Goal: Task Accomplishment & Management: Use online tool/utility

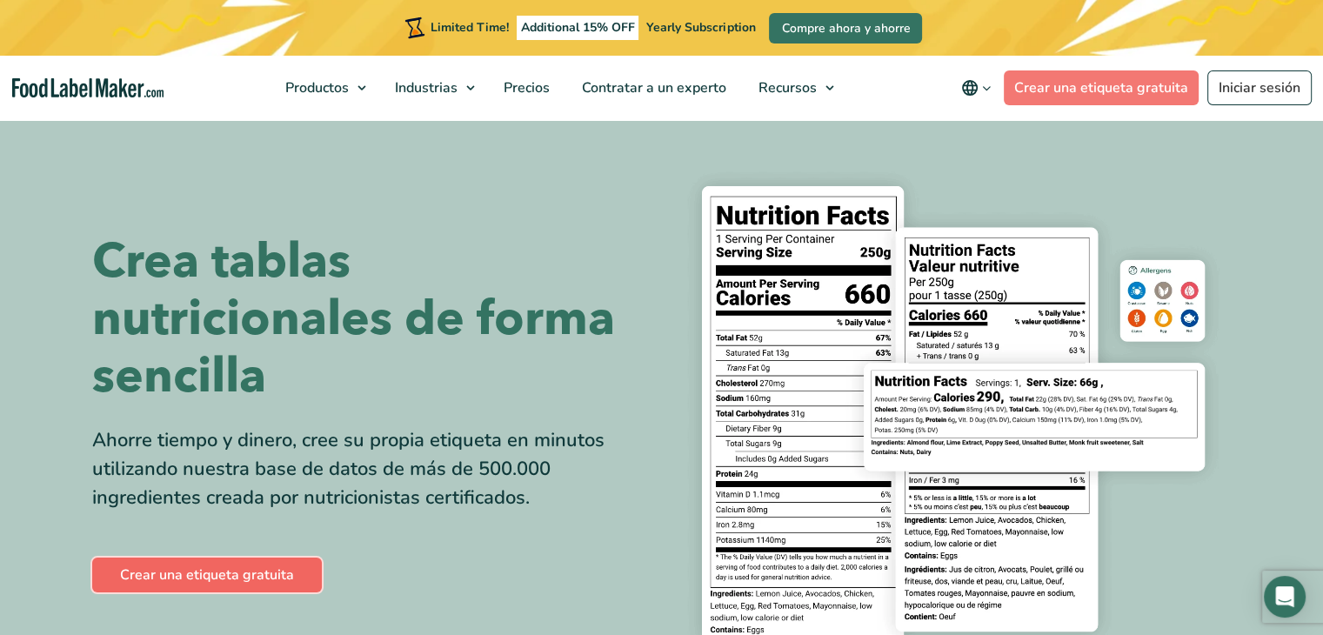
click at [189, 568] on link "Crear una etiqueta gratuita" at bounding box center [207, 575] width 230 height 35
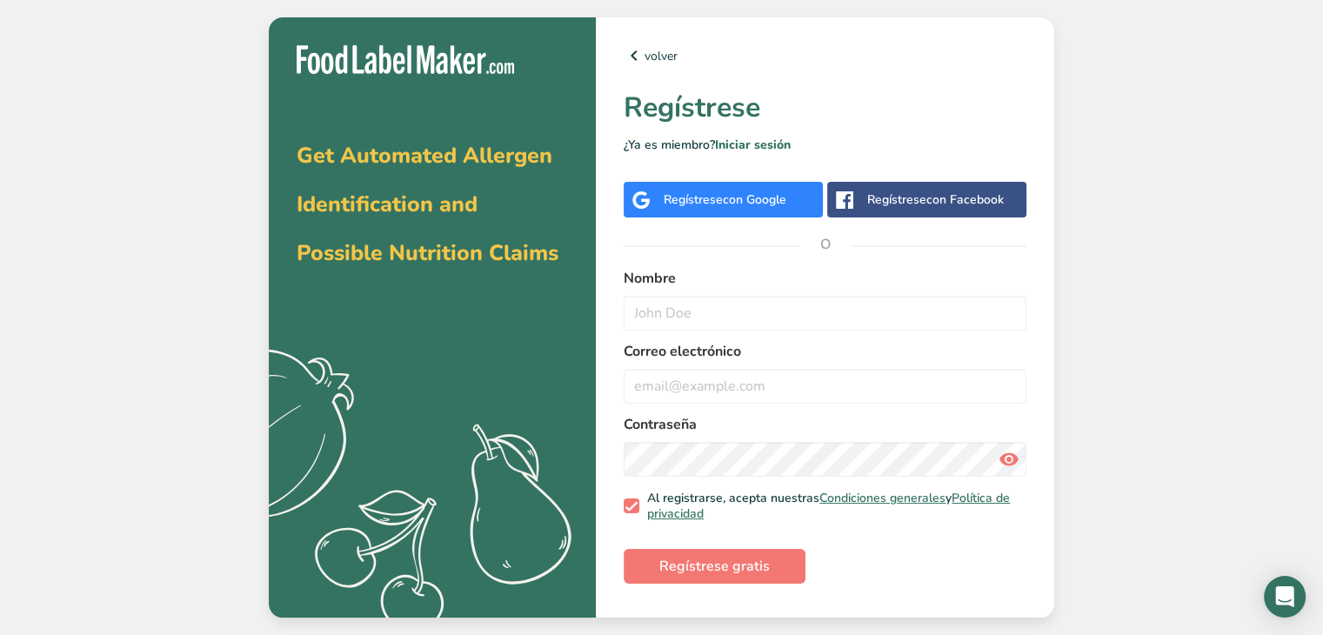
click at [913, 194] on div "Regístrese con Facebook" at bounding box center [935, 200] width 137 height 18
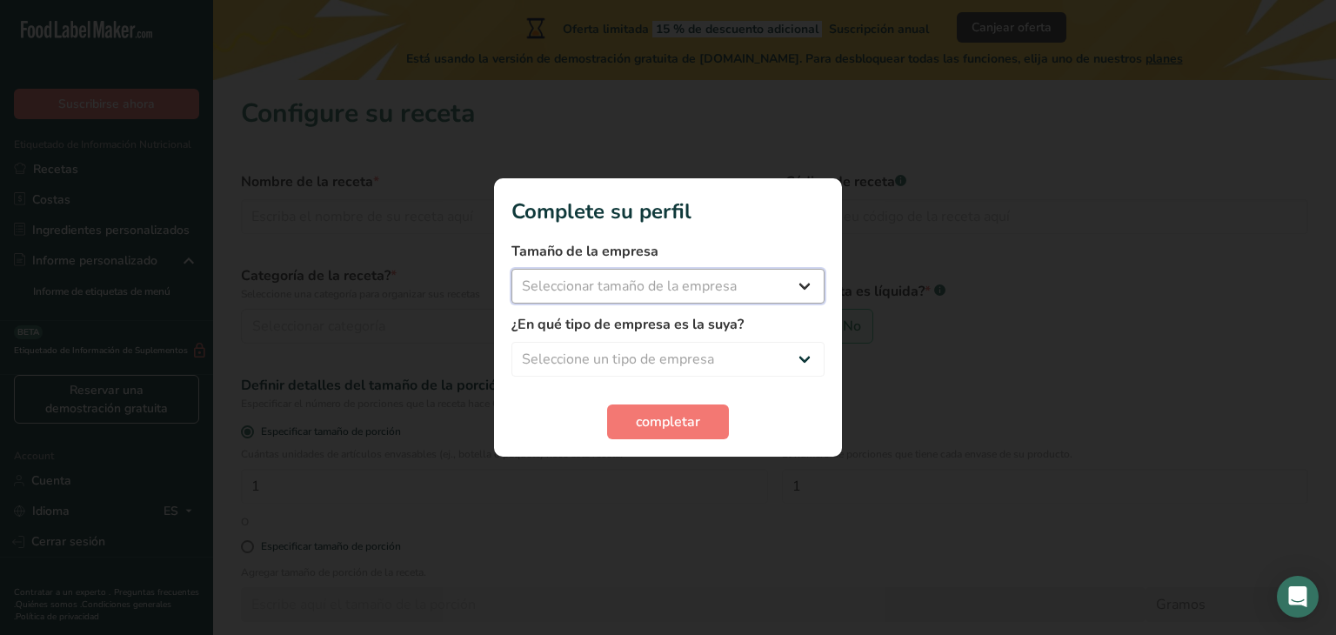
click at [800, 284] on select "Seleccionar tamaño de la empresa Menos de 10 empleados De 10 a 50 empleados De …" at bounding box center [668, 286] width 313 height 35
select select "1"
click at [512, 269] on select "Seleccionar tamaño de la empresa Menos de 10 empleados De 10 a 50 empleados De …" at bounding box center [668, 286] width 313 height 35
click at [806, 354] on select "Seleccione un tipo de empresa Fabricante de alimentos envasados Restaurante y c…" at bounding box center [668, 359] width 313 height 35
select select "3"
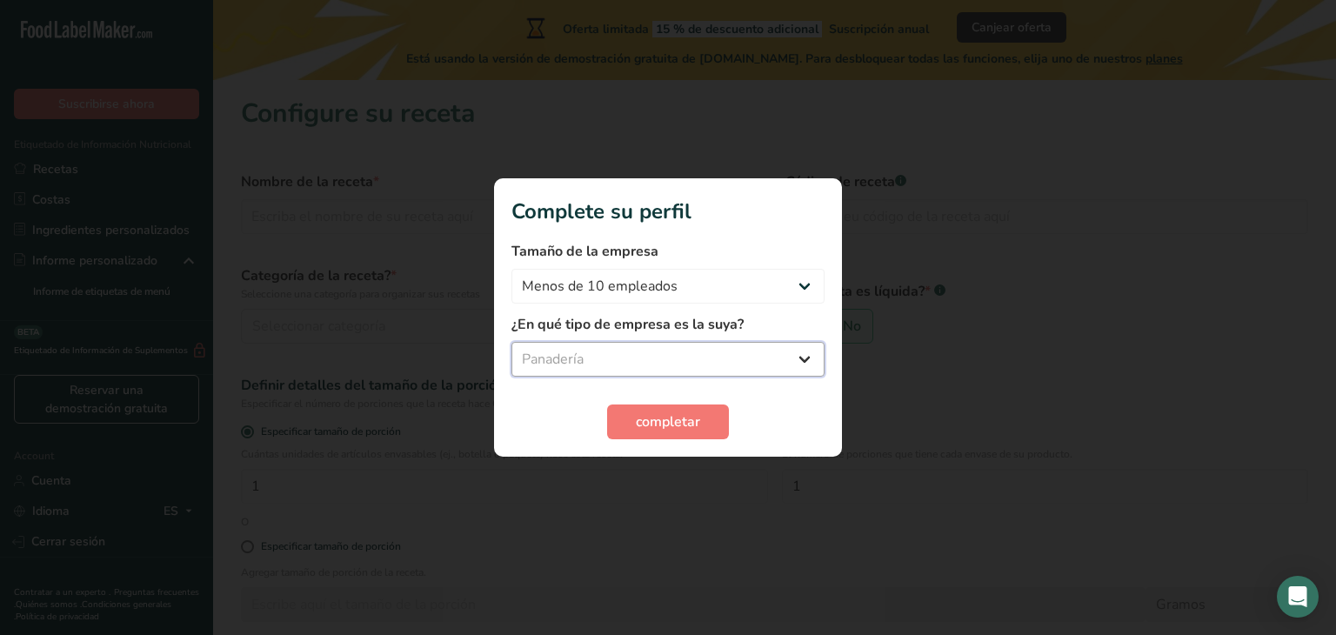
click at [512, 342] on select "Seleccione un tipo de empresa Fabricante de alimentos envasados Restaurante y c…" at bounding box center [668, 359] width 313 height 35
click at [667, 415] on span "completar" at bounding box center [668, 421] width 64 height 21
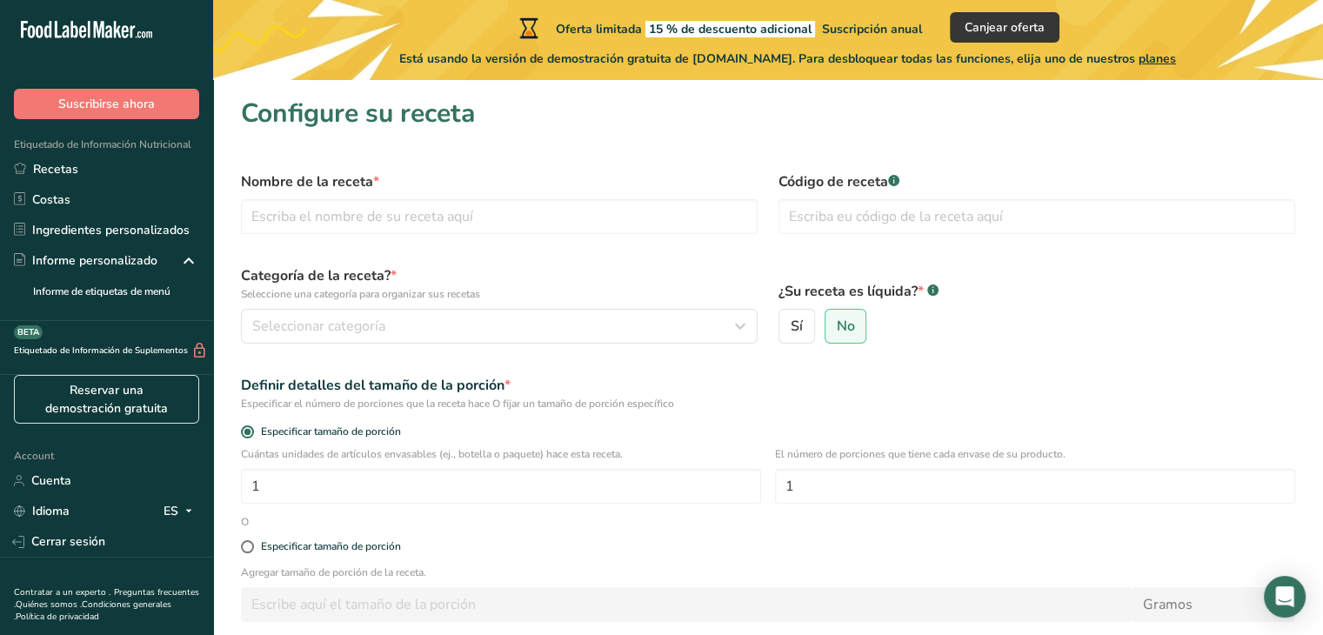
click at [1152, 329] on div "Sí No" at bounding box center [1037, 326] width 517 height 35
click at [457, 210] on input "text" at bounding box center [499, 216] width 517 height 35
type input "PAN INTEGRAL CUERNITO"
click at [634, 295] on p "Seleccione una categoría para organizar sus recetas" at bounding box center [499, 294] width 517 height 16
click at [343, 298] on p "Seleccione una categoría para organizar sus recetas" at bounding box center [499, 294] width 517 height 16
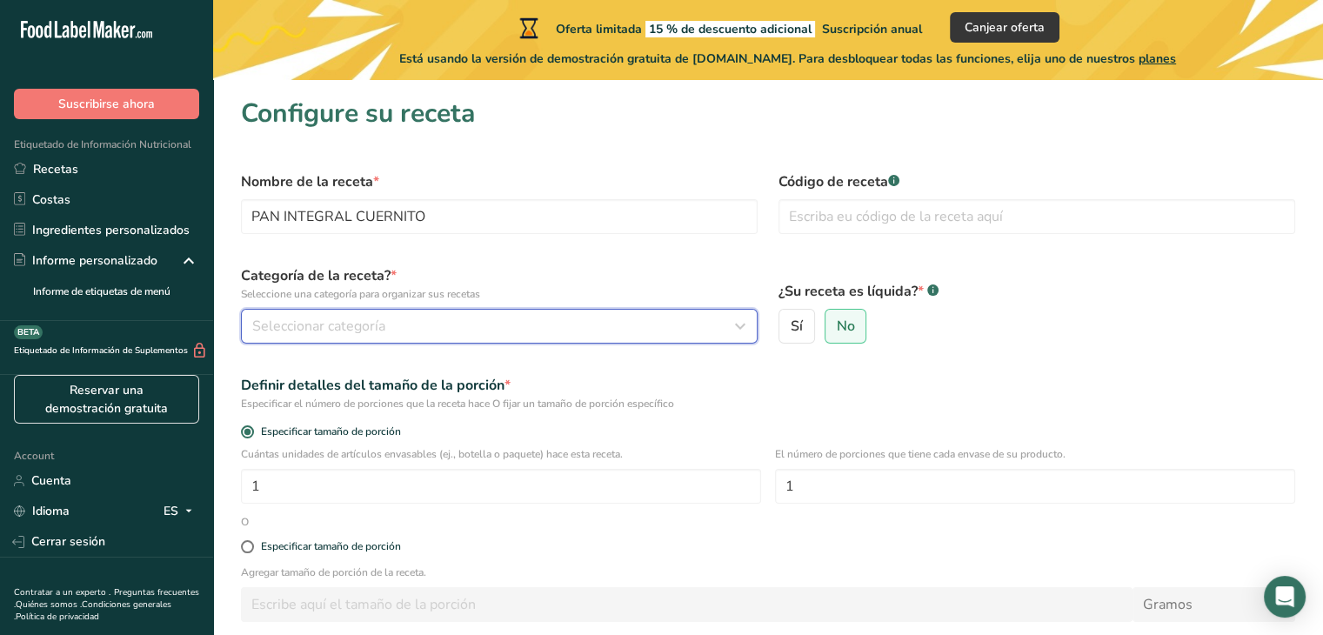
click at [331, 323] on span "Seleccionar categoría" at bounding box center [318, 326] width 133 height 21
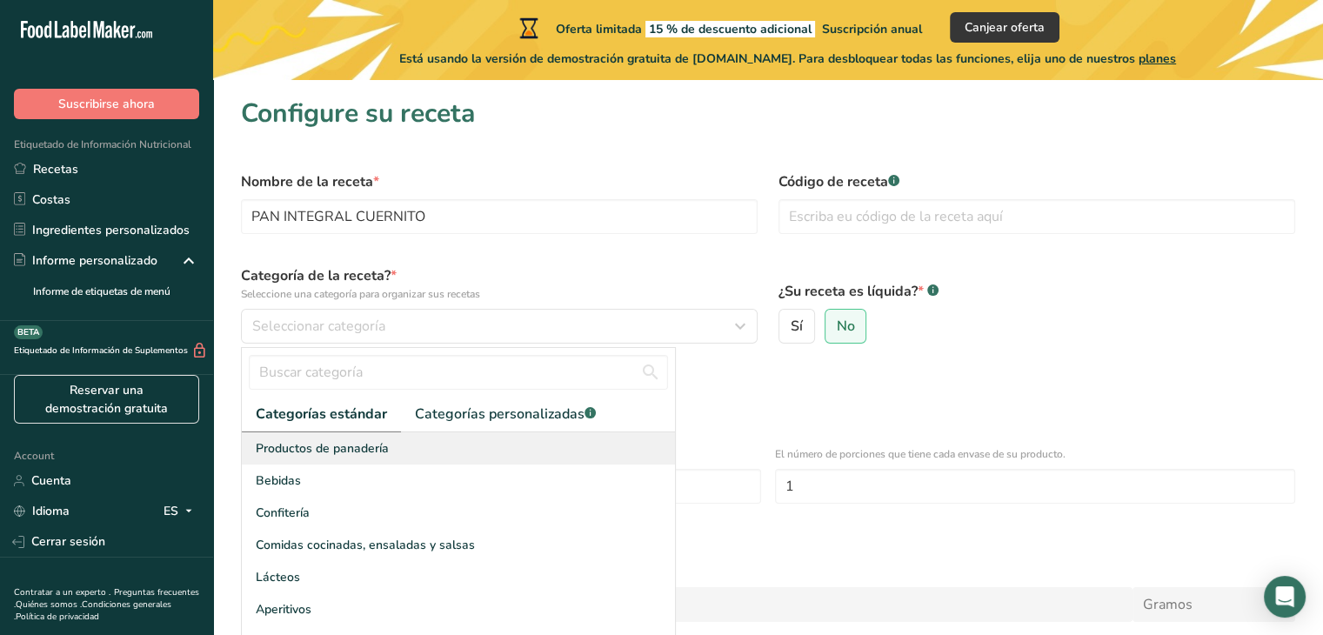
click at [369, 442] on span "Productos de panadería" at bounding box center [322, 448] width 133 height 18
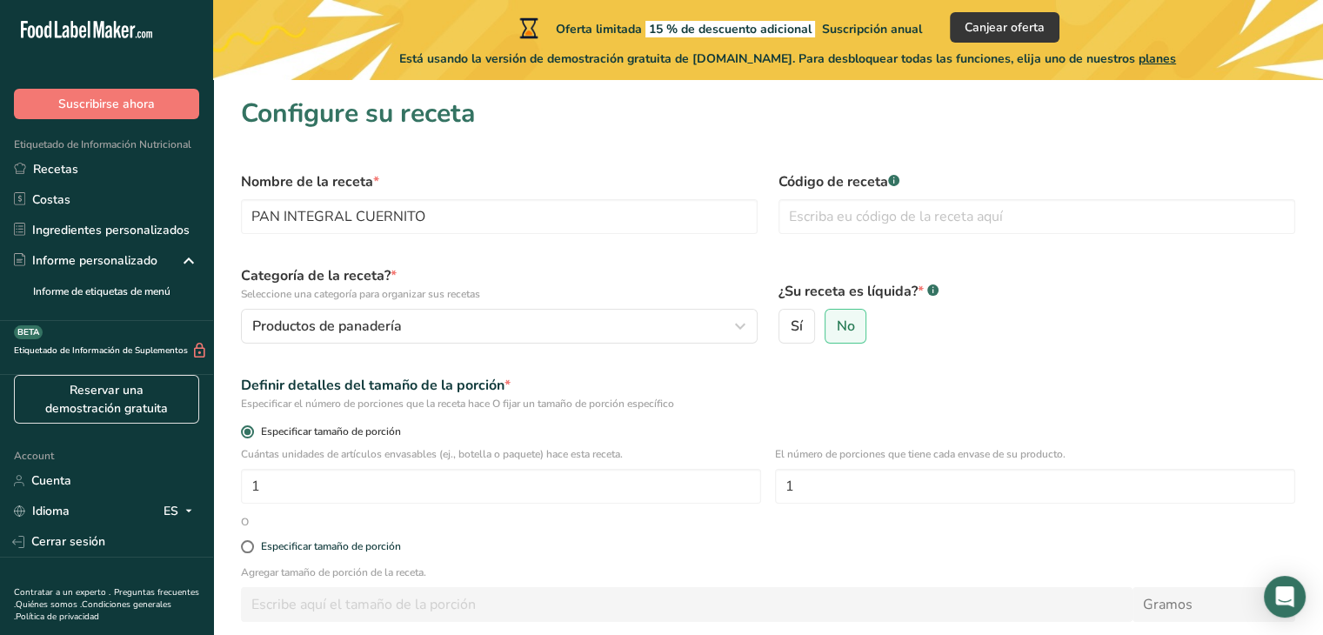
click at [378, 429] on span "Especificar tamaño de porción" at bounding box center [327, 431] width 147 height 13
click at [252, 429] on input "Especificar tamaño de porción" at bounding box center [246, 431] width 11 height 11
click at [263, 424] on div "Especificar tamaño de porción" at bounding box center [768, 434] width 1075 height 24
click at [269, 490] on input "1" at bounding box center [501, 486] width 520 height 35
click at [509, 388] on span "*" at bounding box center [508, 385] width 6 height 19
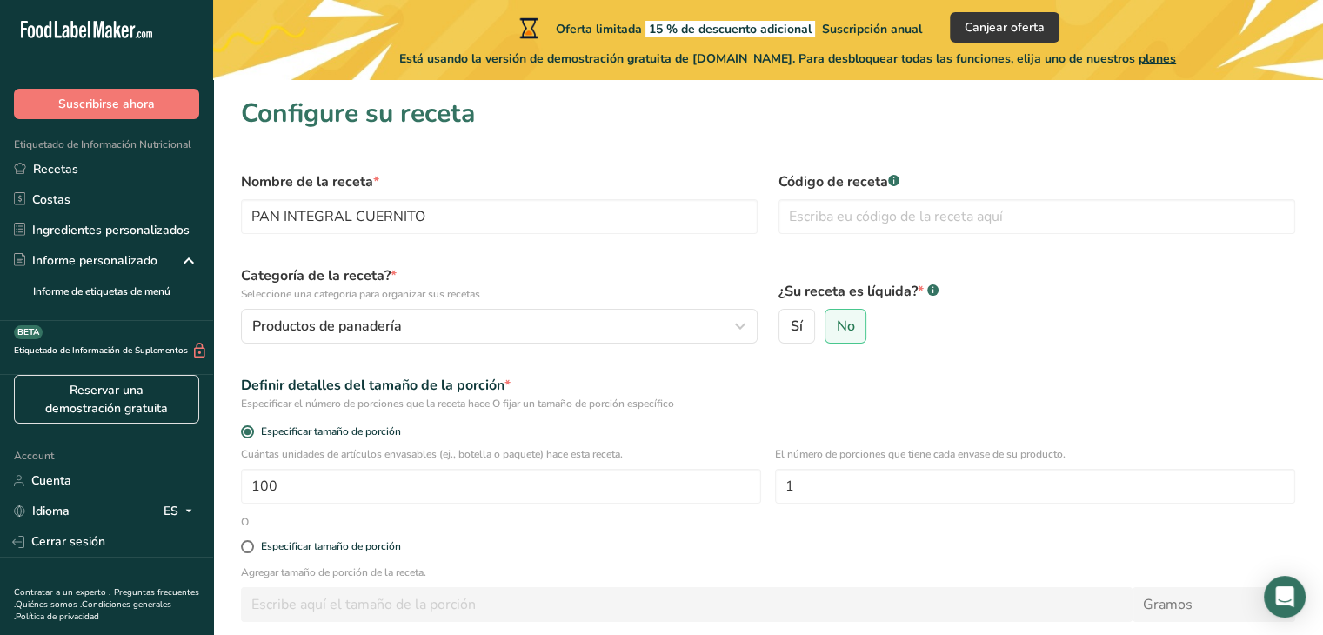
click at [278, 393] on div "Definir detalles del tamaño de la porción *" at bounding box center [768, 385] width 1054 height 21
click at [289, 404] on div "Especificar el número de porciones que la receta hace O fijar un tamaño de porc…" at bounding box center [768, 404] width 1054 height 16
click at [300, 429] on span "Especificar tamaño de porción" at bounding box center [327, 431] width 147 height 13
click at [252, 429] on input "Especificar tamaño de porción" at bounding box center [246, 431] width 11 height 11
click at [244, 428] on span at bounding box center [247, 431] width 13 height 13
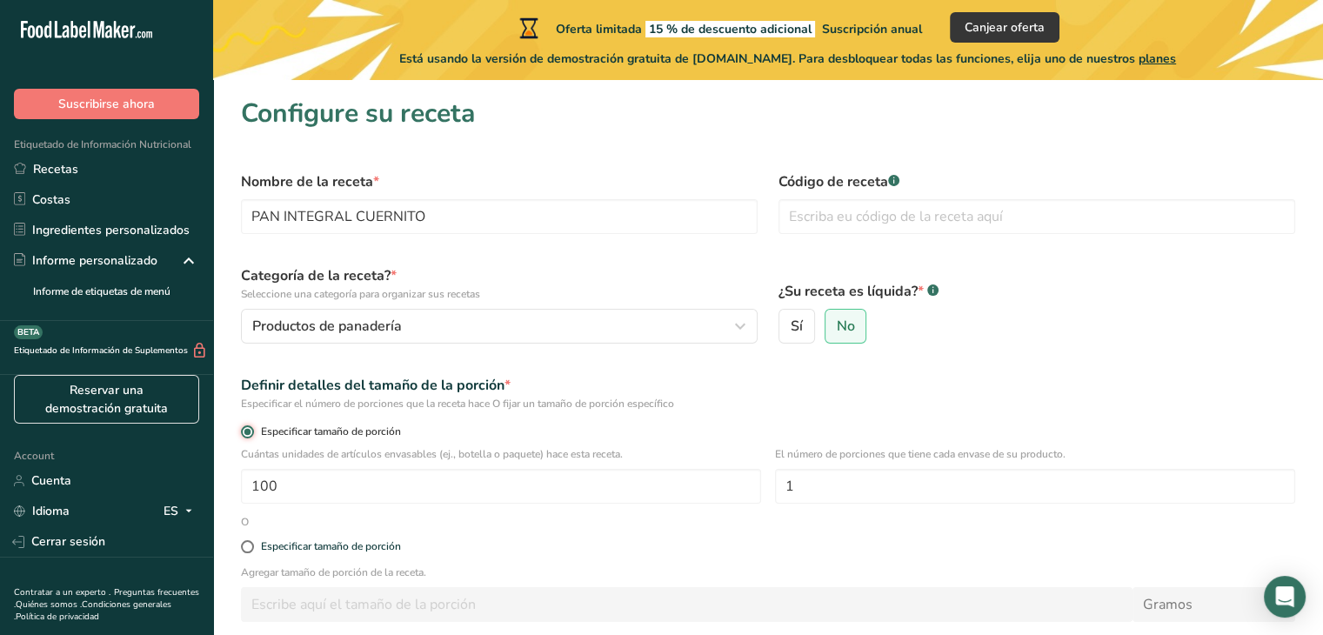
click at [244, 428] on input "Especificar tamaño de porción" at bounding box center [246, 431] width 11 height 11
click at [287, 492] on input "100" at bounding box center [501, 486] width 520 height 35
type input "1"
click at [509, 553] on div "Especificar tamaño de porción" at bounding box center [768, 547] width 1075 height 35
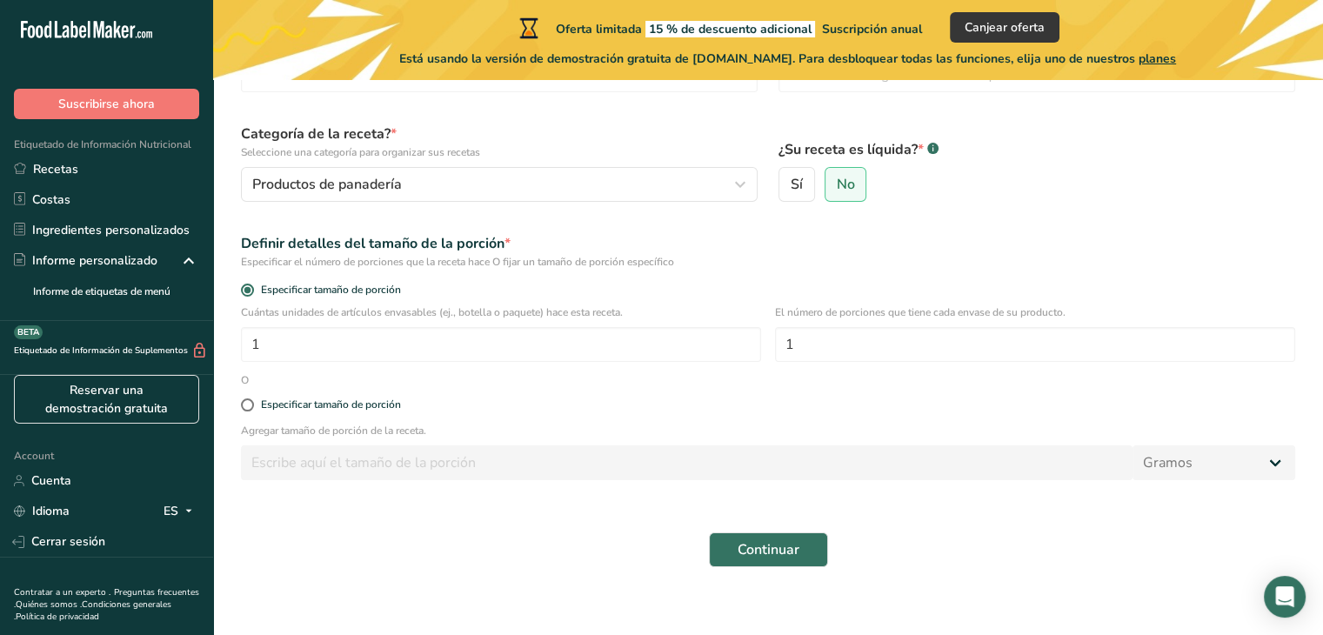
scroll to position [157, 0]
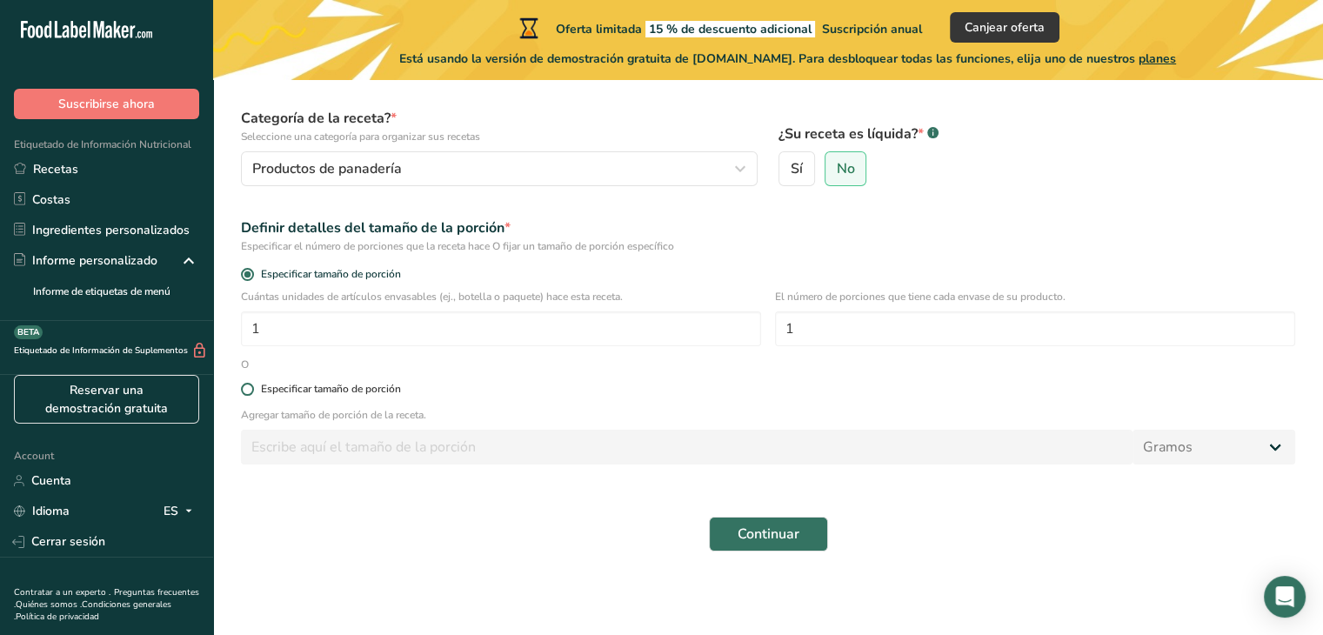
click at [243, 383] on label "Especificar tamaño de porción" at bounding box center [768, 389] width 1054 height 13
click at [243, 384] on input "Especificar tamaño de porción" at bounding box center [246, 389] width 11 height 11
radio input "true"
radio input "false"
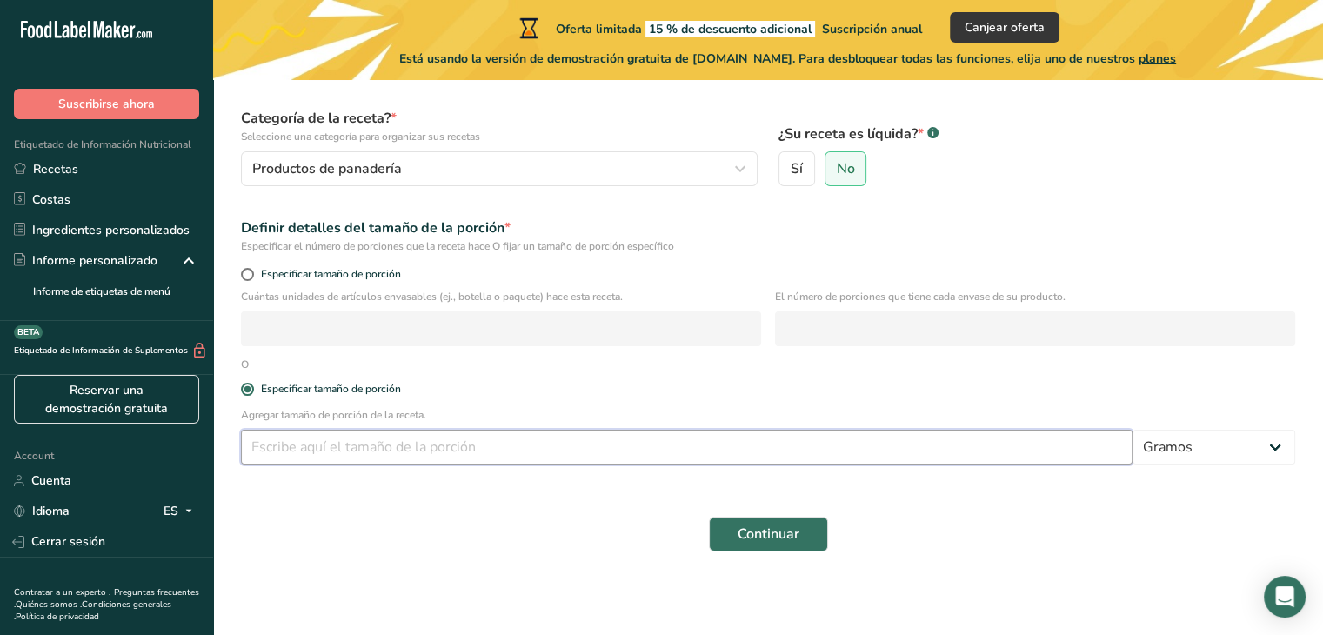
click at [285, 443] on input "number" at bounding box center [687, 447] width 892 height 35
type input "100"
click at [769, 532] on span "Continuar" at bounding box center [769, 534] width 62 height 21
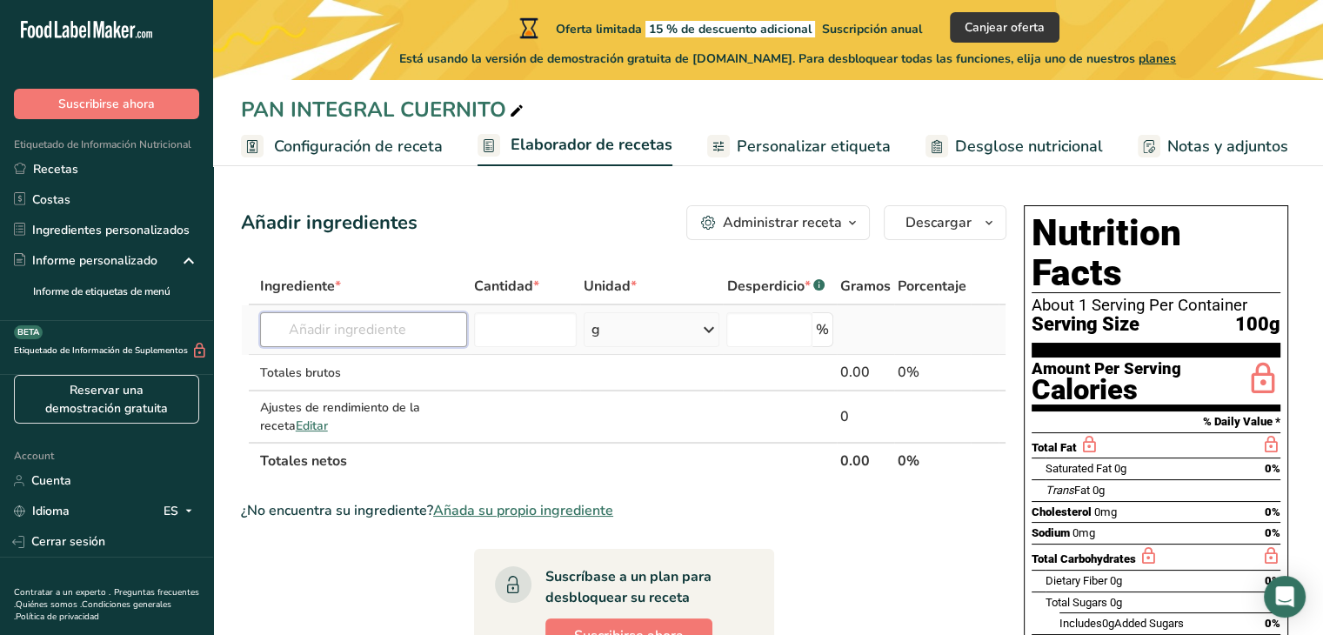
click at [390, 331] on input "text" at bounding box center [363, 329] width 207 height 35
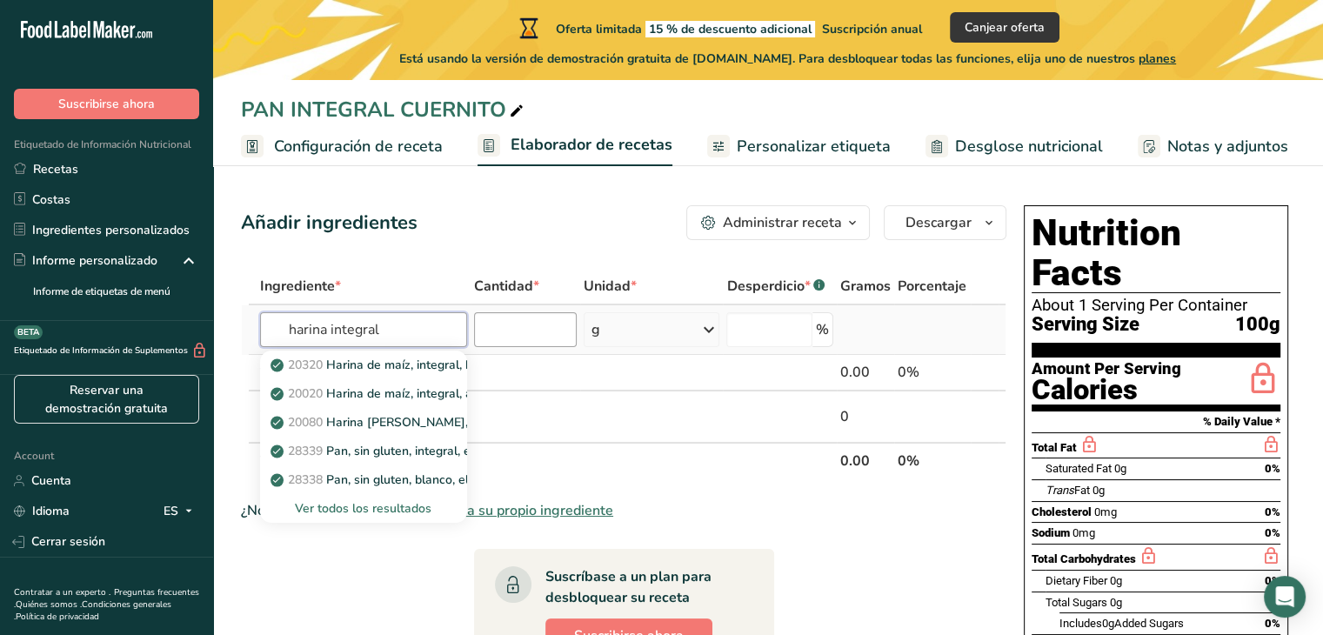
type input "harina integral"
click at [532, 331] on input "number" at bounding box center [526, 329] width 104 height 35
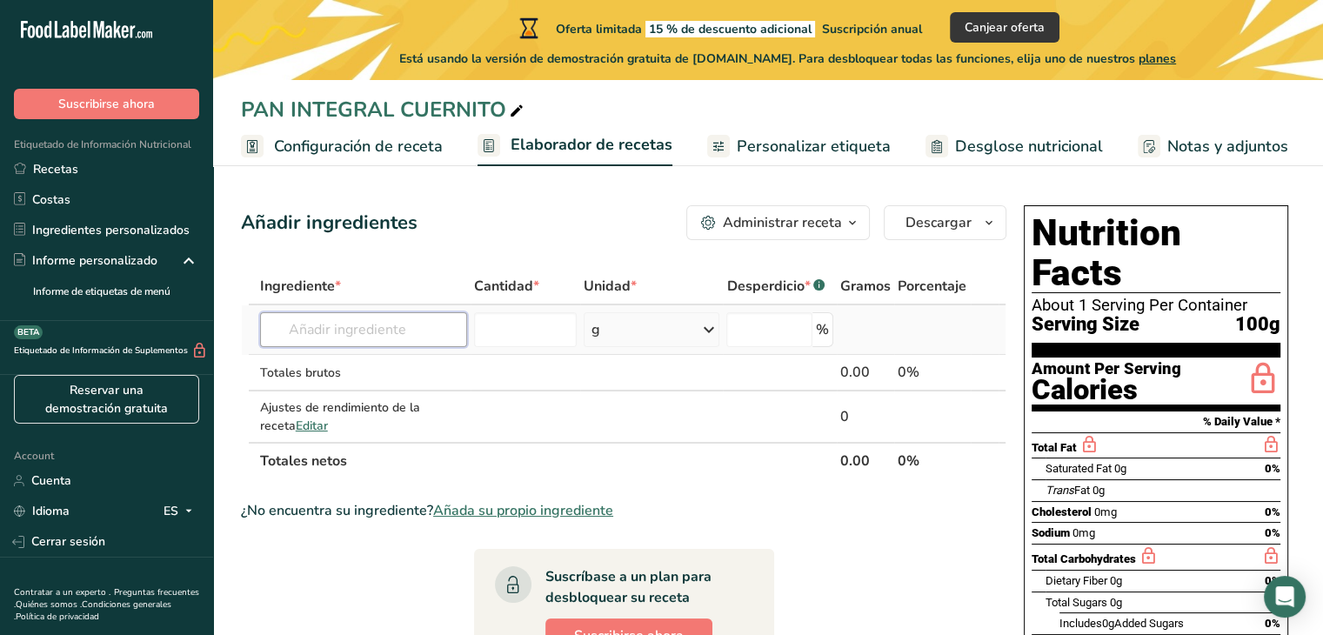
click at [379, 342] on input "text" at bounding box center [363, 329] width 207 height 35
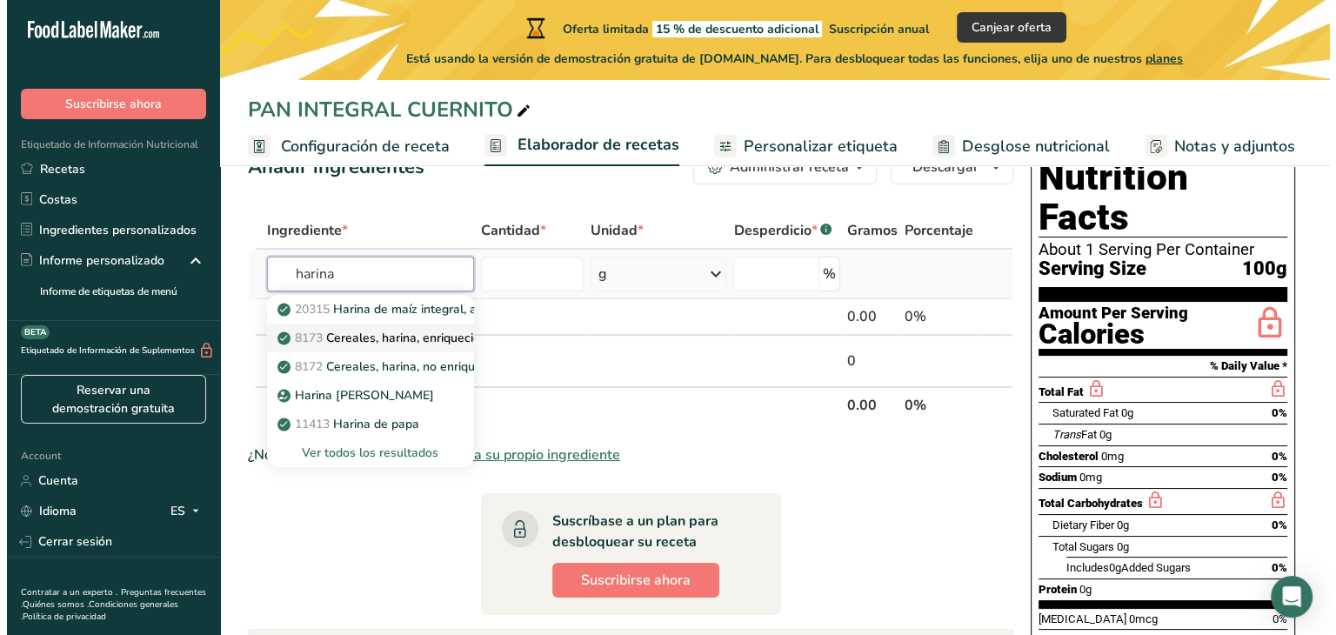
scroll to position [87, 0]
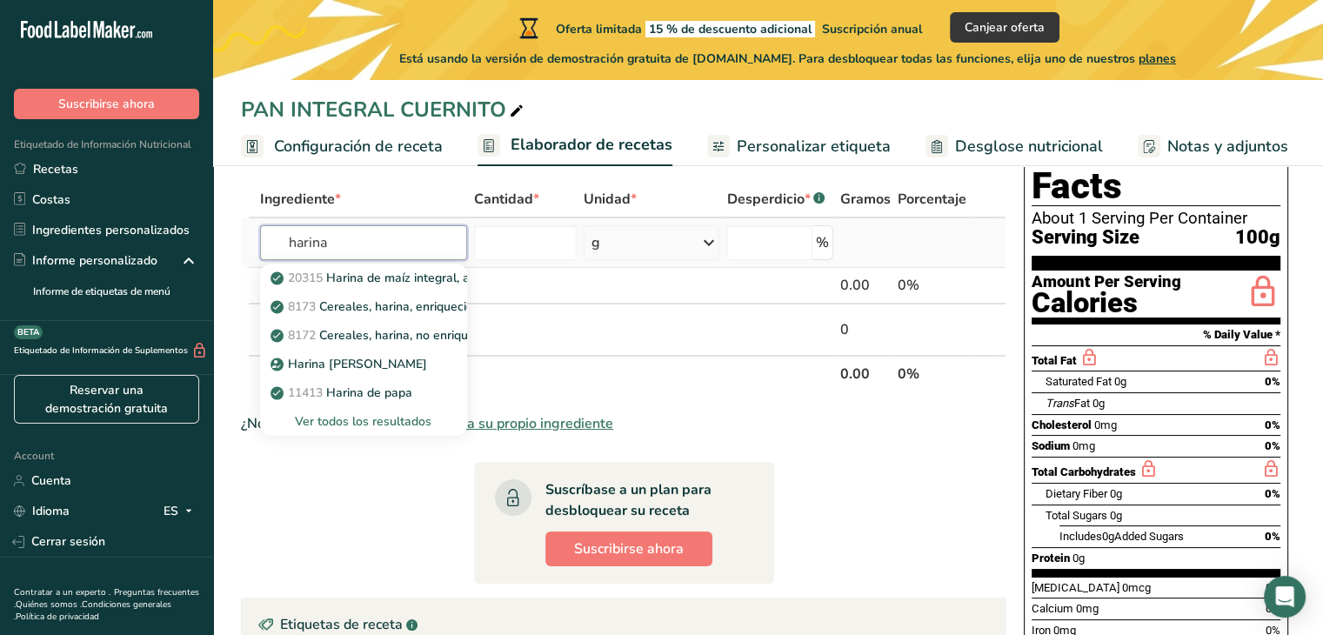
type input "harina"
click at [398, 418] on div "Ver todos los resultados" at bounding box center [363, 421] width 179 height 18
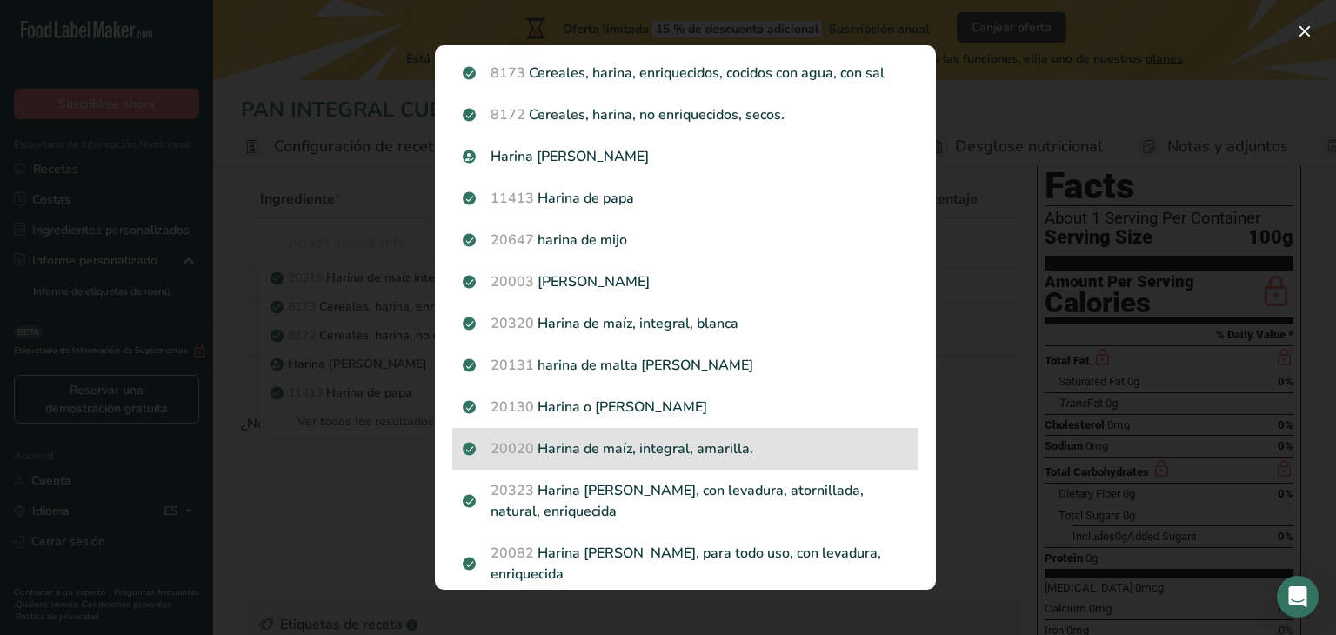
click at [675, 445] on p "20020 Harina de maíz, integral, amarilla." at bounding box center [685, 448] width 445 height 21
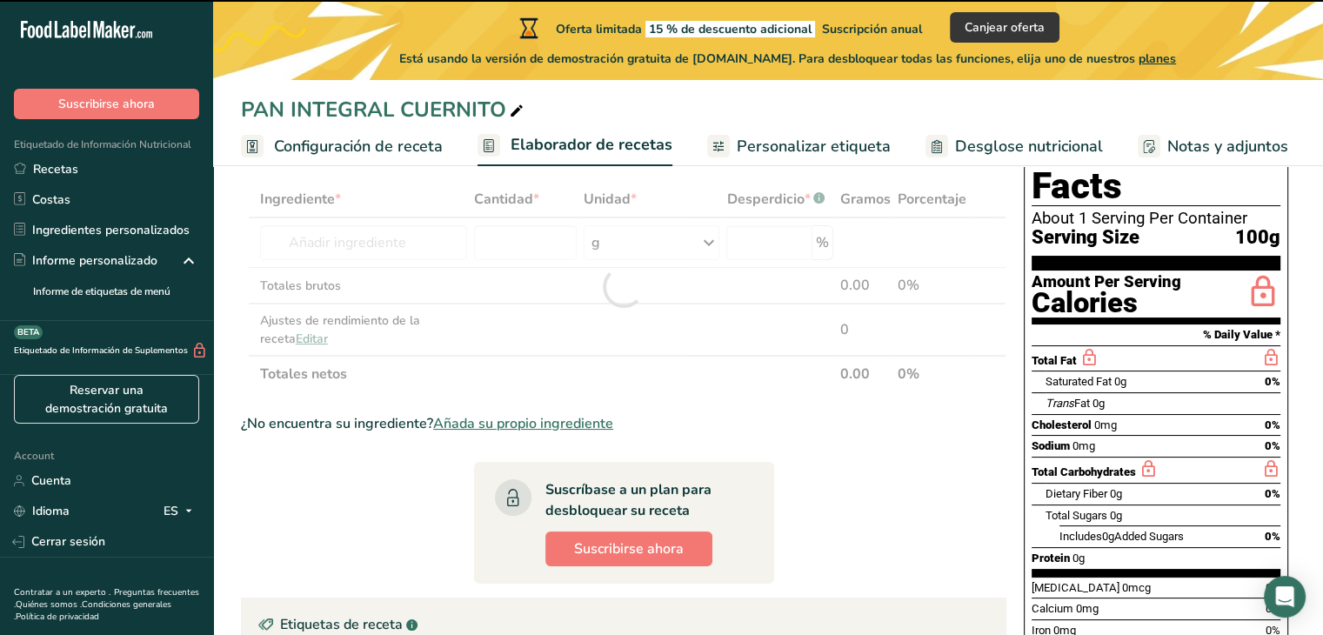
type input "0"
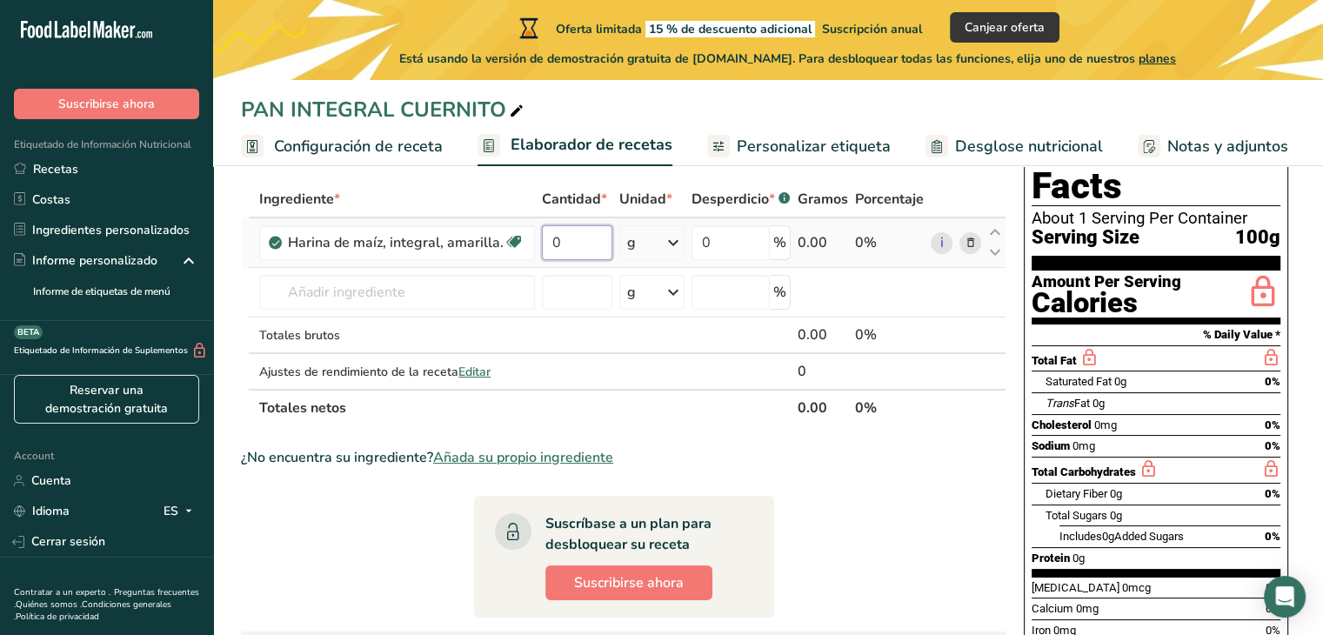
click at [577, 244] on input "0" at bounding box center [577, 242] width 70 height 35
type input "37.6"
click at [981, 625] on section "Ingrediente * Cantidad * Unidad * Desperdicio * .a-a{fill:#347362;}.b-a{fill:#f…" at bounding box center [624, 609] width 766 height 856
click at [379, 298] on input "text" at bounding box center [397, 292] width 276 height 35
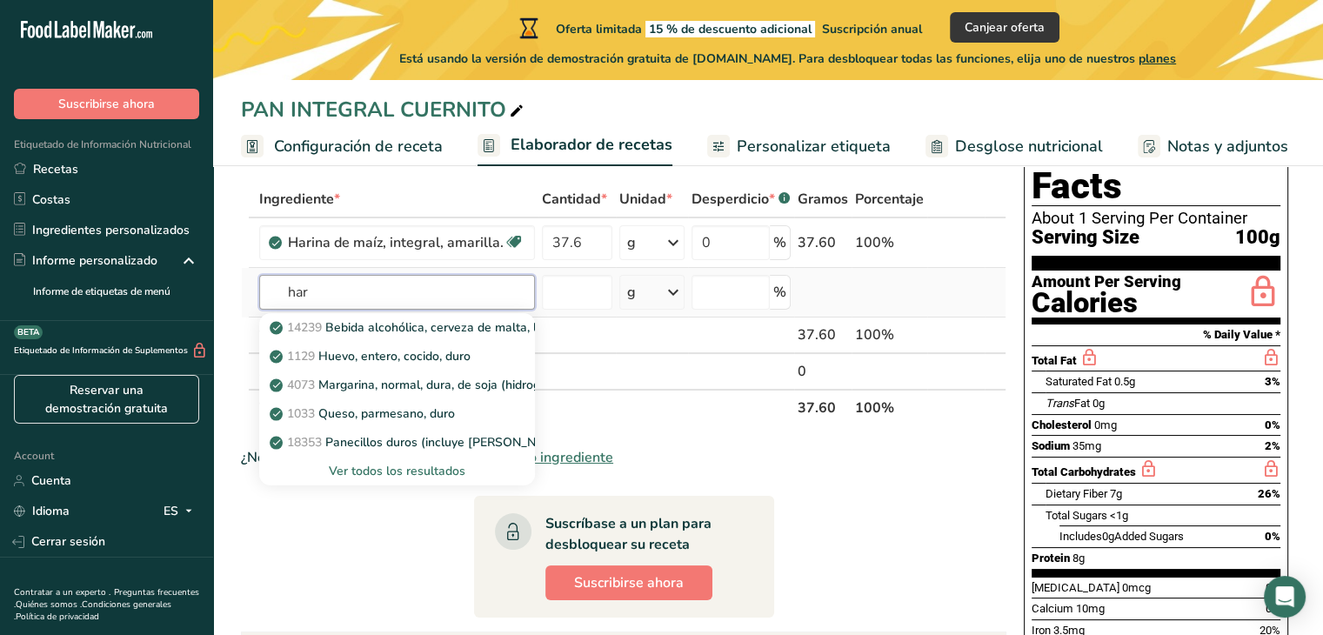
type input "har"
click at [386, 464] on div "Ver todos los resultados" at bounding box center [397, 471] width 248 height 18
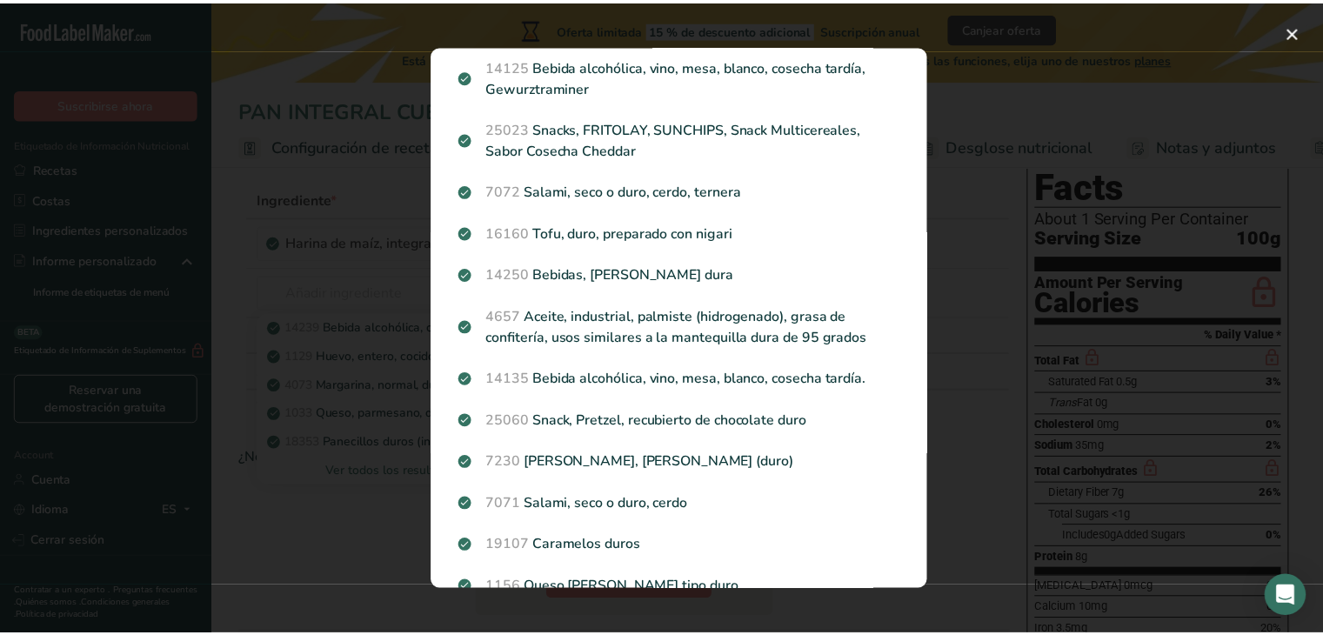
scroll to position [0, 0]
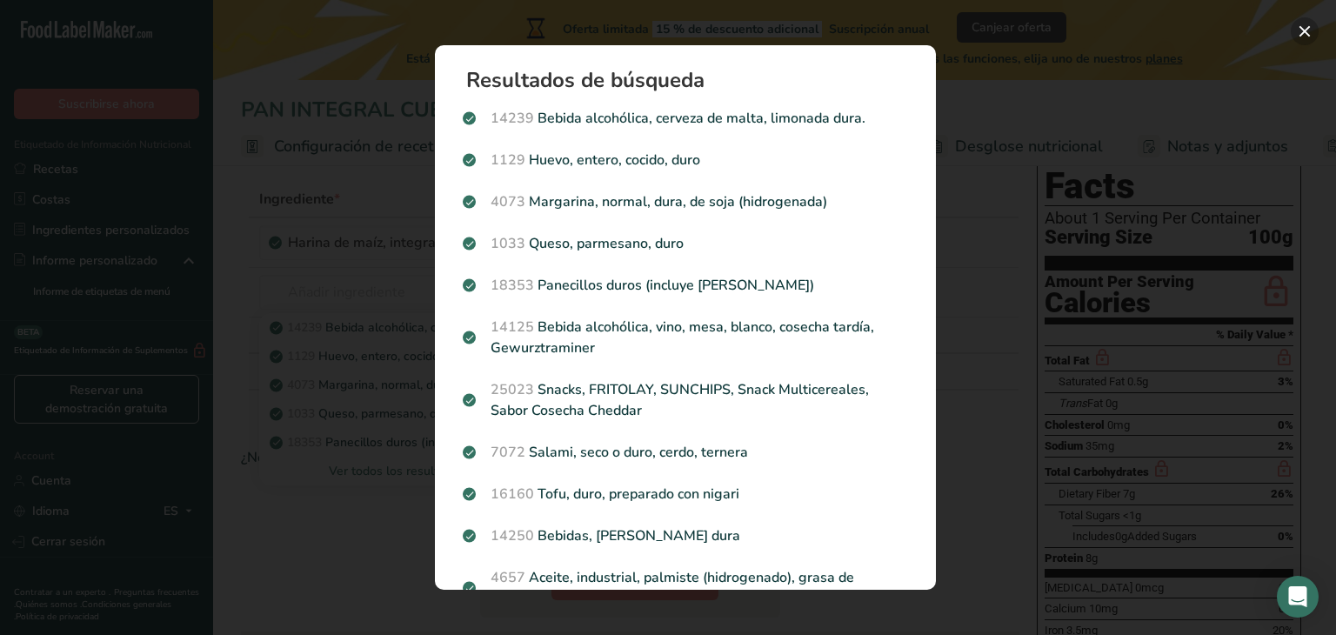
click at [1307, 19] on button "Search results modal" at bounding box center [1305, 31] width 28 height 28
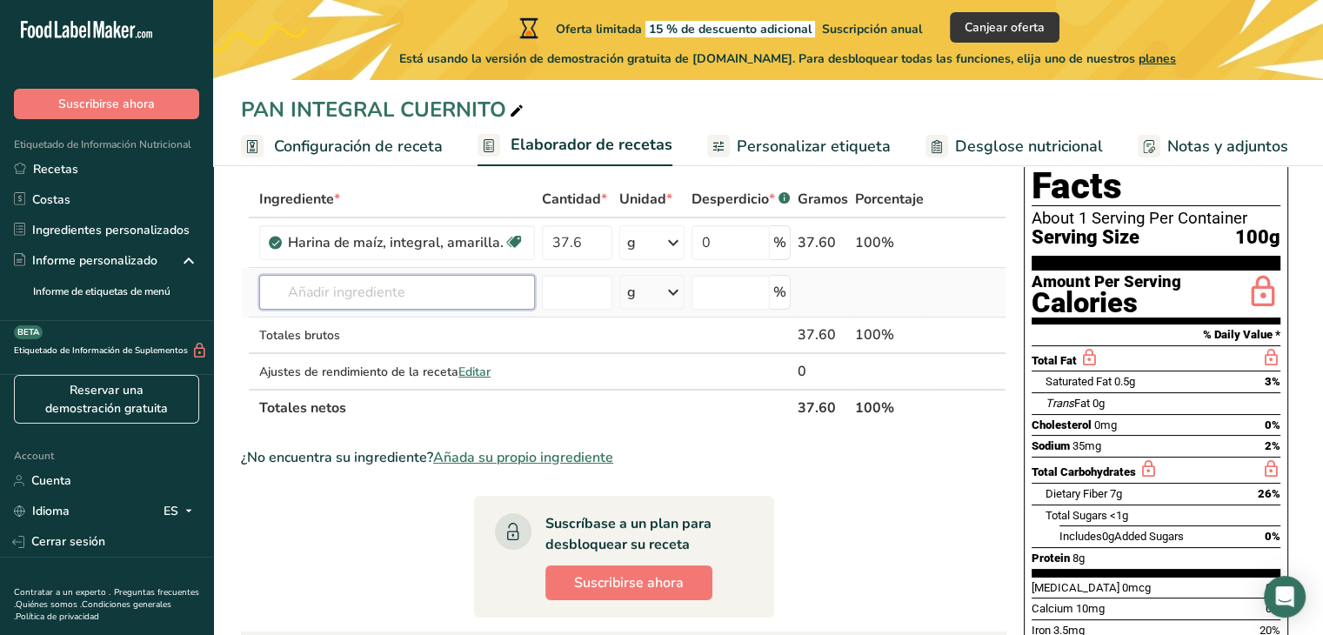
click at [521, 291] on input "text" at bounding box center [397, 292] width 276 height 35
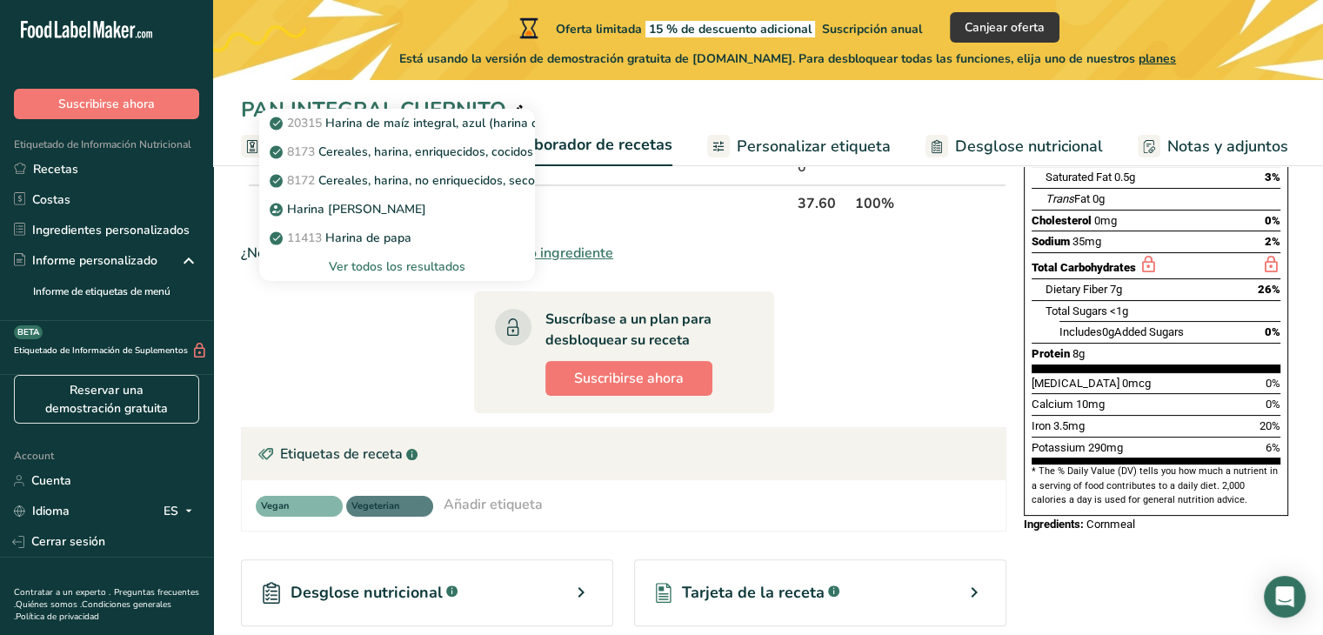
scroll to position [261, 0]
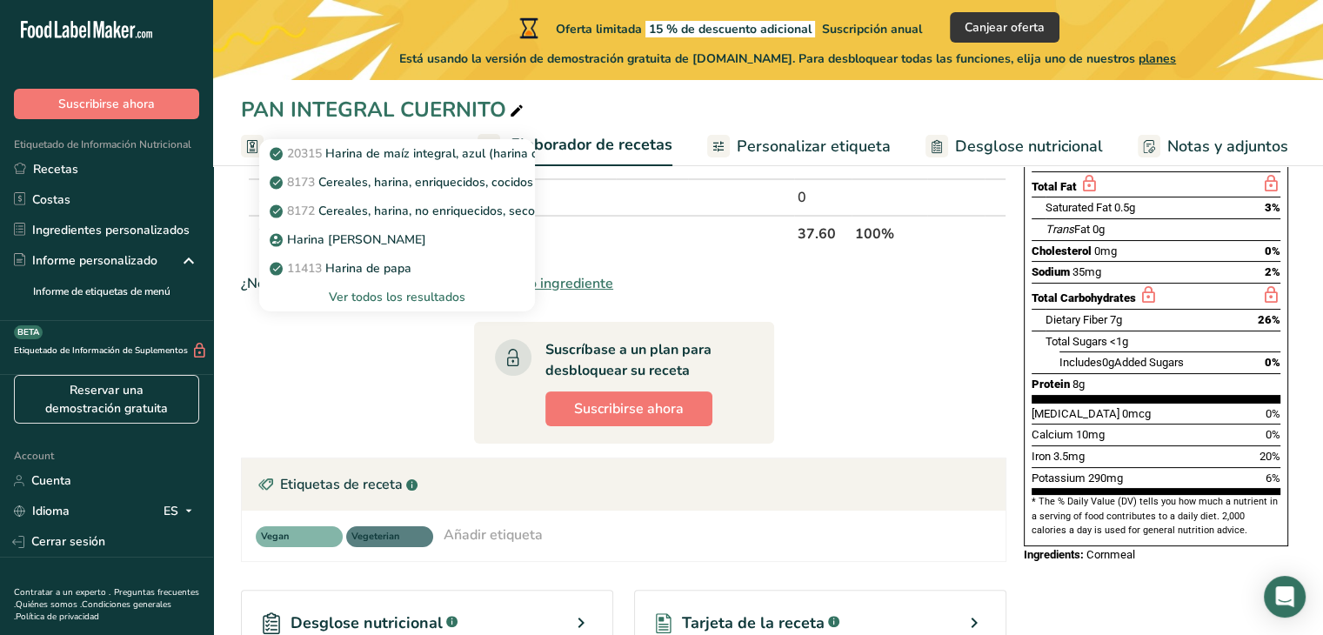
type input "harina"
click at [383, 294] on div "Ver todos los resultados" at bounding box center [397, 297] width 248 height 18
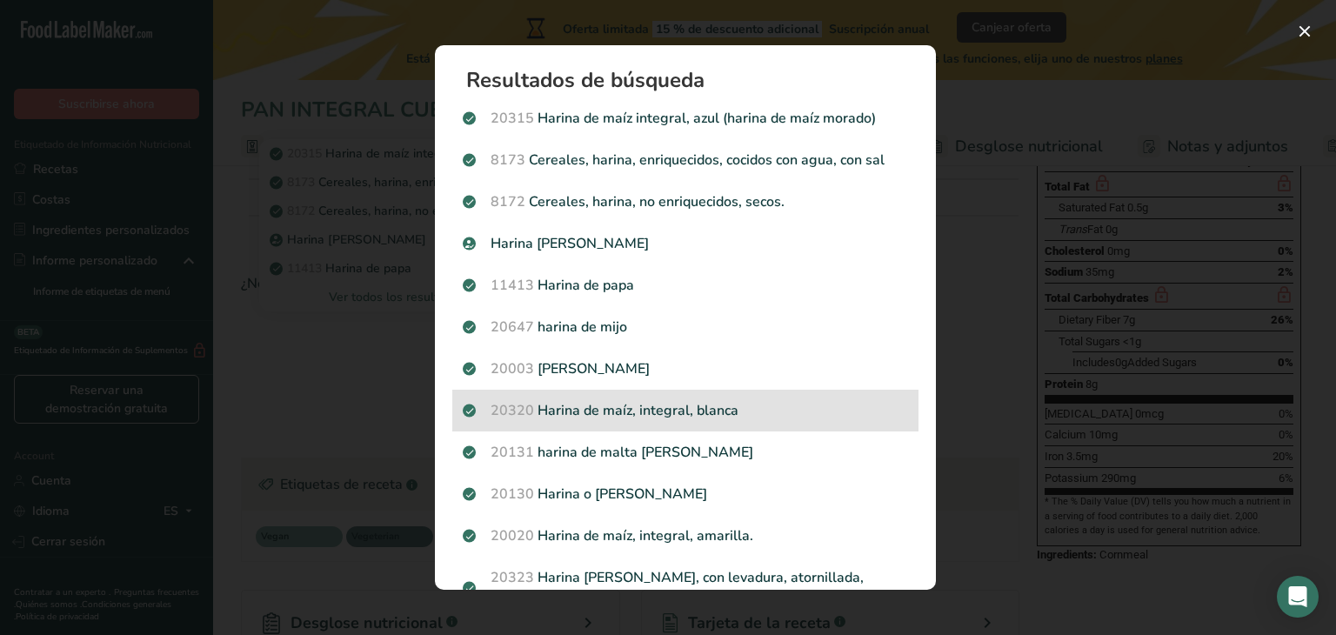
click at [682, 404] on p "20320 Harina de maíz, integral, blanca" at bounding box center [685, 410] width 445 height 21
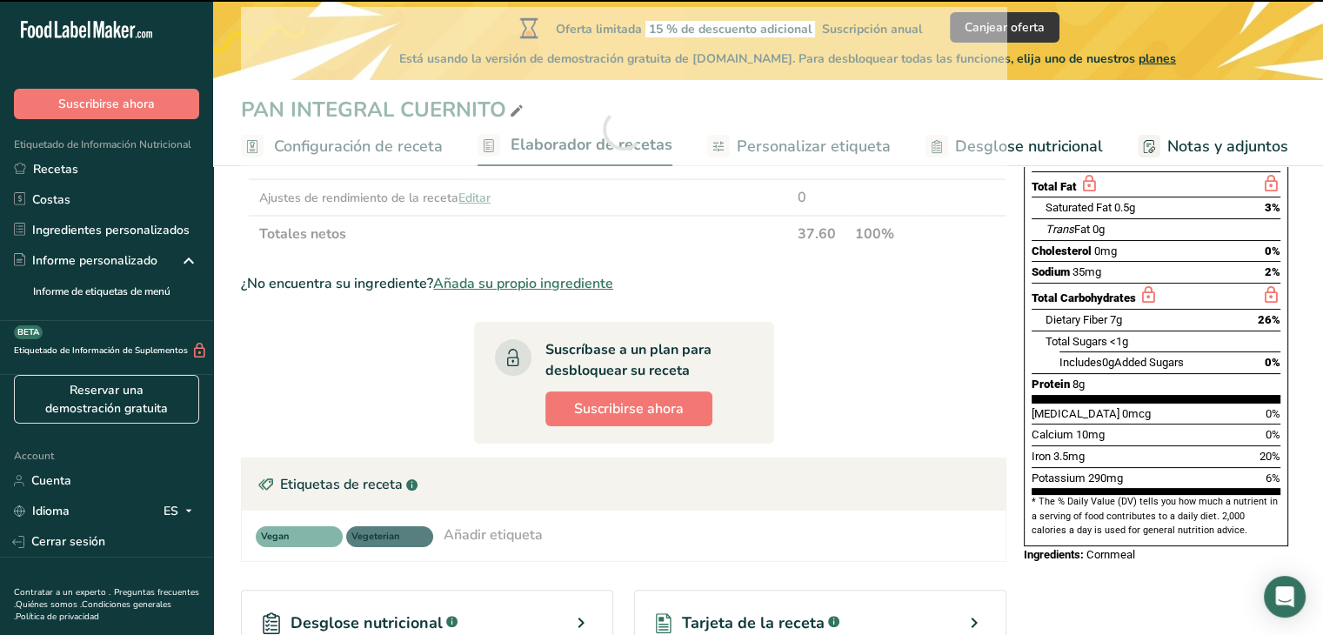
type input "0"
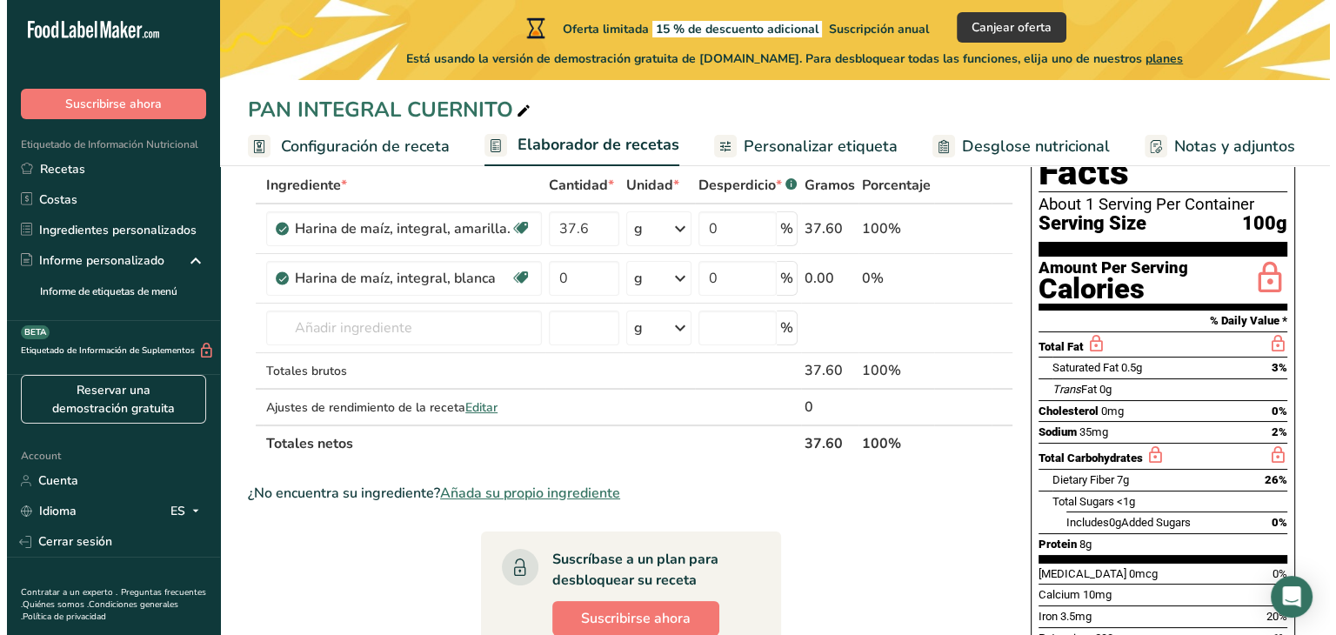
scroll to position [87, 0]
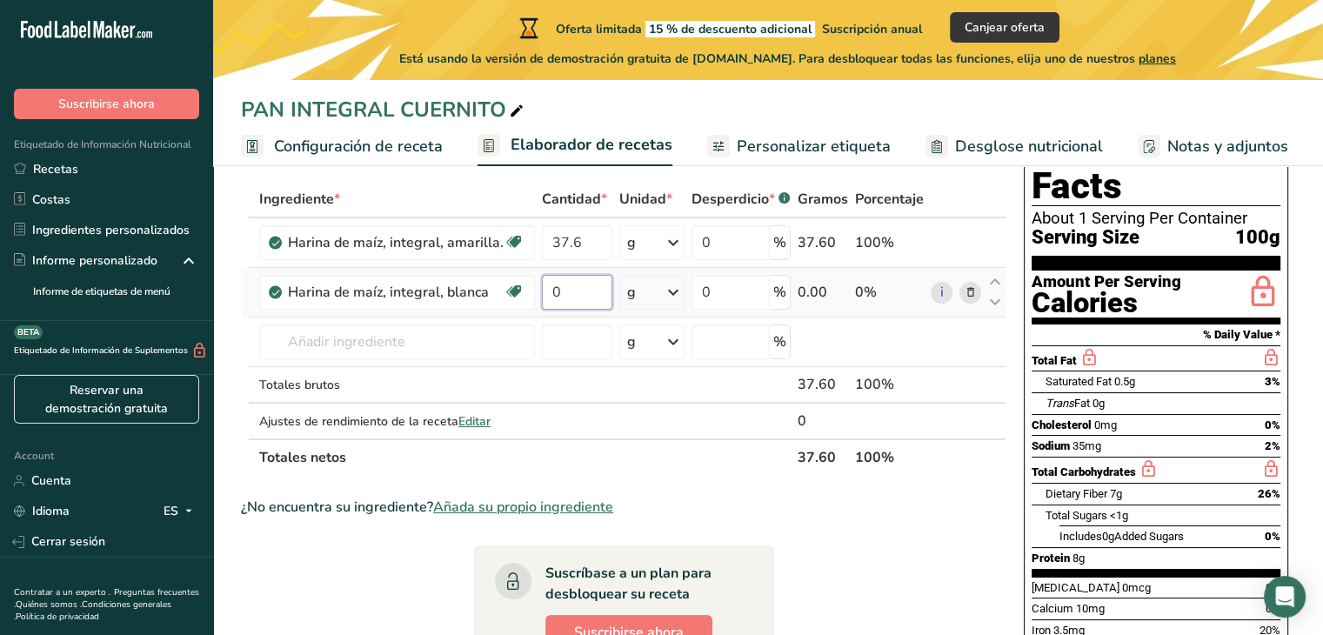
click at [572, 291] on input "0" at bounding box center [577, 292] width 70 height 35
type input "9.4"
click at [354, 334] on div "Ingrediente * Cantidad * Unidad * Desperdicio * .a-a{fill:#347362;}.b-a{fill:#f…" at bounding box center [624, 328] width 766 height 295
click at [468, 343] on input "text" at bounding box center [397, 341] width 276 height 35
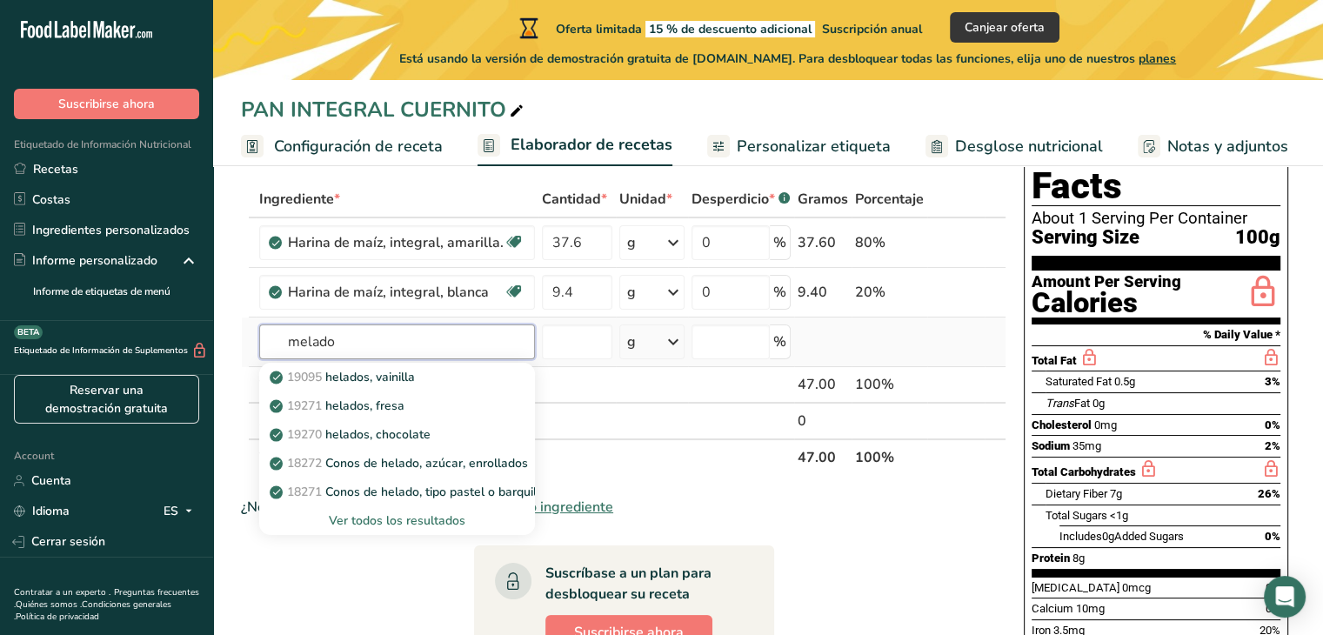
type input "melado"
click at [396, 517] on div "Ver todos los resultados" at bounding box center [397, 521] width 248 height 18
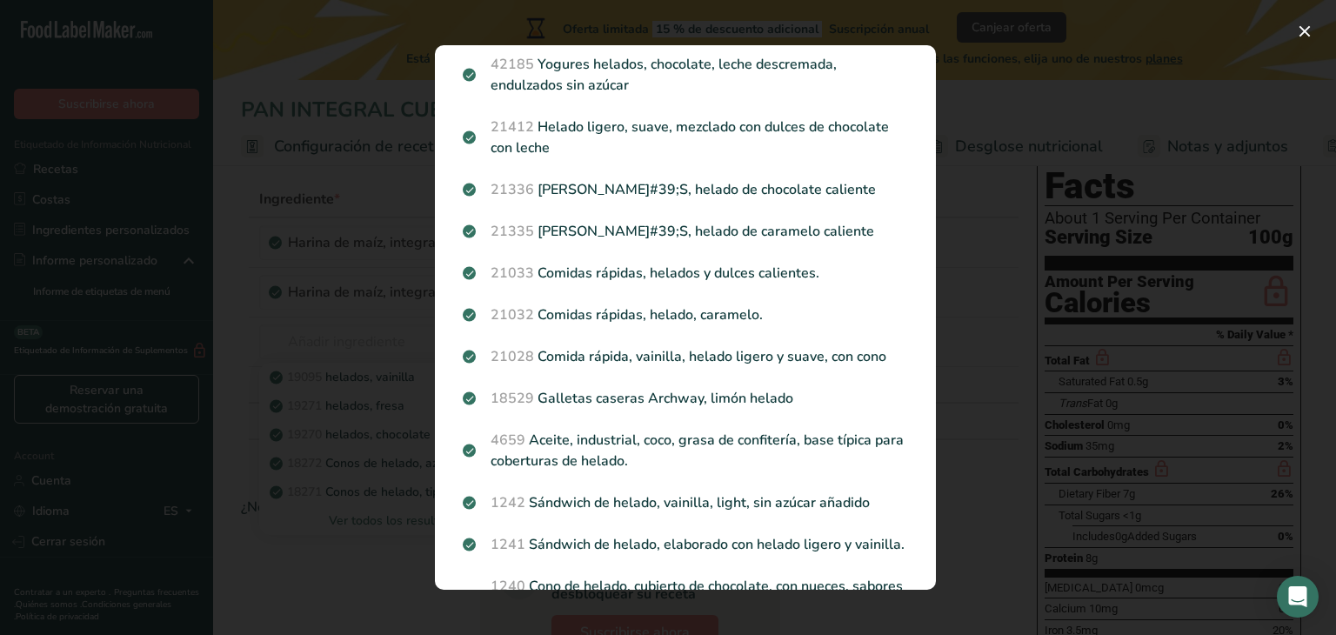
scroll to position [870, 0]
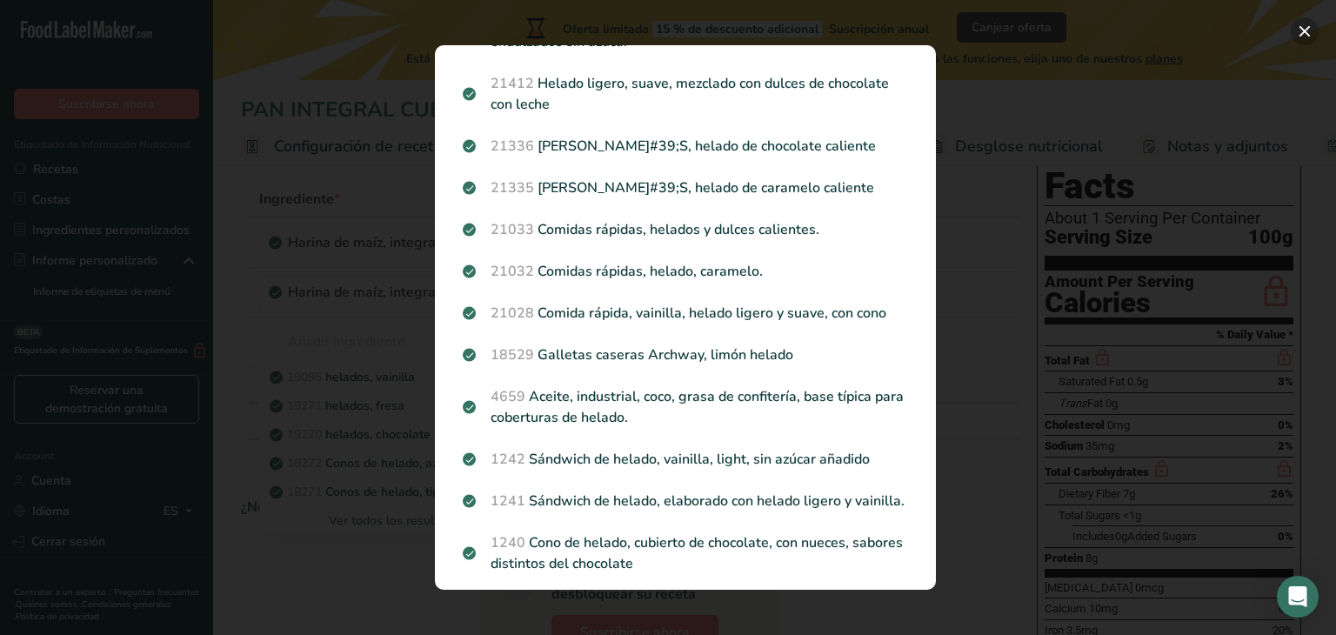
click at [1301, 31] on button "Search results modal" at bounding box center [1305, 31] width 28 height 28
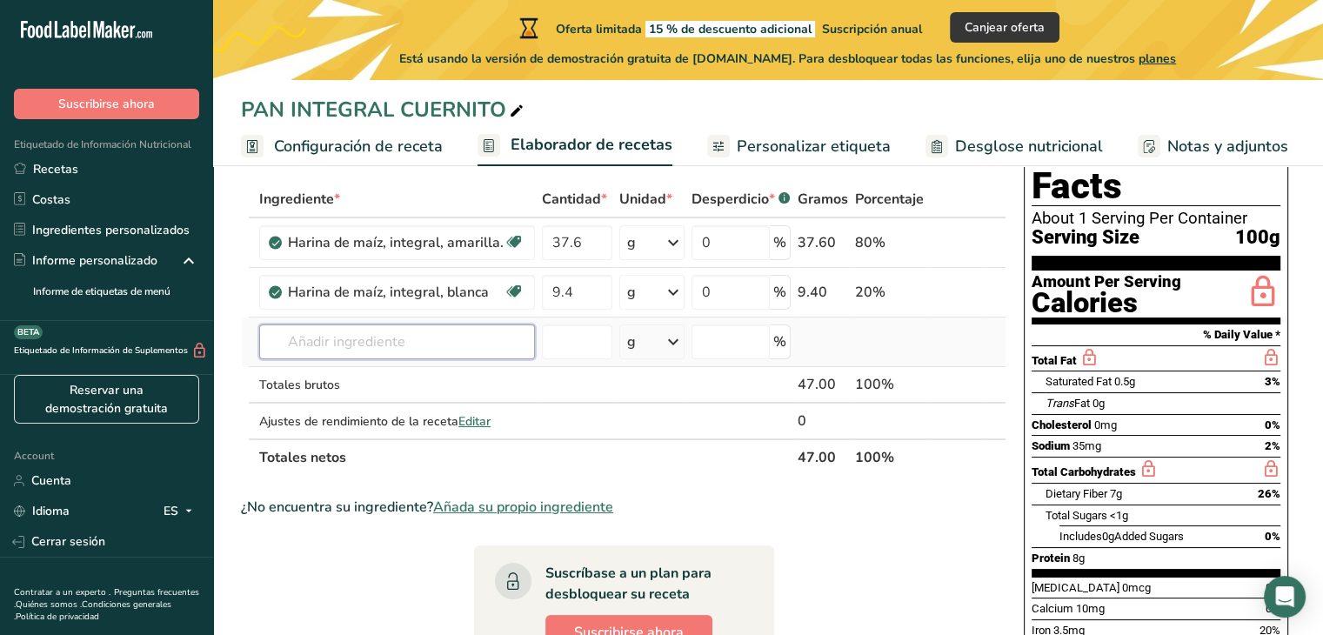
click at [341, 335] on input "text" at bounding box center [397, 341] width 276 height 35
type input "p"
type input "P"
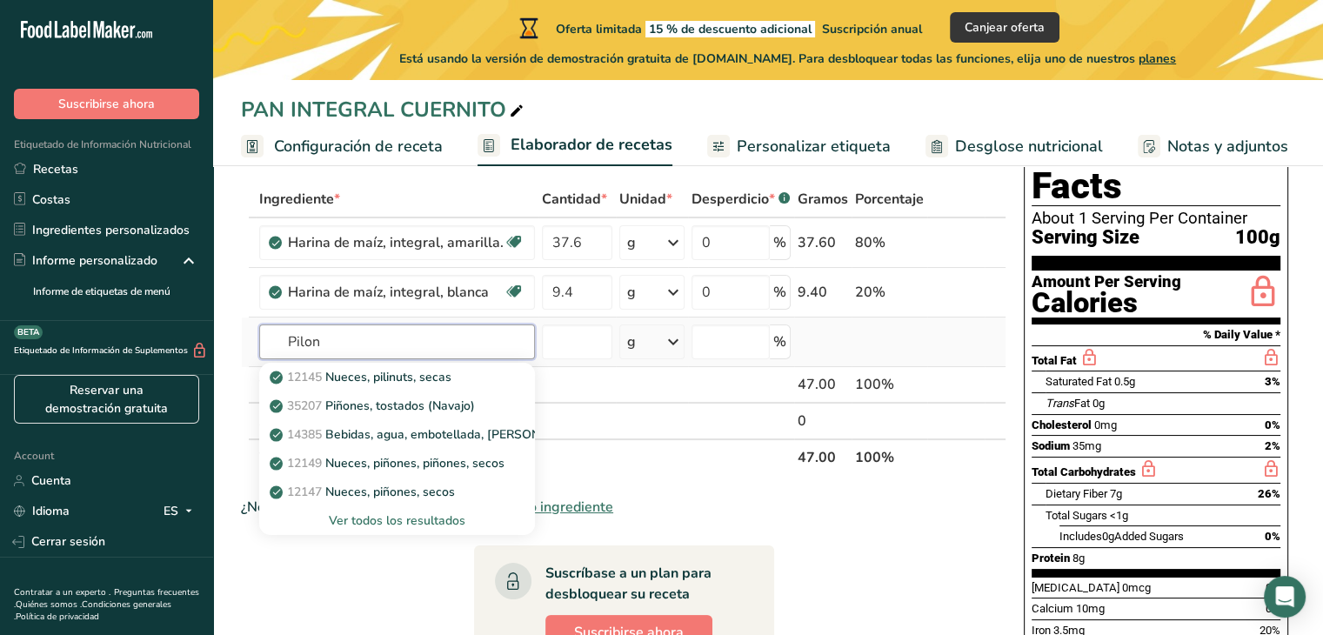
type input "Pilon"
click at [357, 512] on div "Ver todos los resultados" at bounding box center [397, 521] width 248 height 18
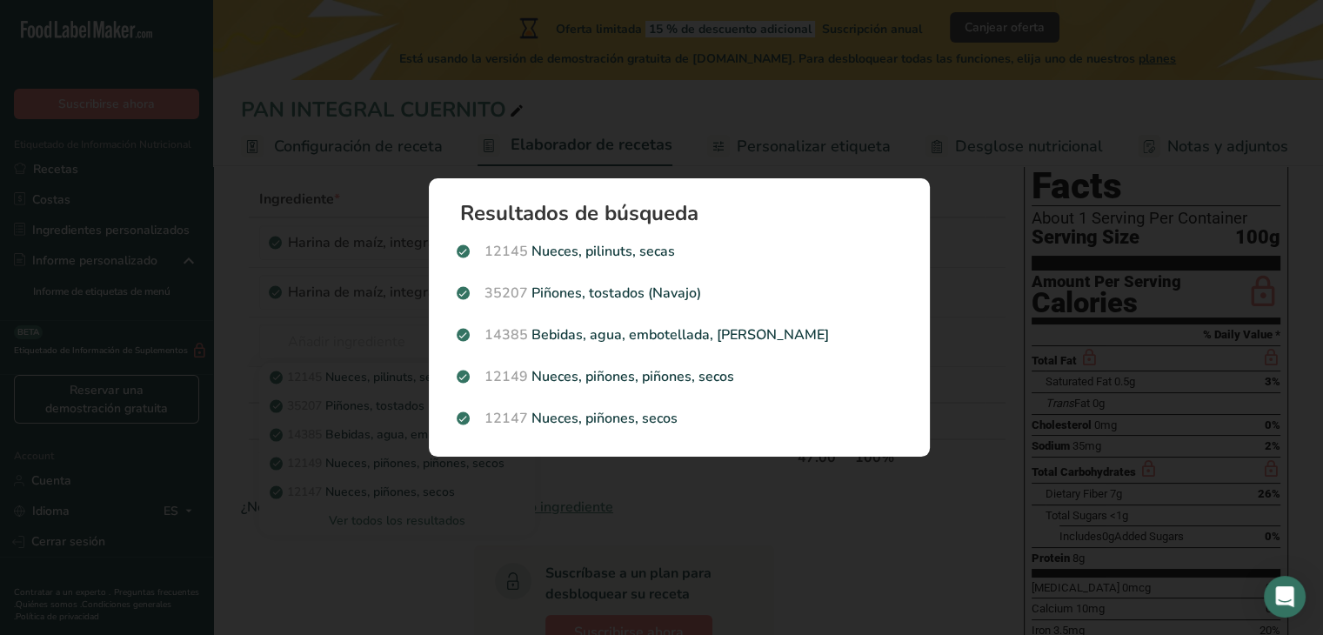
scroll to position [0, 0]
click at [1296, 23] on button "Search results modal" at bounding box center [1305, 31] width 28 height 28
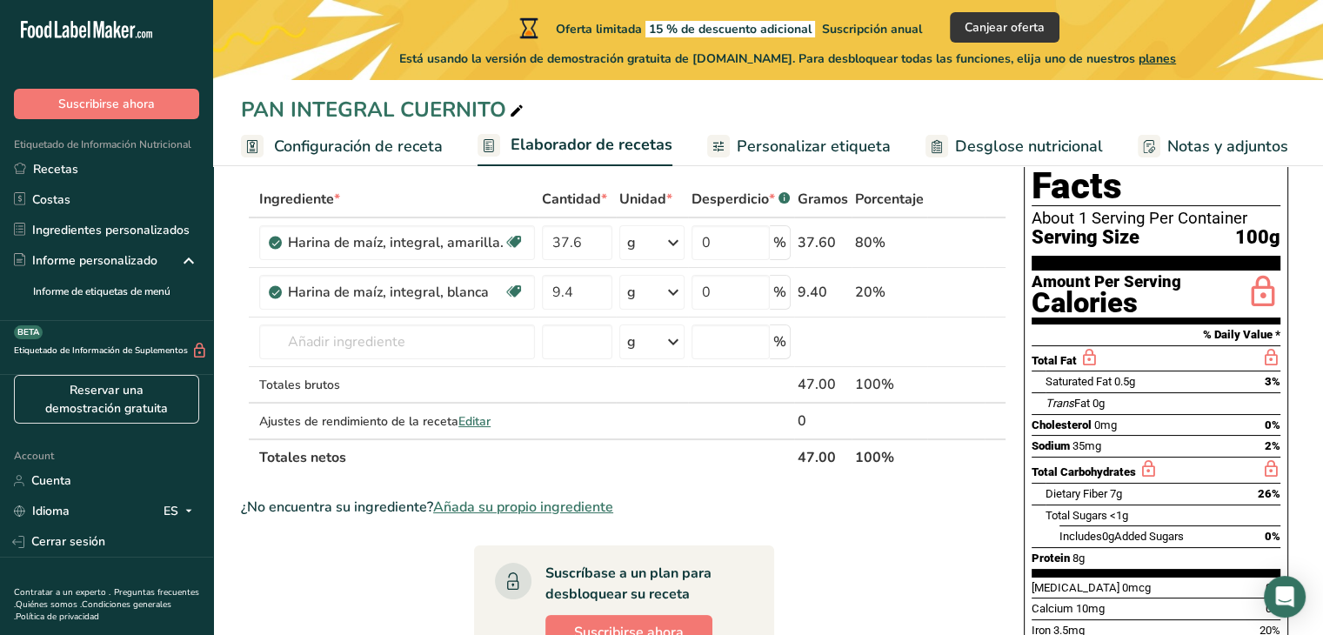
click at [488, 498] on span "Añada su propio ingrediente" at bounding box center [523, 507] width 180 height 21
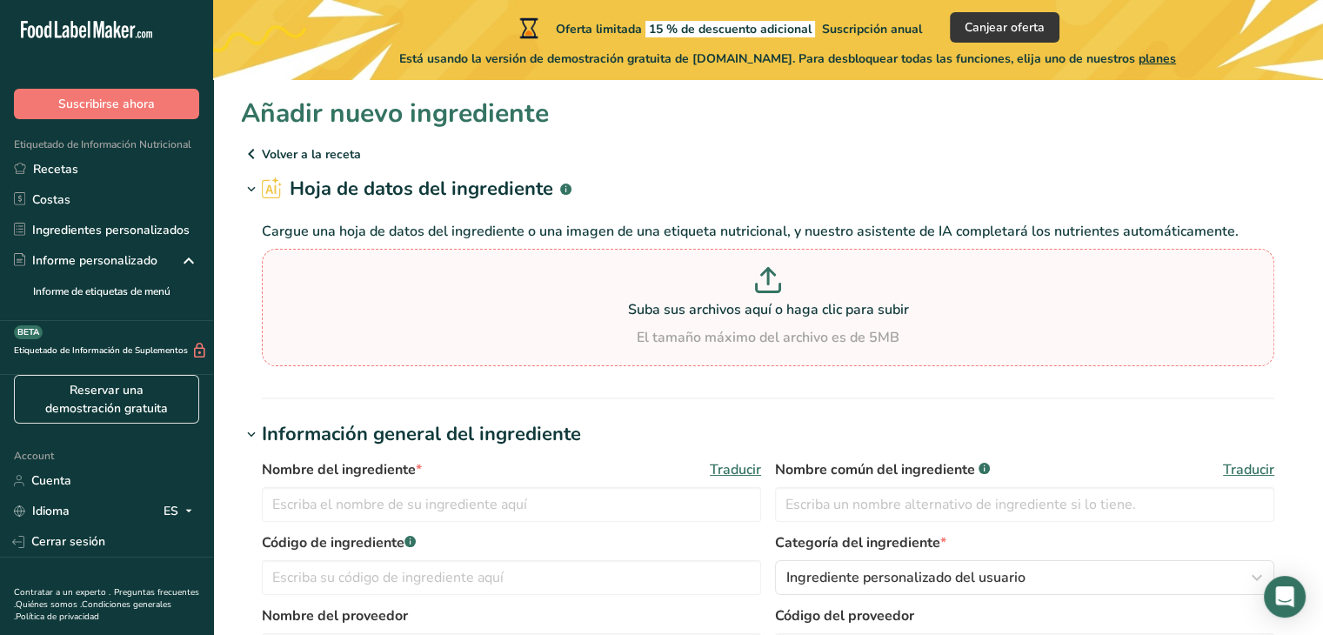
click at [768, 271] on icon at bounding box center [768, 277] width 0 height 16
click at [769, 271] on input "Suba sus archivos aquí o haga clic para subir El tamaño máximo del archivo es d…" at bounding box center [768, 307] width 1013 height 117
type input "C:\fakepath\ETIQUETA DEL ROL CON COCO RALLADO.jpg"
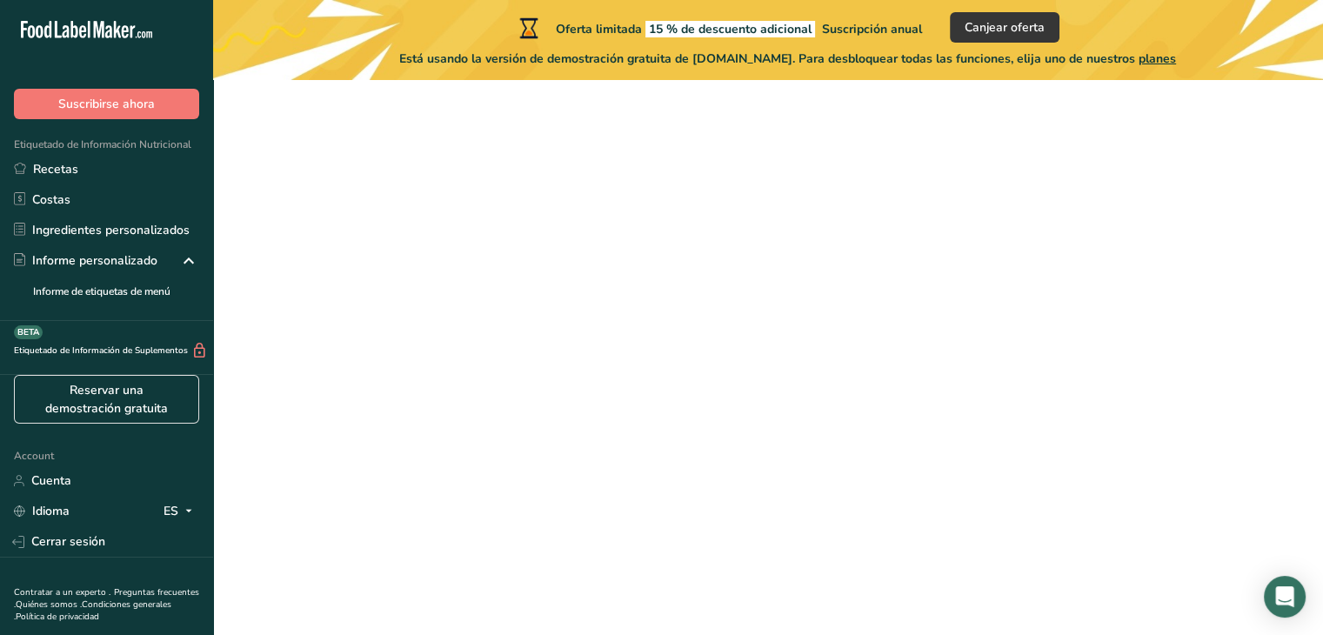
scroll to position [157, 0]
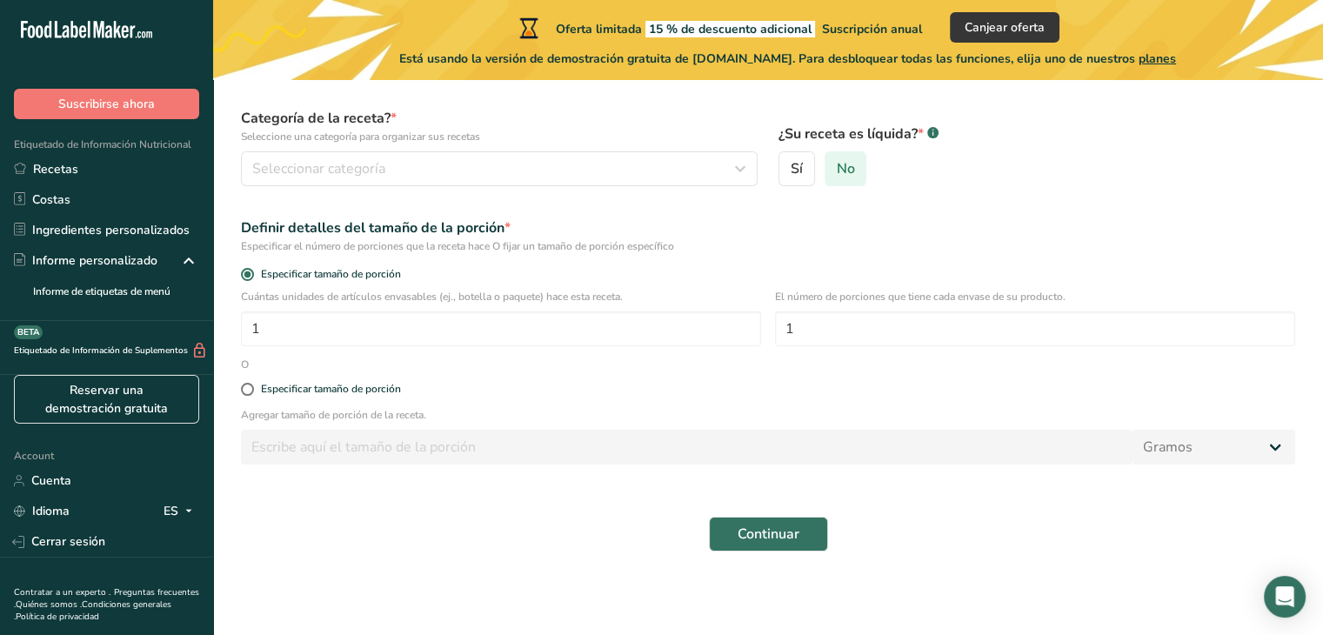
click at [846, 164] on span "No" at bounding box center [845, 168] width 18 height 17
click at [837, 164] on input "No" at bounding box center [831, 169] width 11 height 11
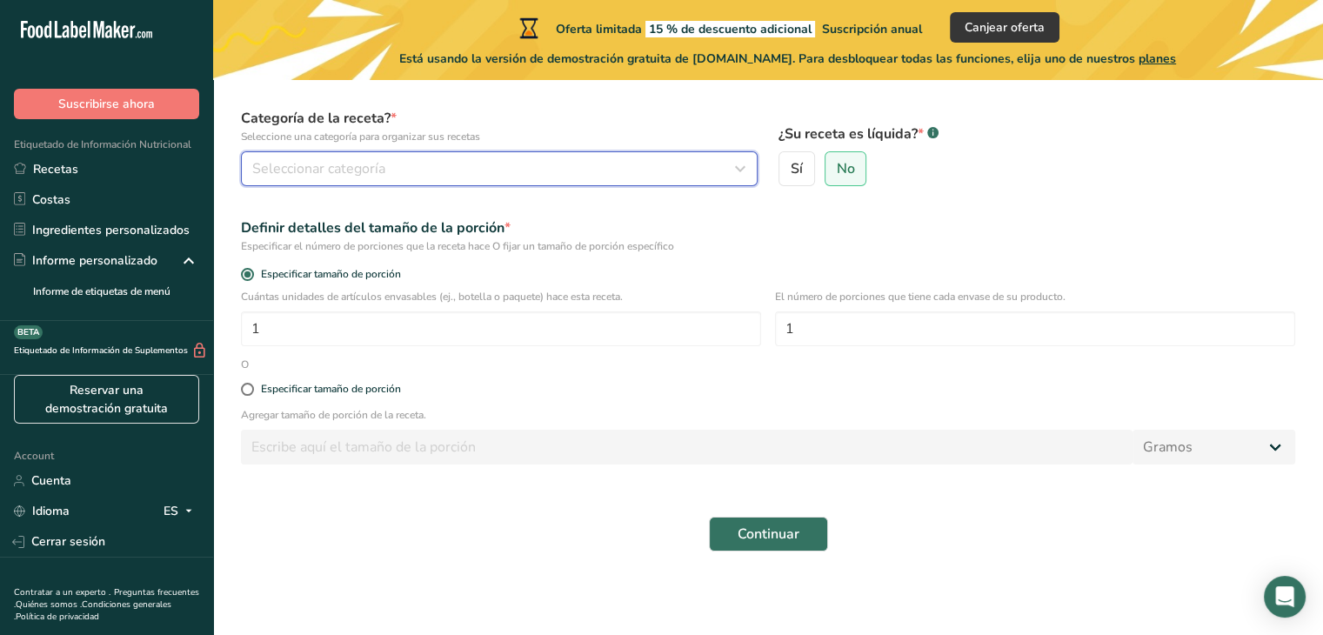
click at [739, 164] on icon "button" at bounding box center [740, 168] width 21 height 31
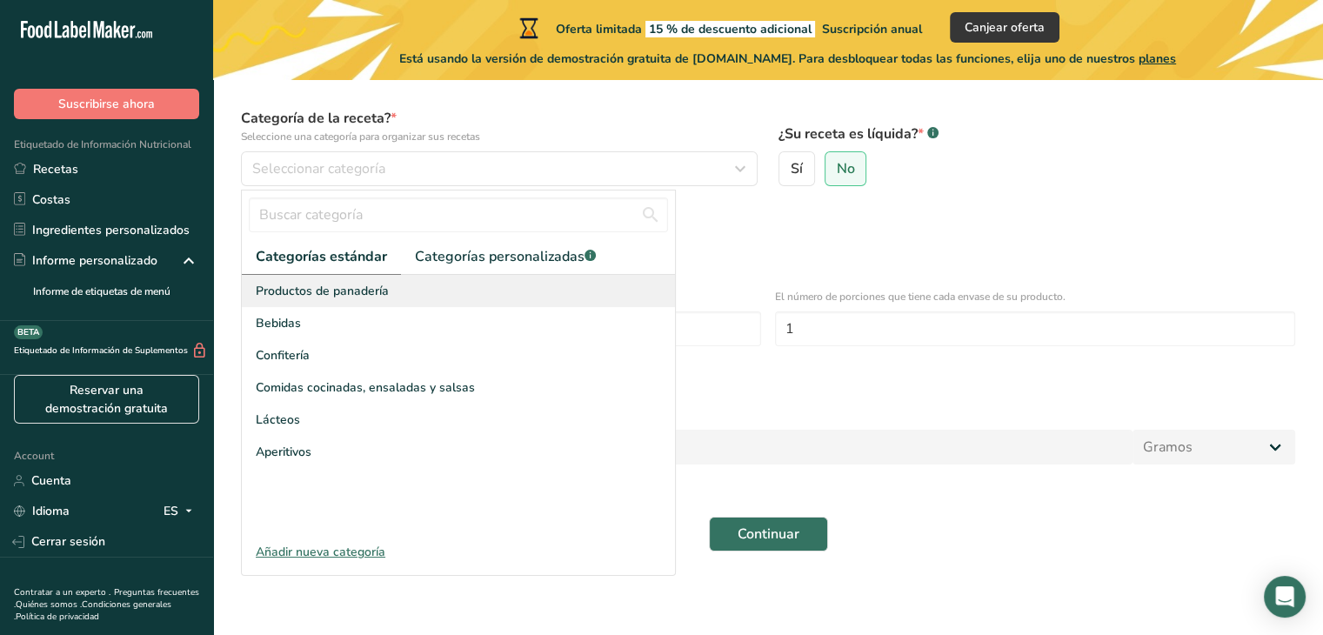
click at [358, 283] on span "Productos de panadería" at bounding box center [322, 291] width 133 height 18
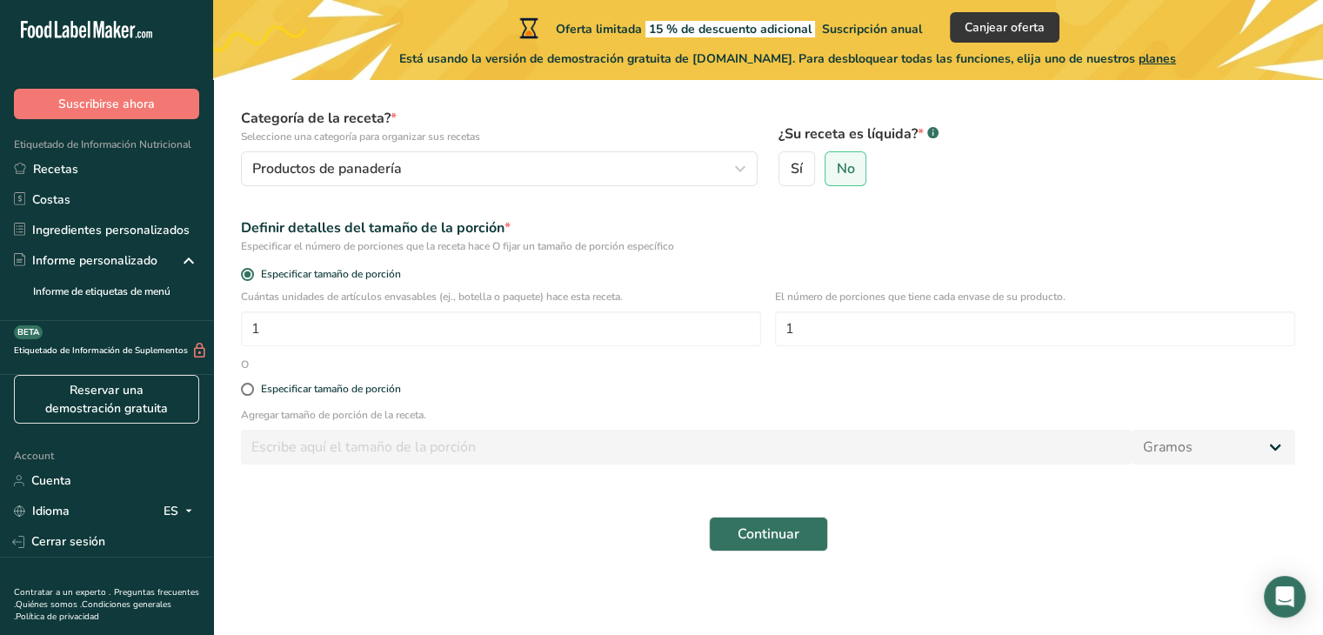
click at [275, 417] on p "Agregar tamaño de porción de la receta." at bounding box center [768, 415] width 1054 height 16
click at [252, 385] on span at bounding box center [247, 389] width 13 height 13
click at [252, 385] on input "Especificar tamaño de porción" at bounding box center [246, 389] width 11 height 11
radio input "true"
radio input "false"
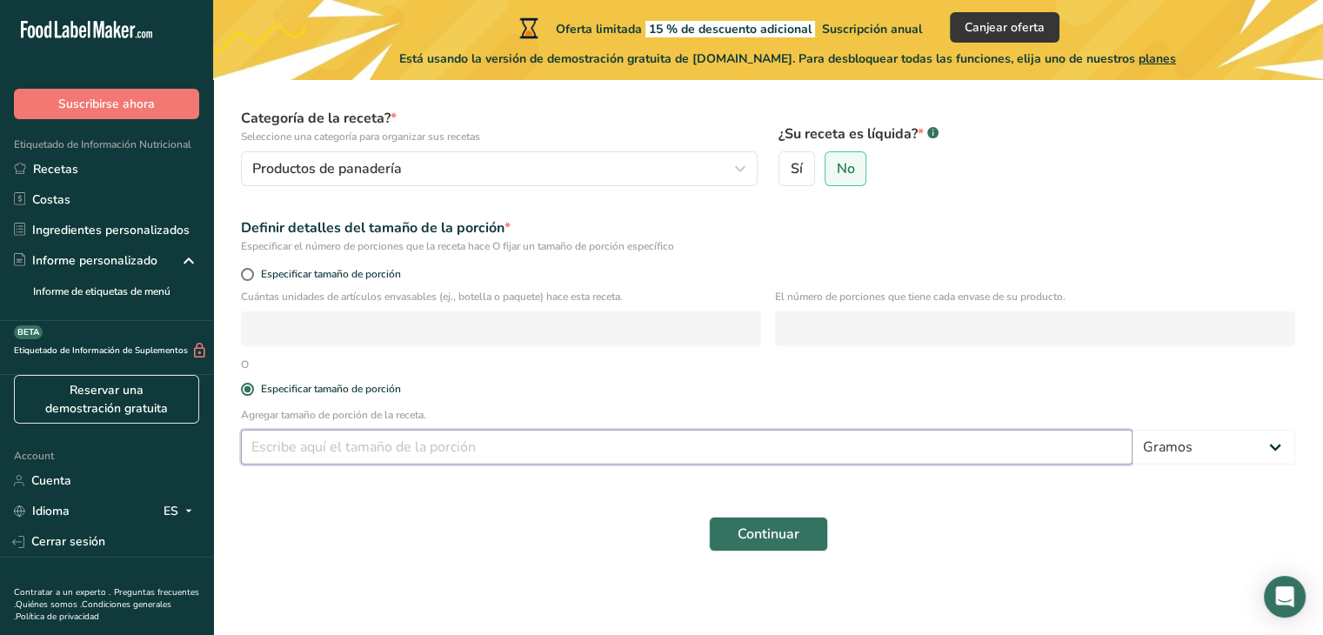
click at [283, 441] on input "number" at bounding box center [687, 447] width 892 height 35
type input "100"
click at [747, 533] on span "Continuar" at bounding box center [769, 534] width 62 height 21
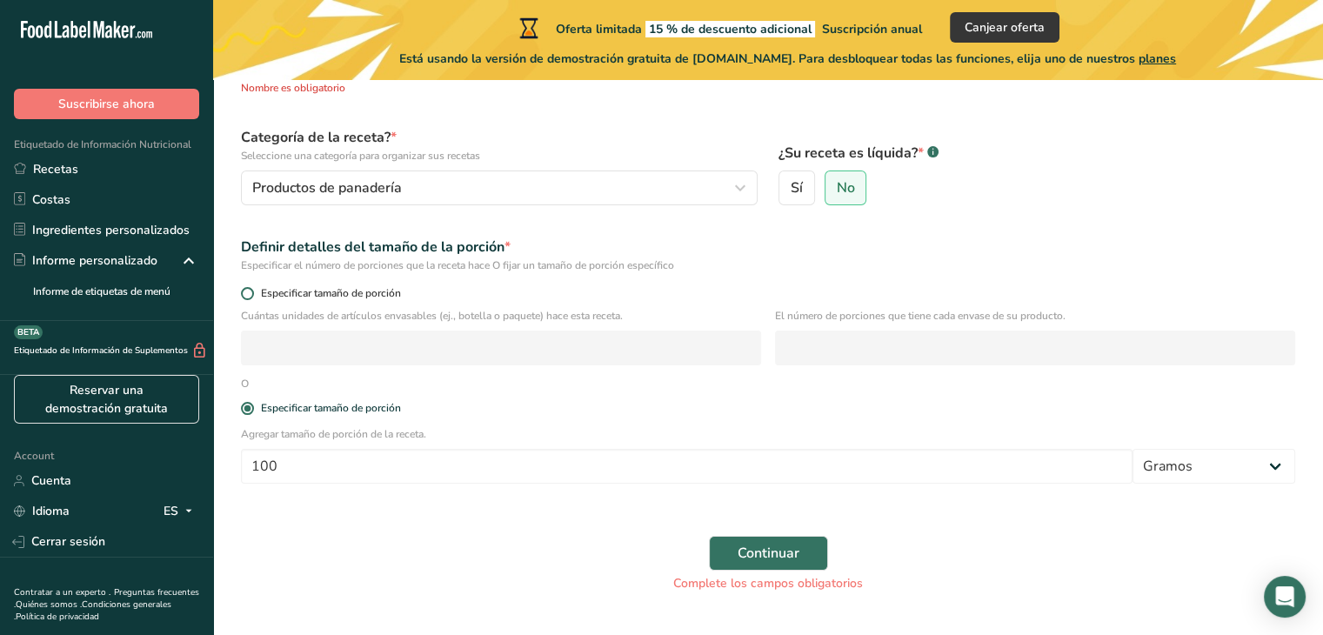
click at [244, 293] on span at bounding box center [247, 293] width 13 height 13
click at [244, 293] on input "Especificar tamaño de porción" at bounding box center [246, 293] width 11 height 11
radio input "true"
radio input "false"
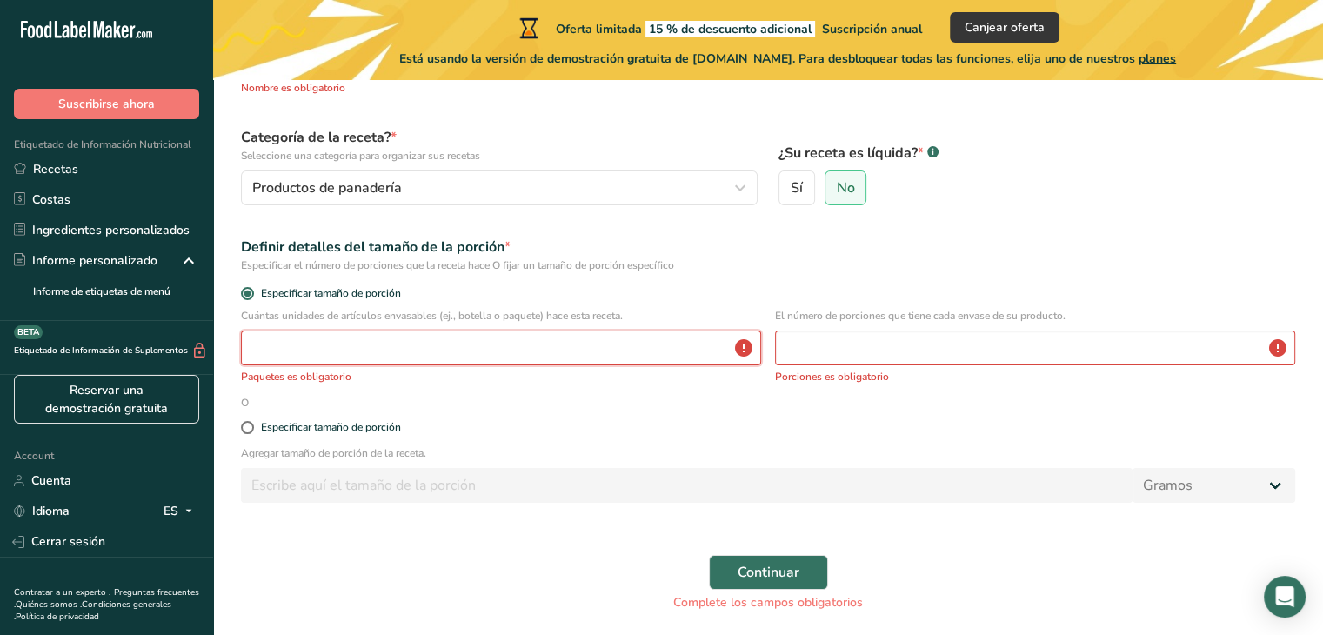
click at [391, 358] on input "number" at bounding box center [501, 348] width 520 height 35
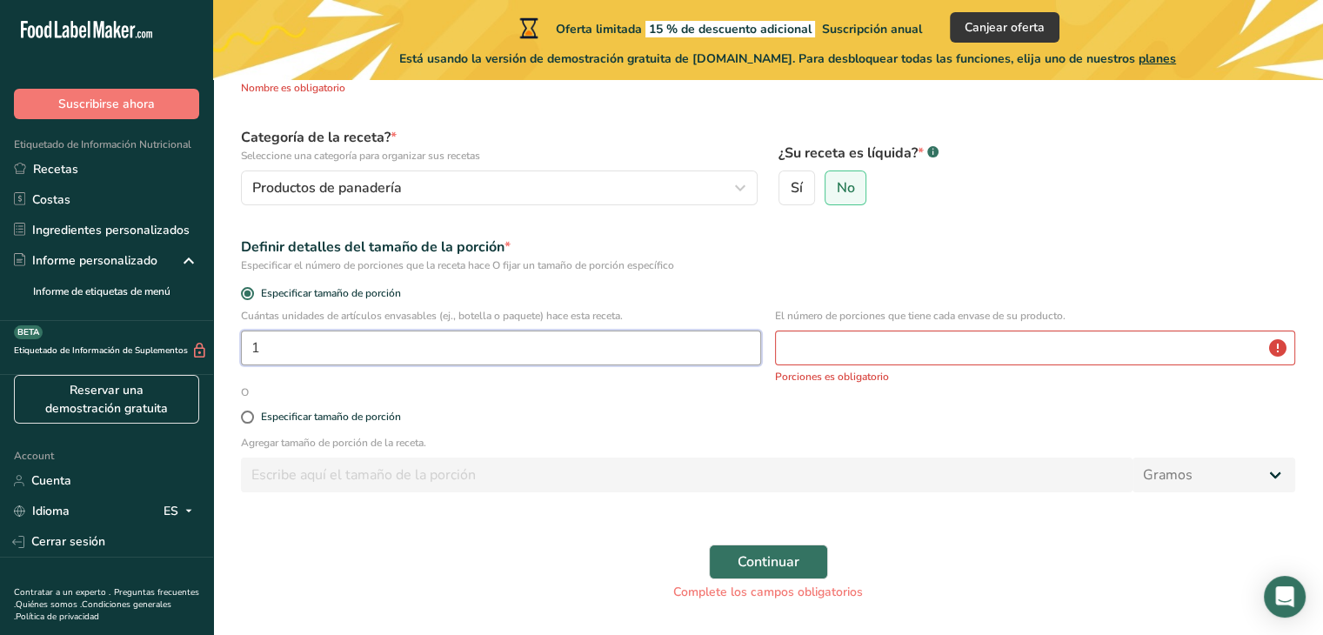
type input "1"
click at [1040, 352] on input "number" at bounding box center [1035, 348] width 520 height 35
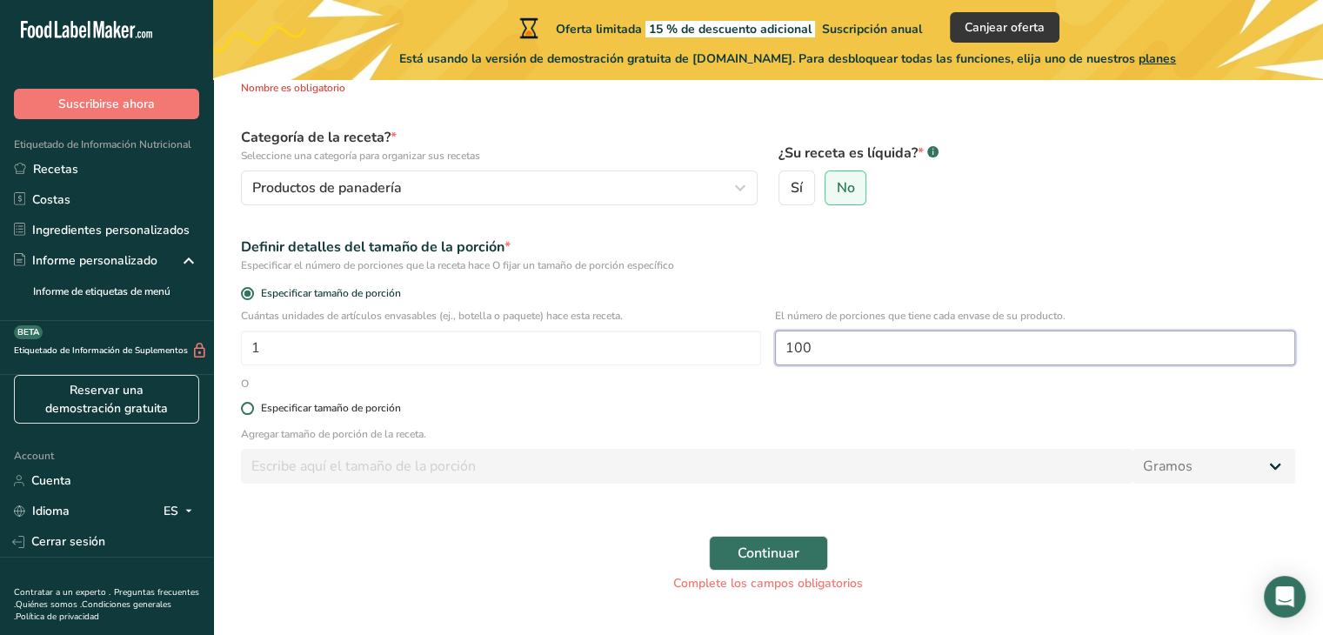
type input "100"
click at [243, 405] on span at bounding box center [247, 408] width 13 height 13
click at [243, 405] on input "Especificar tamaño de porción" at bounding box center [246, 408] width 11 height 11
radio input "true"
radio input "false"
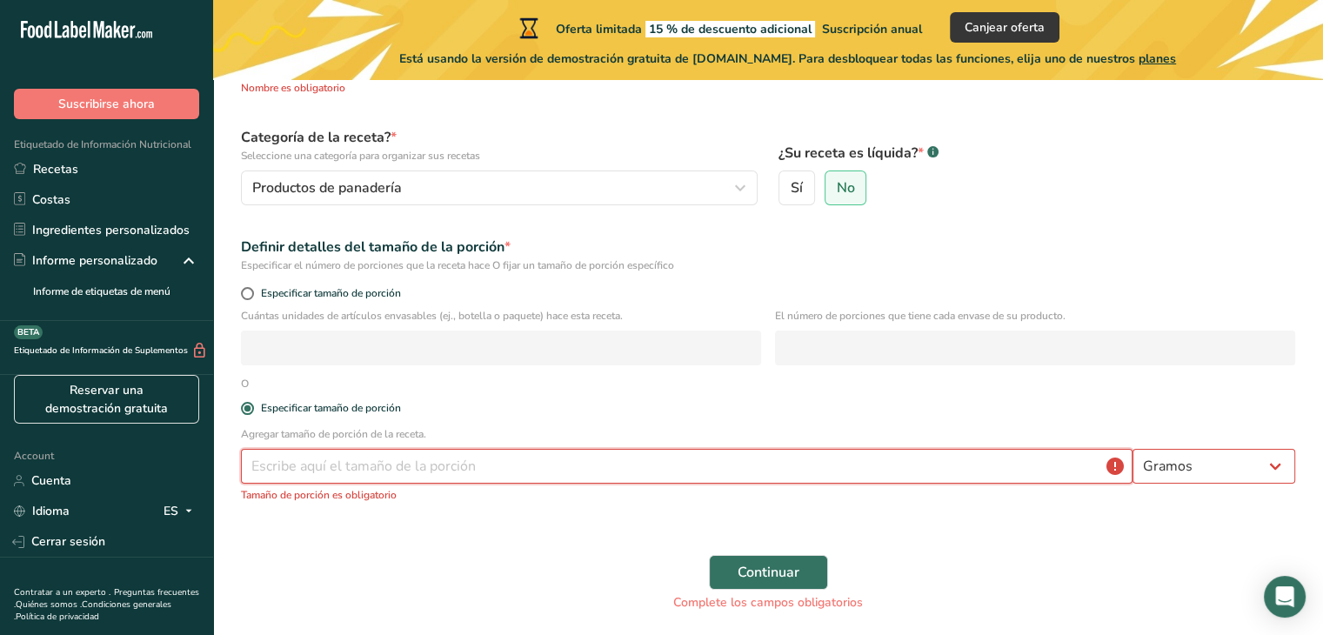
click at [281, 458] on input "number" at bounding box center [687, 466] width 892 height 35
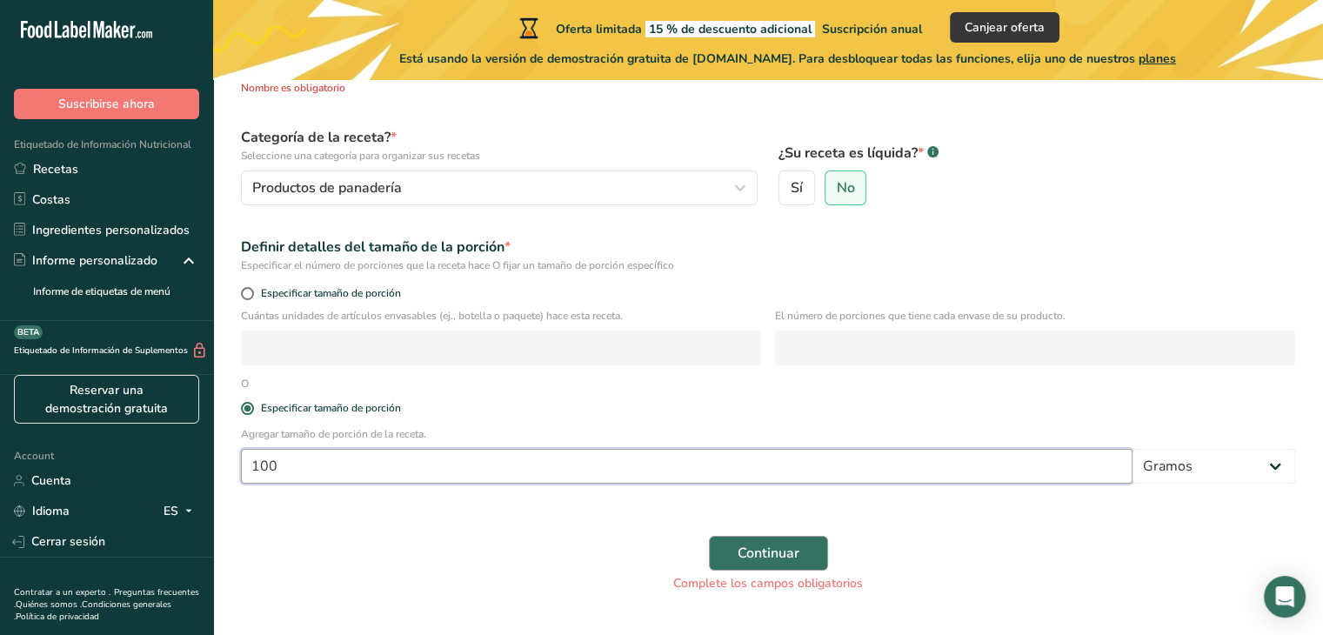
type input "100"
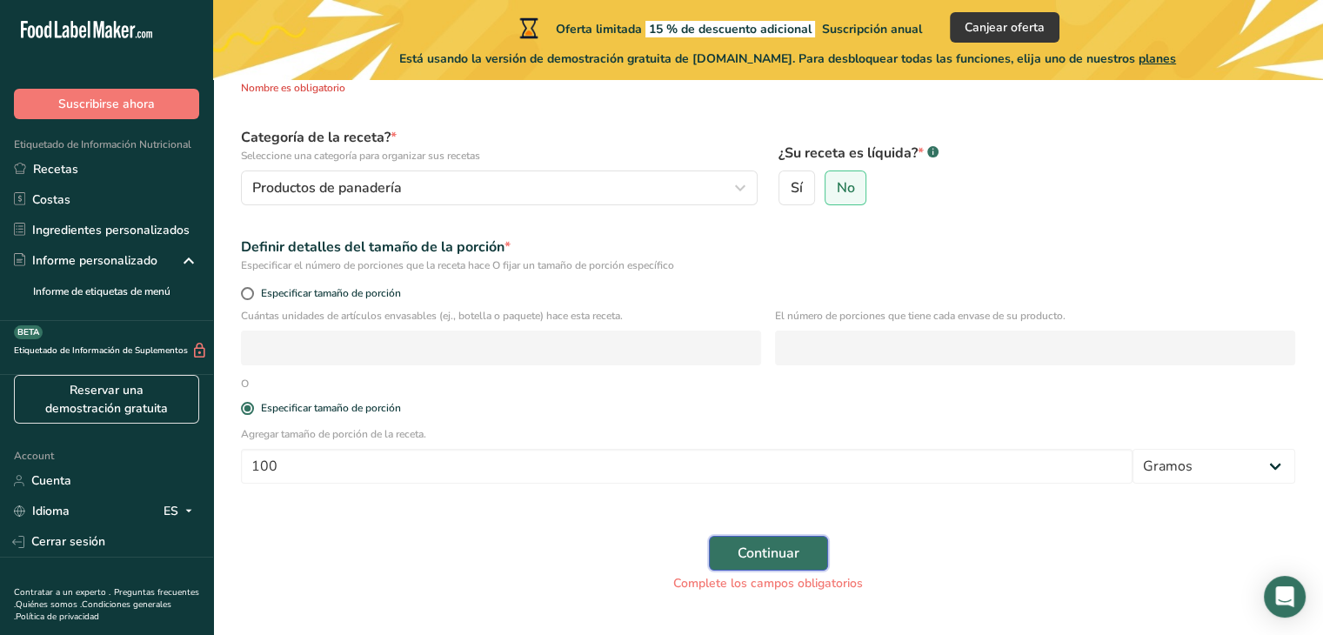
click at [759, 552] on span "Continuar" at bounding box center [769, 553] width 62 height 21
click at [245, 290] on span at bounding box center [247, 293] width 13 height 13
click at [245, 290] on input "Especificar tamaño de porción" at bounding box center [246, 293] width 11 height 11
radio input "true"
radio input "false"
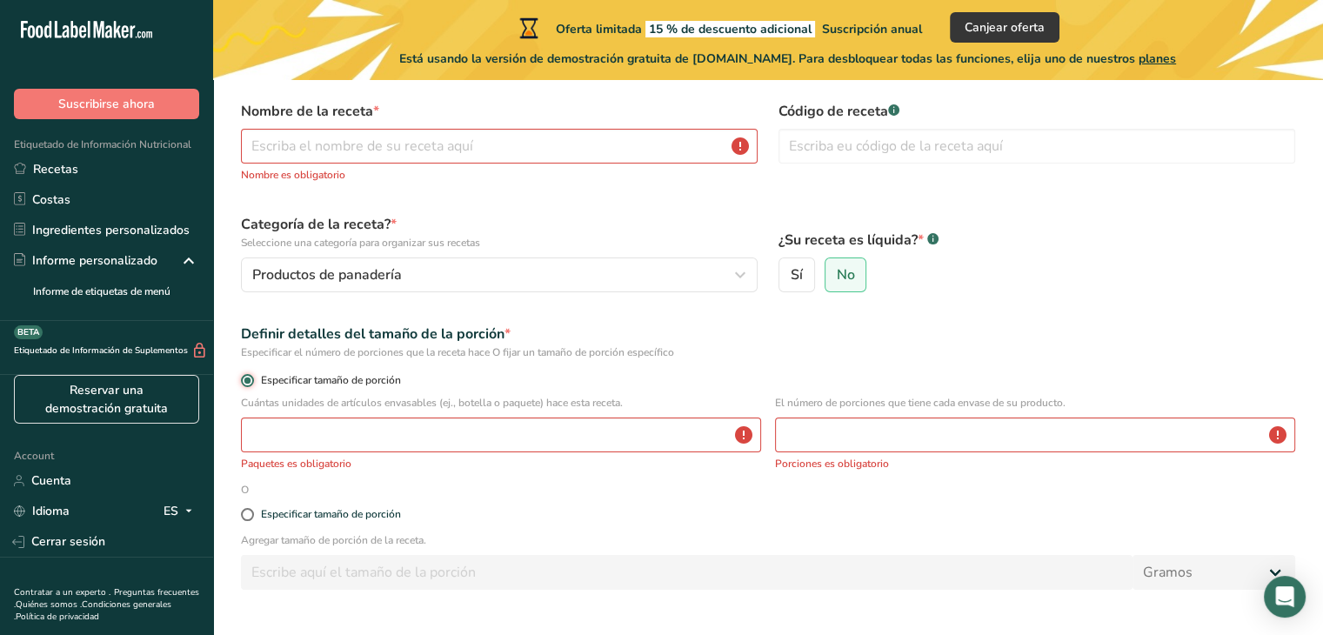
scroll to position [0, 0]
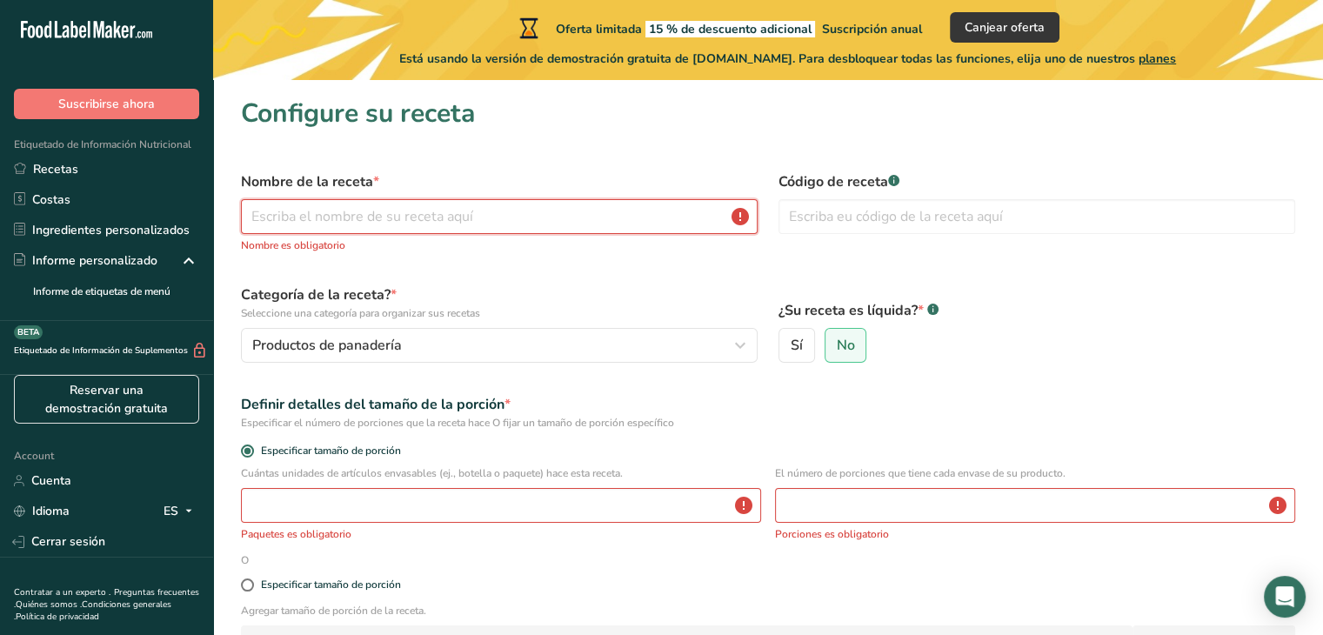
click at [714, 219] on input "text" at bounding box center [499, 216] width 517 height 35
type input "PAN INTEGRAL CUERNITO"
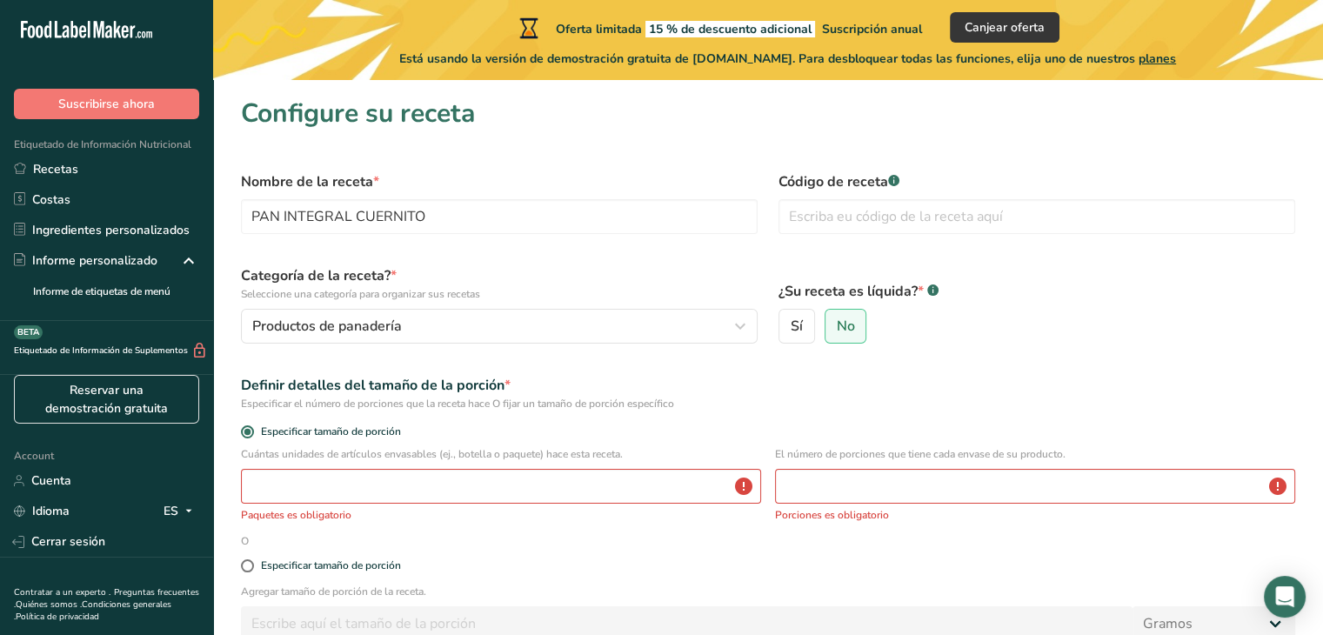
click at [673, 289] on p "Seleccione una categoría para organizar sus recetas" at bounding box center [499, 294] width 517 height 16
click at [833, 222] on input "text" at bounding box center [1037, 216] width 517 height 35
click at [624, 291] on p "Seleccione una categoría para organizar sus recetas" at bounding box center [499, 294] width 517 height 16
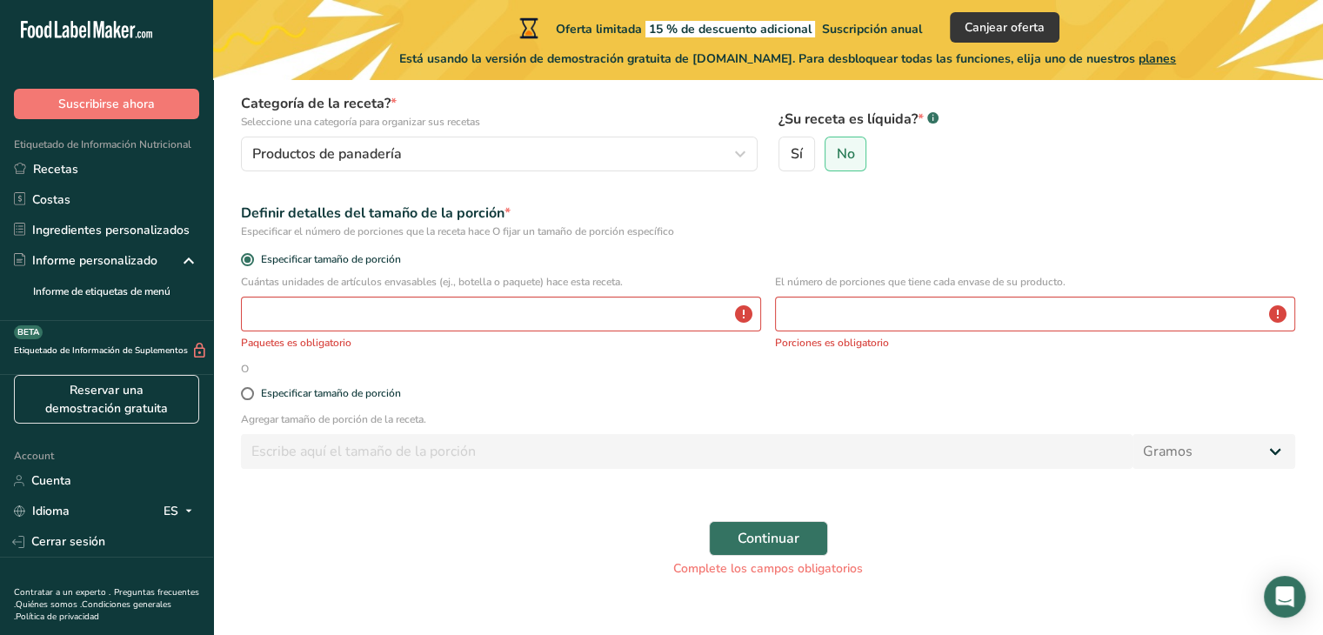
scroll to position [174, 0]
click at [242, 391] on span at bounding box center [247, 391] width 13 height 13
click at [242, 391] on input "Especificar tamaño de porción" at bounding box center [246, 391] width 11 height 11
radio input "true"
radio input "false"
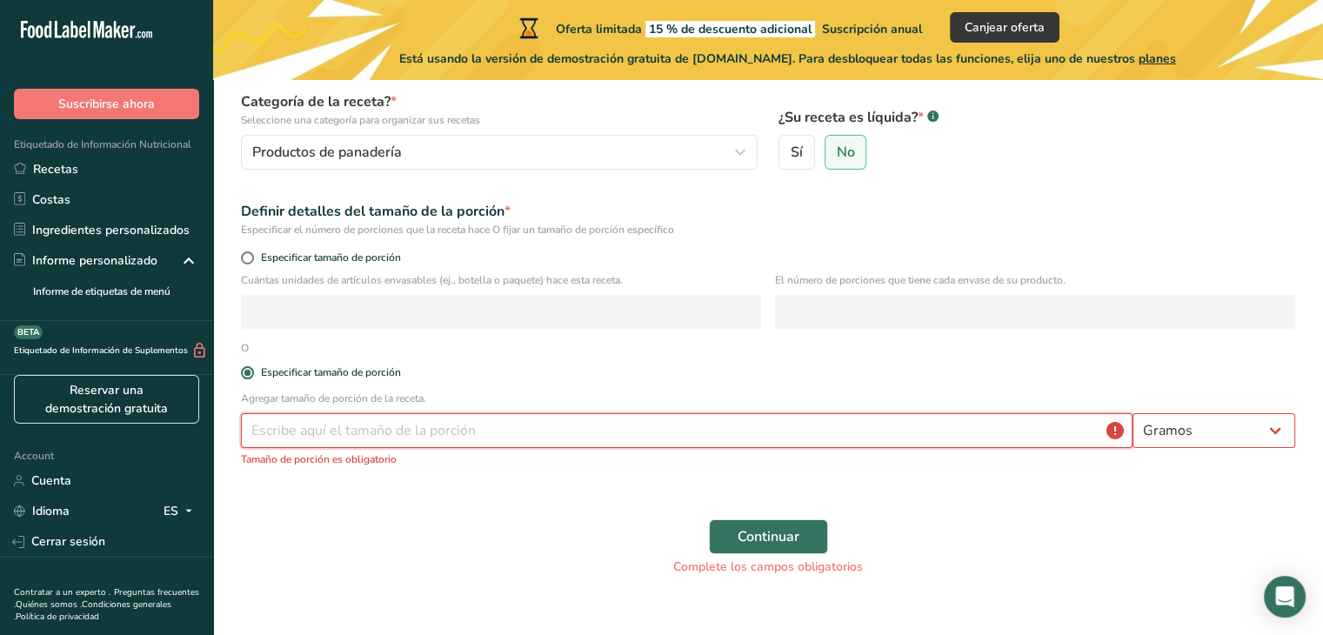
click at [264, 431] on input "number" at bounding box center [687, 430] width 892 height 35
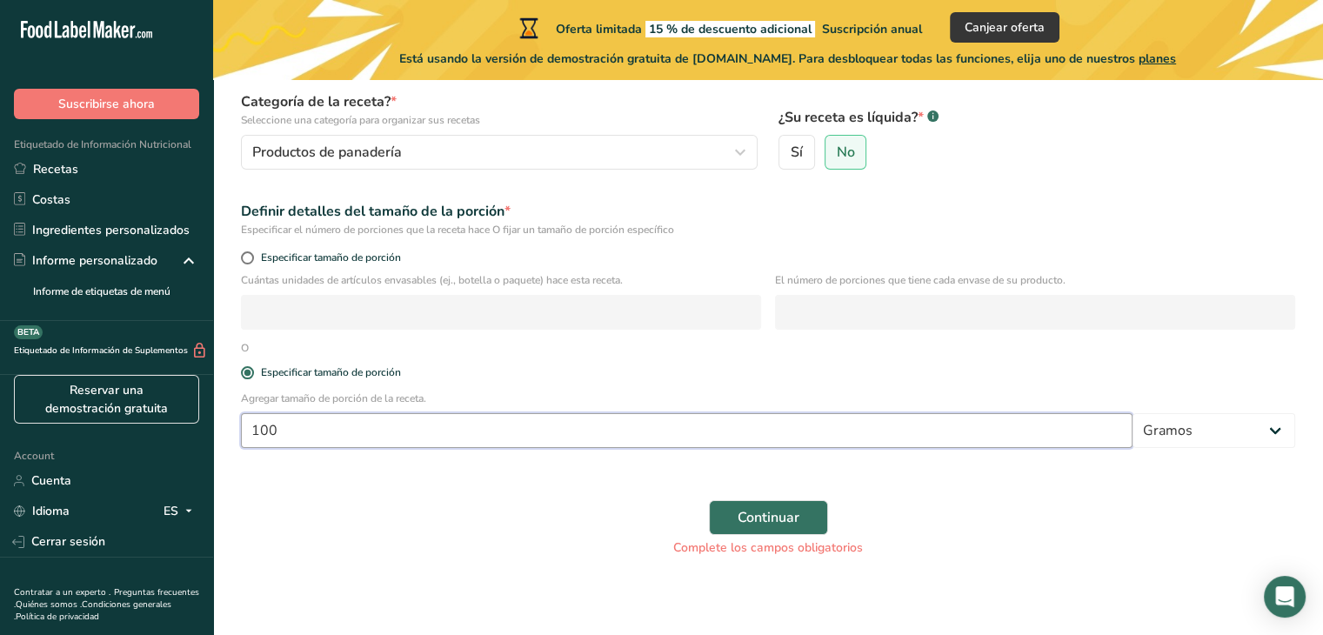
type input "100"
click at [554, 551] on div "Complete los campos obligatorios" at bounding box center [768, 547] width 1054 height 18
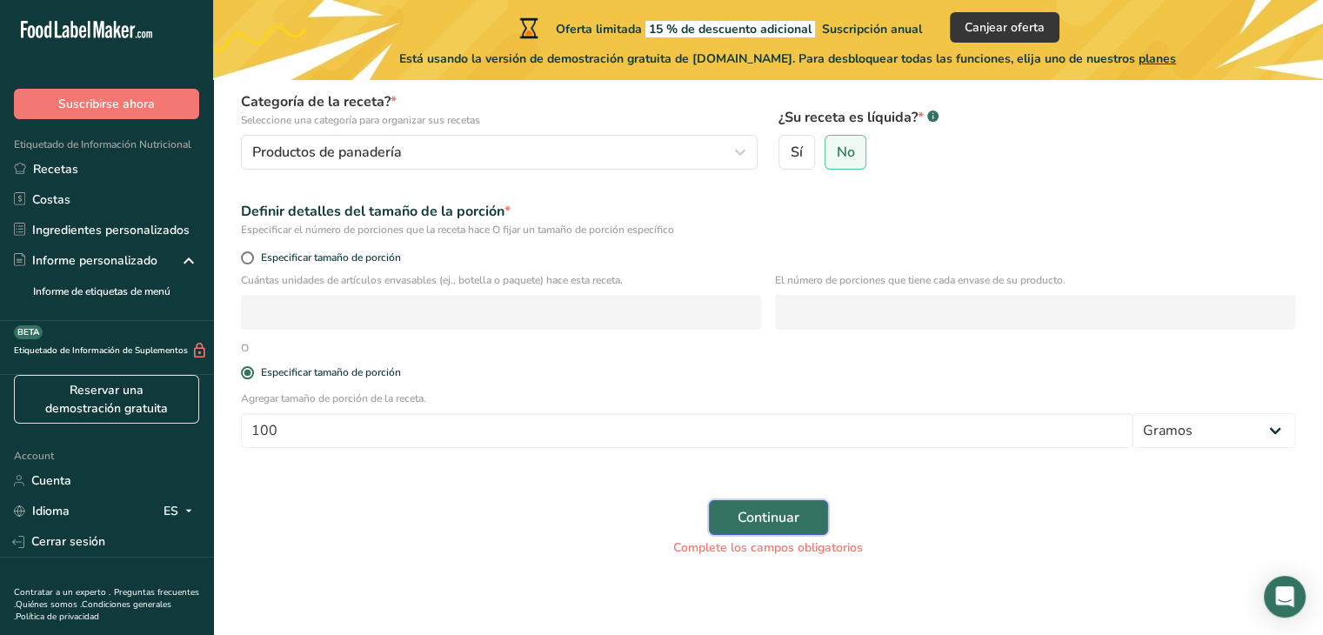
click at [764, 510] on span "Continuar" at bounding box center [769, 517] width 62 height 21
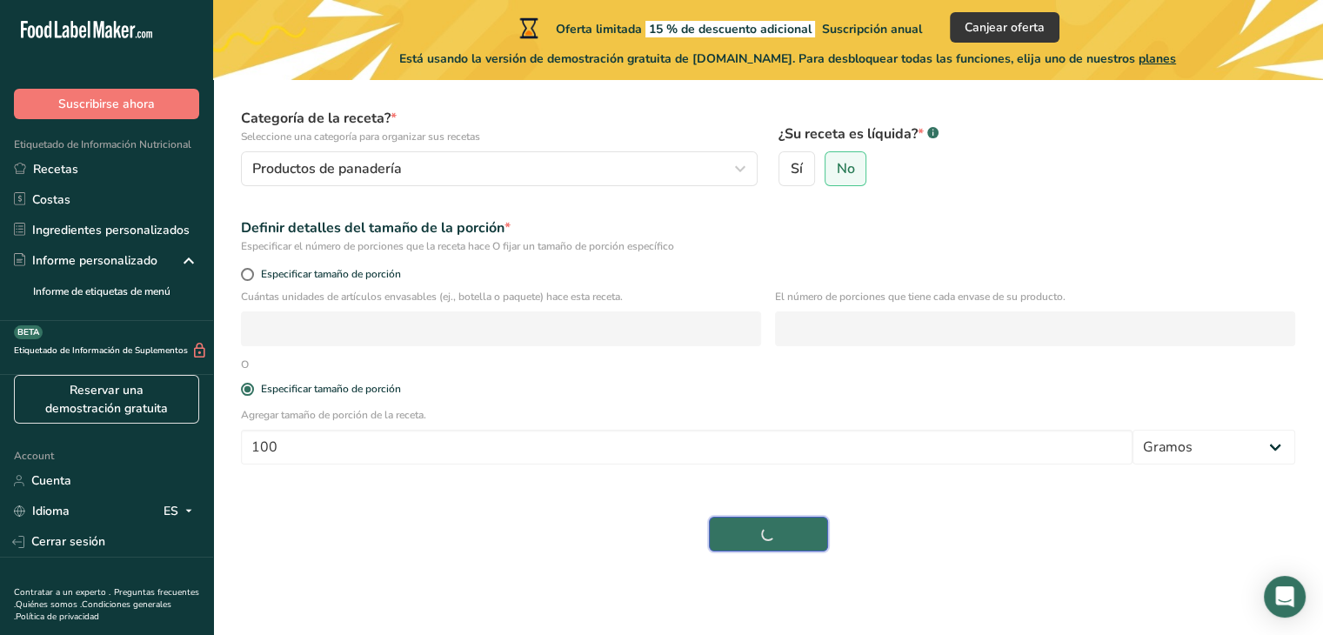
scroll to position [157, 0]
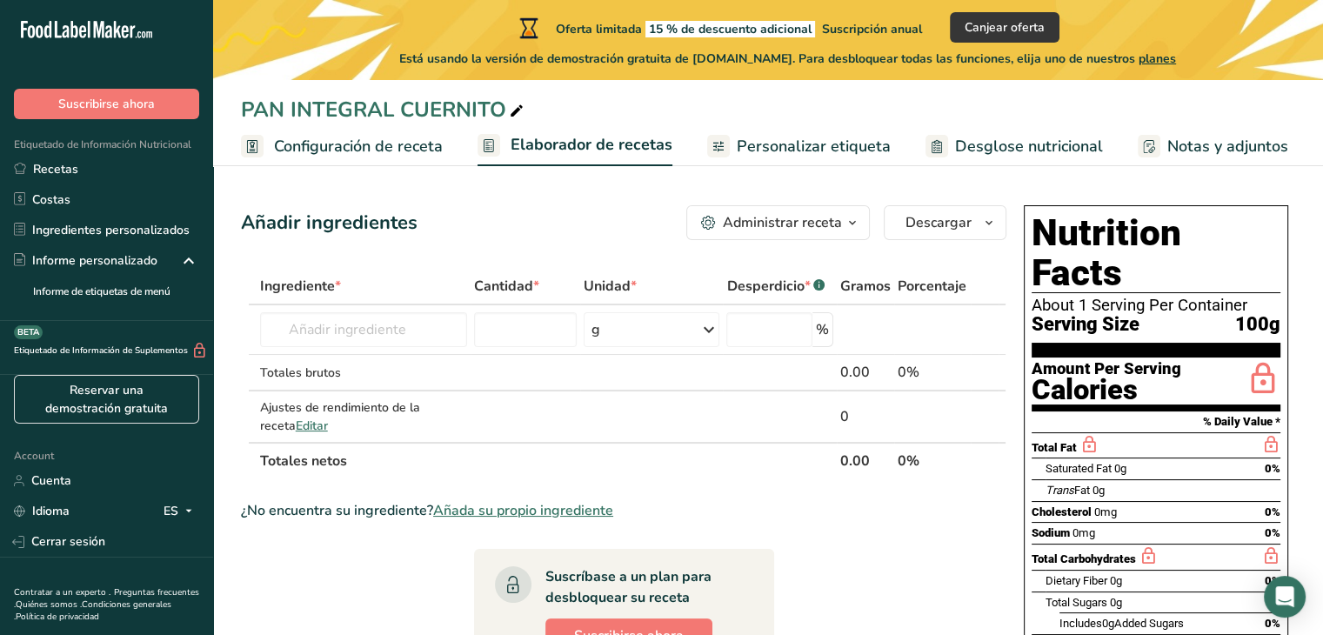
click at [516, 505] on span "Añada su propio ingrediente" at bounding box center [523, 510] width 180 height 21
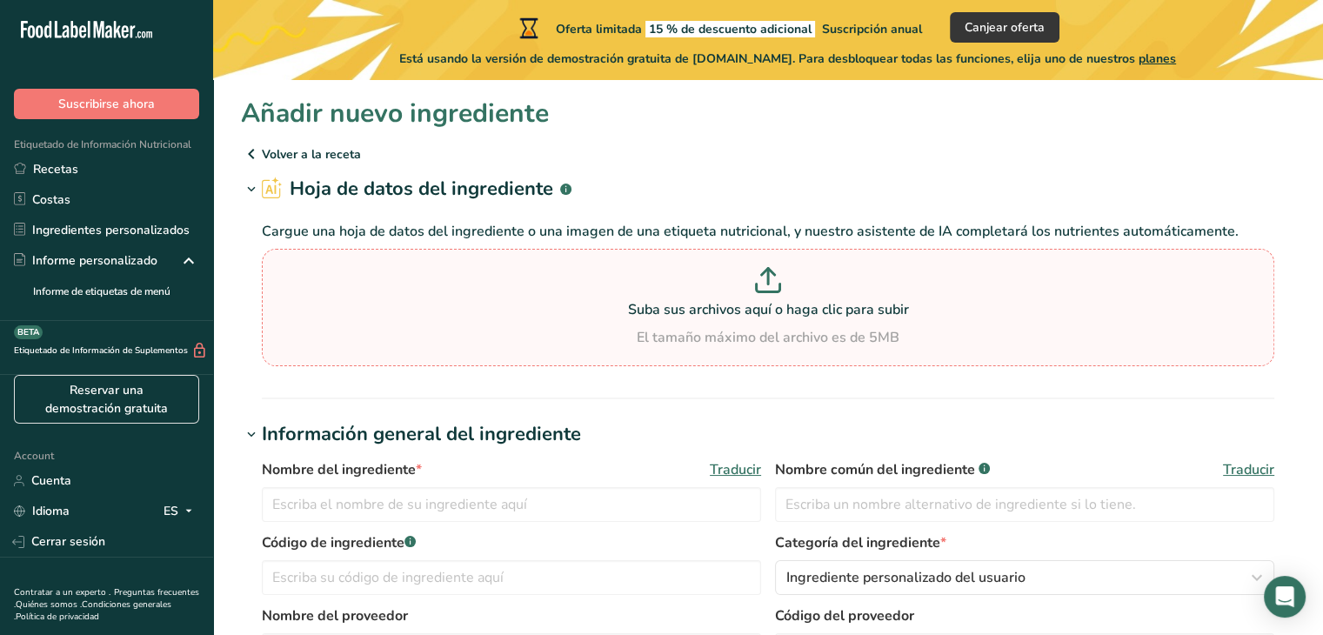
click at [771, 276] on icon at bounding box center [768, 280] width 26 height 26
click at [771, 276] on input "Suba sus archivos aquí o haga clic para subir El tamaño máximo del archivo es d…" at bounding box center [768, 307] width 1013 height 117
type input "C:\fakepath\INGREDIENTES CUERNITO.doc"
click at [768, 278] on icon at bounding box center [768, 277] width 0 height 16
click at [769, 278] on input "Suba sus archivos aquí o haga clic para subir El tamaño máximo del archivo es d…" at bounding box center [768, 307] width 1013 height 117
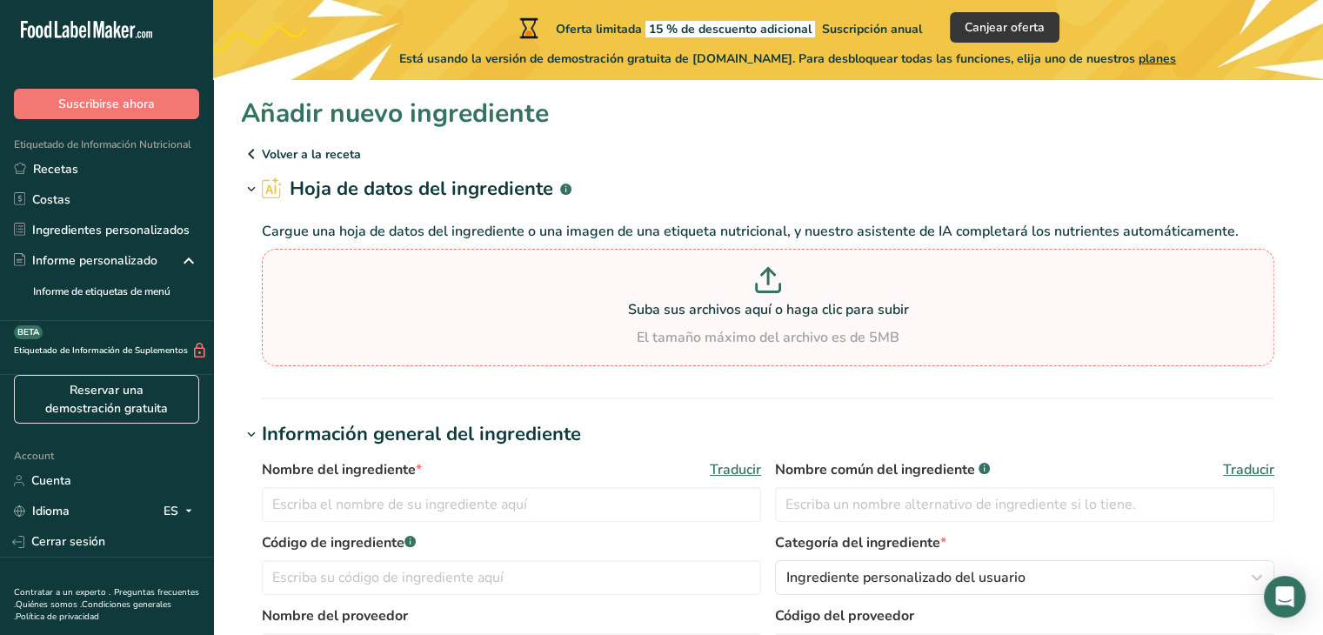
click at [765, 278] on icon at bounding box center [768, 280] width 26 height 26
click at [765, 278] on input "Suba sus archivos aquí o haga clic para subir El tamaño máximo del archivo es d…" at bounding box center [768, 307] width 1013 height 117
type input "C:\fakepath\INGREDIENTES CUERNITO.doc"
click at [764, 281] on icon at bounding box center [768, 280] width 26 height 26
click at [764, 281] on input "Suba sus archivos aquí o haga clic para subir El tamaño máximo del archivo es d…" at bounding box center [768, 307] width 1013 height 117
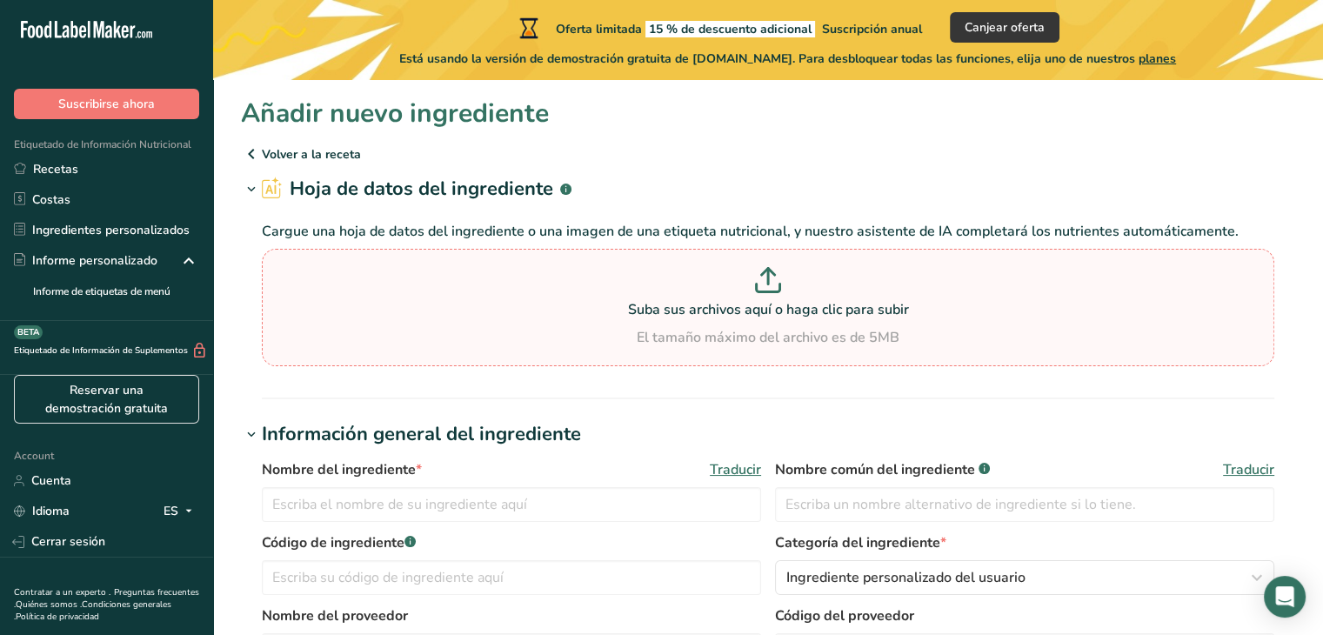
type input "C:\fakepath\RECETA CUERNITO.jpg"
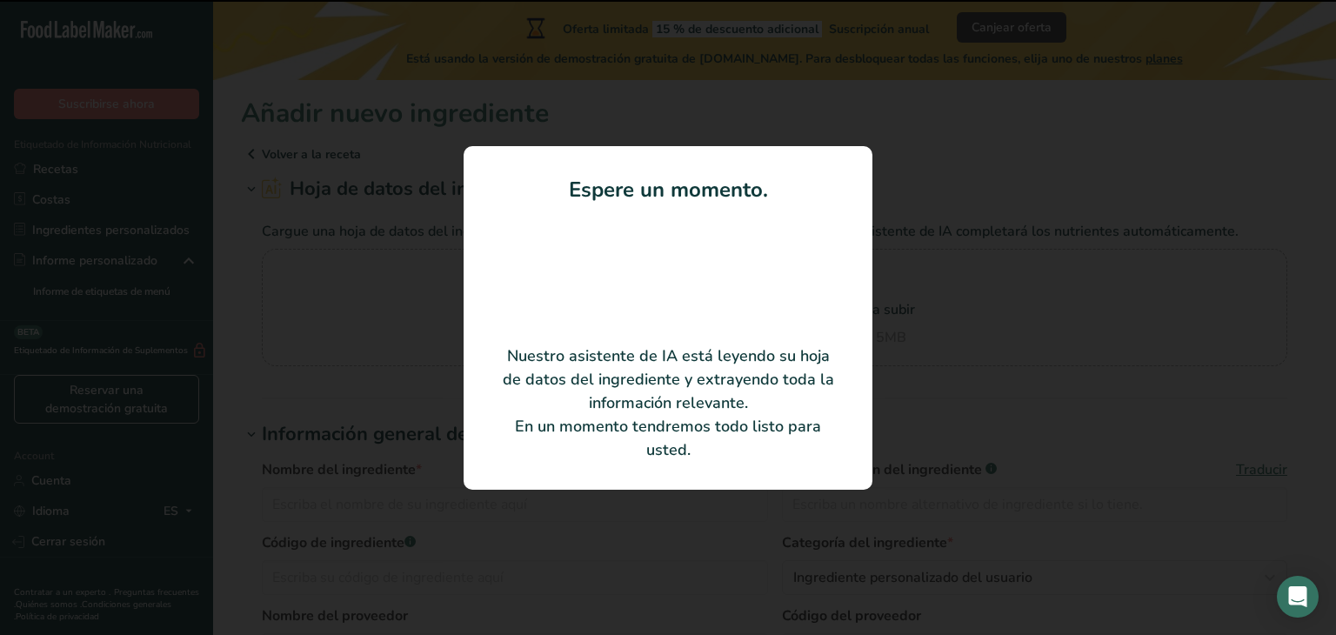
type input "Harina integral"
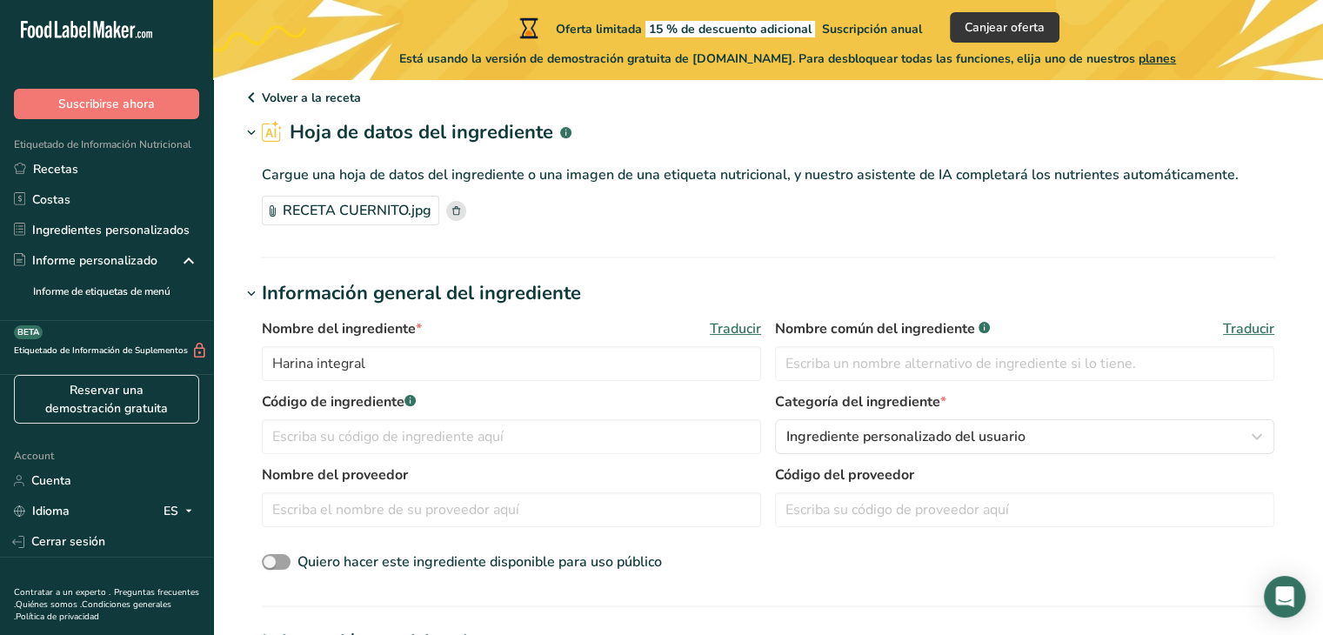
scroll to position [87, 0]
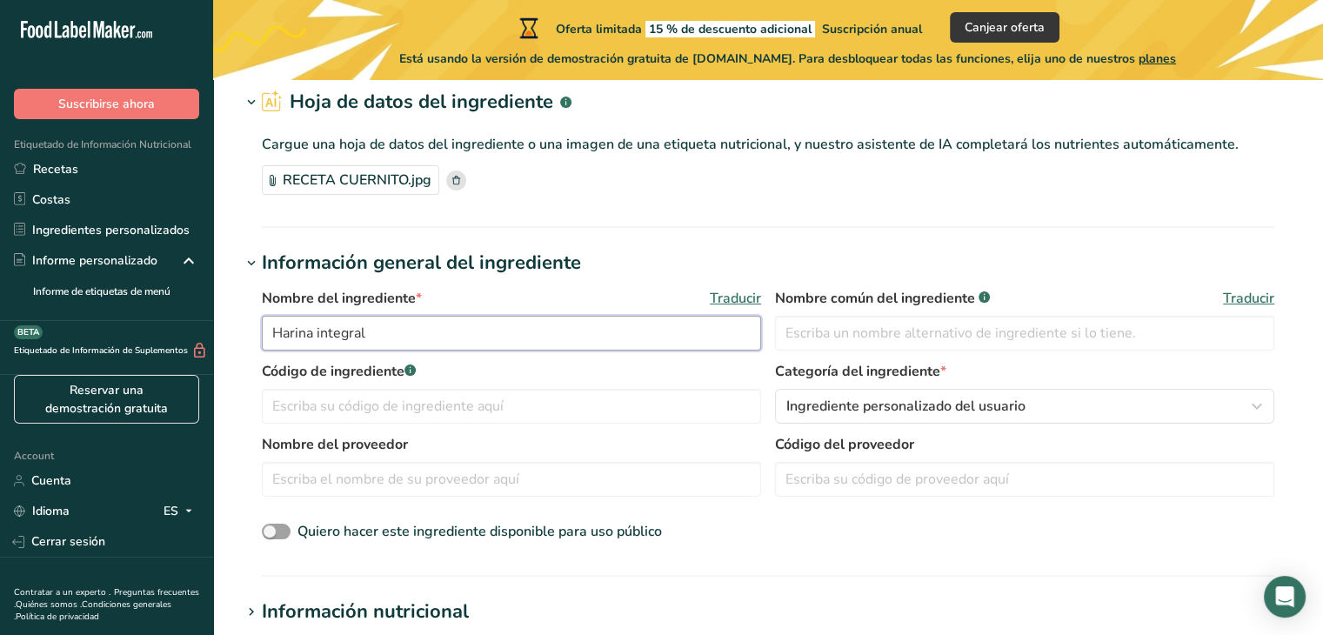
click at [390, 335] on input "Harina integral" at bounding box center [511, 333] width 499 height 35
click at [730, 290] on span "Traducir" at bounding box center [735, 298] width 51 height 21
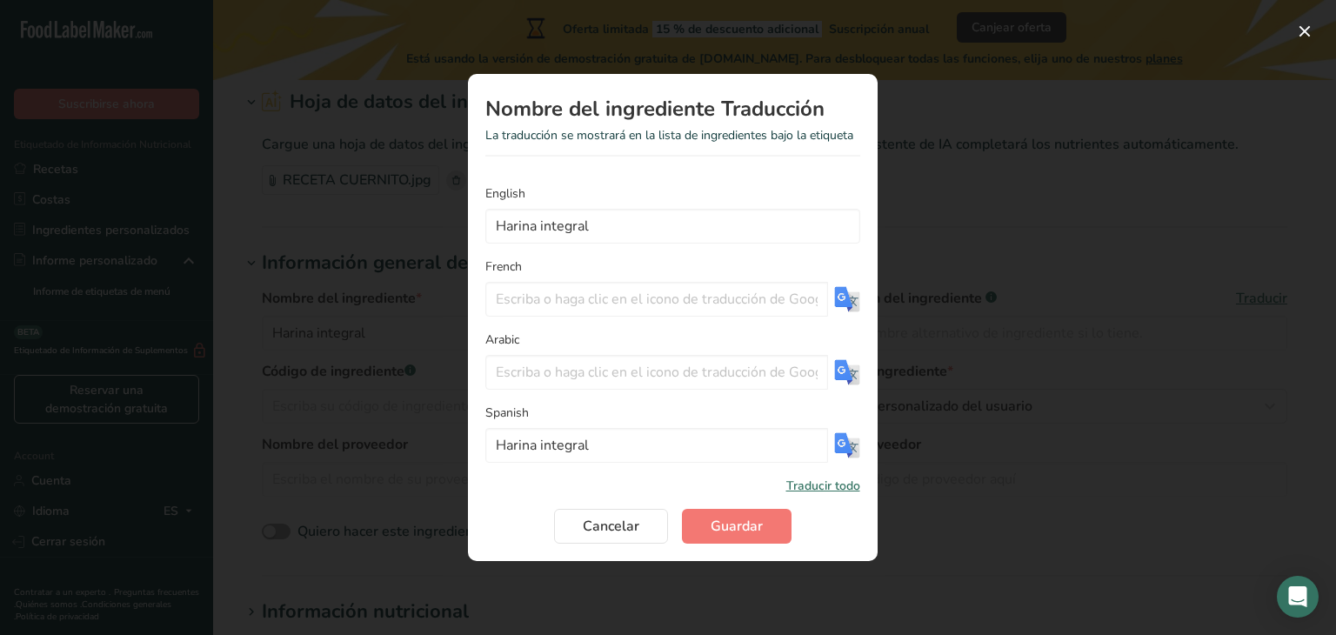
click at [957, 188] on div "Translation Modal" at bounding box center [668, 317] width 1336 height 635
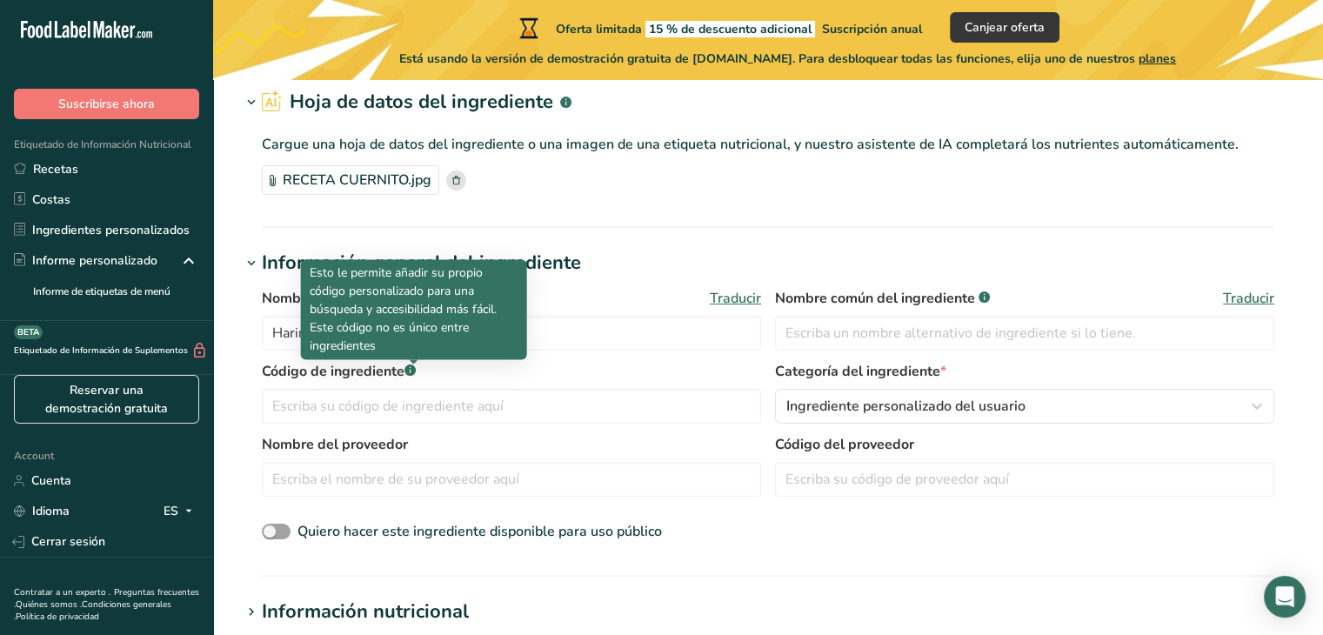
click at [414, 366] on div at bounding box center [413, 363] width 9 height 9
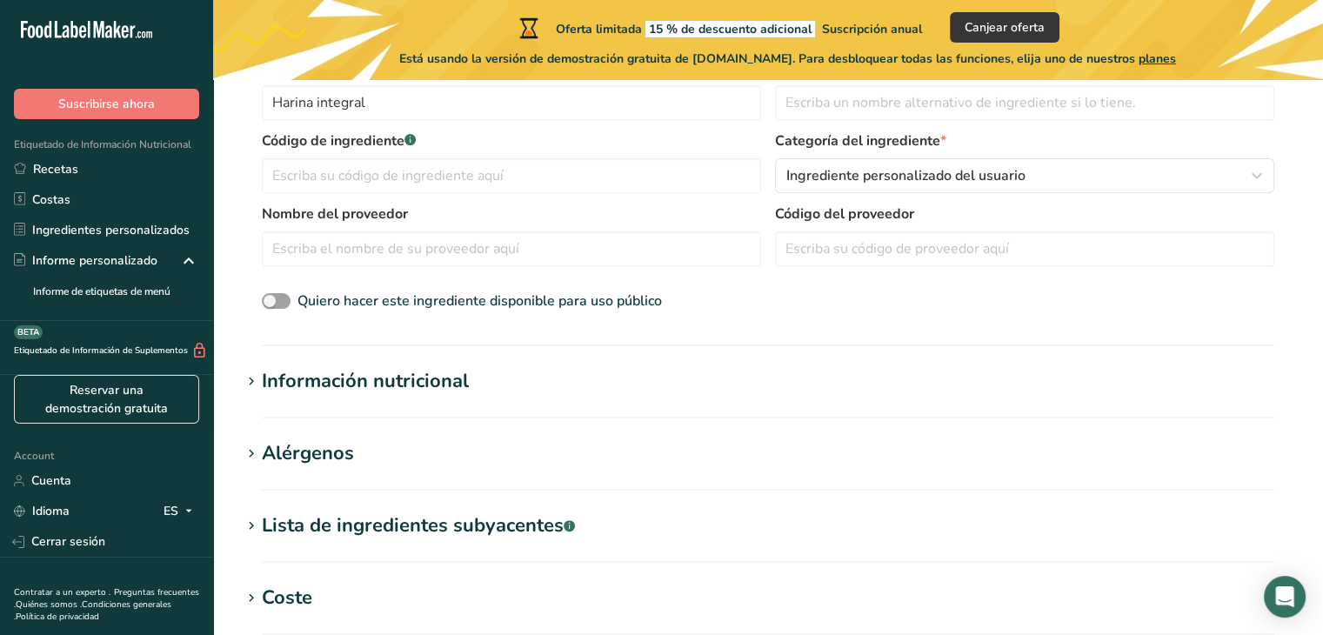
scroll to position [348, 0]
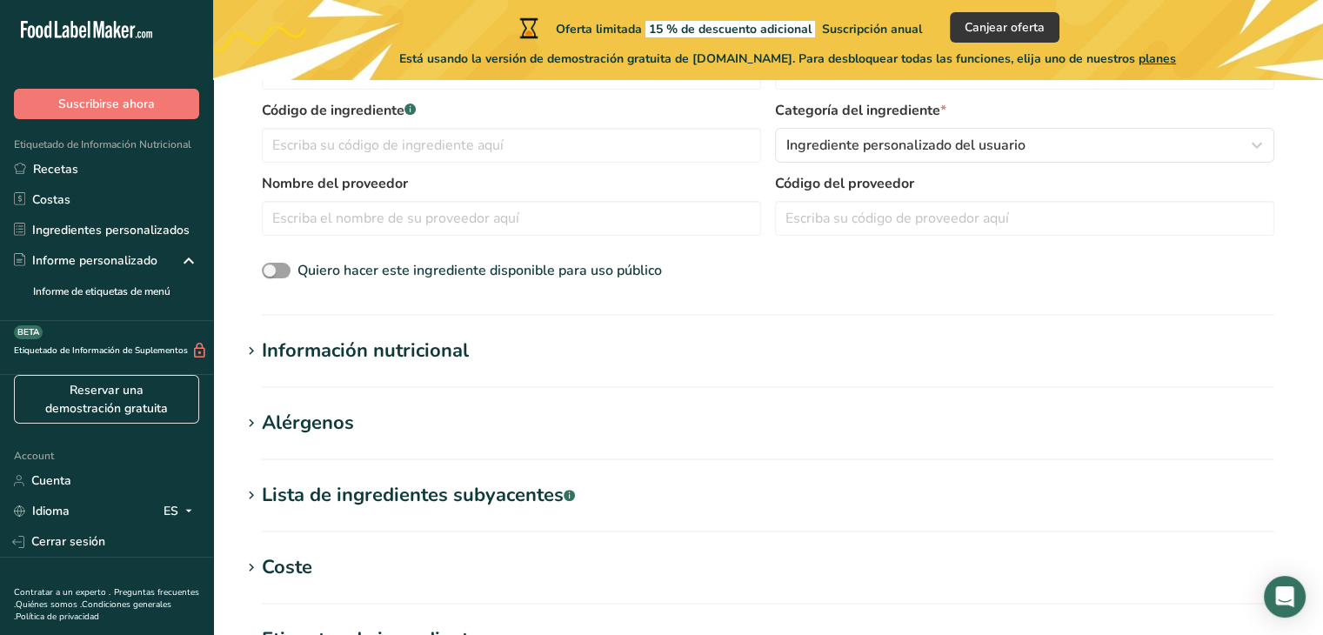
click at [388, 351] on div "Información nutricional" at bounding box center [365, 351] width 207 height 29
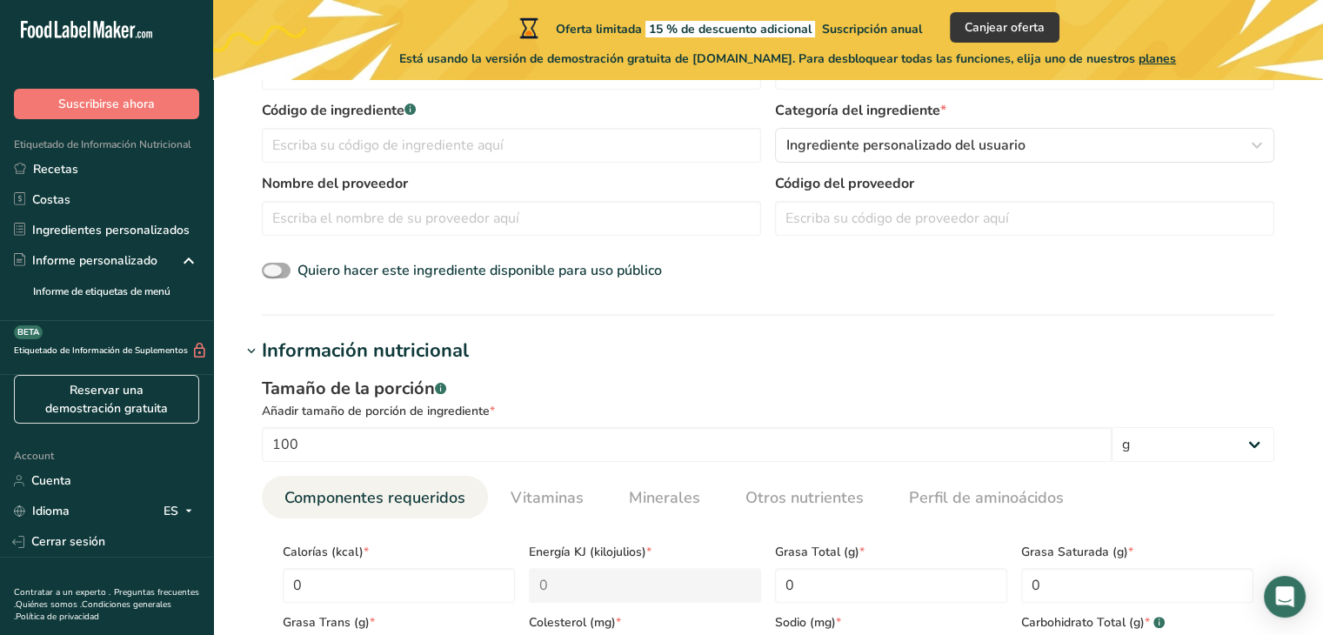
click at [280, 266] on span at bounding box center [276, 271] width 29 height 17
click at [273, 266] on input "Quiero hacer este ingrediente disponible para uso público" at bounding box center [267, 270] width 11 height 11
checkbox input "true"
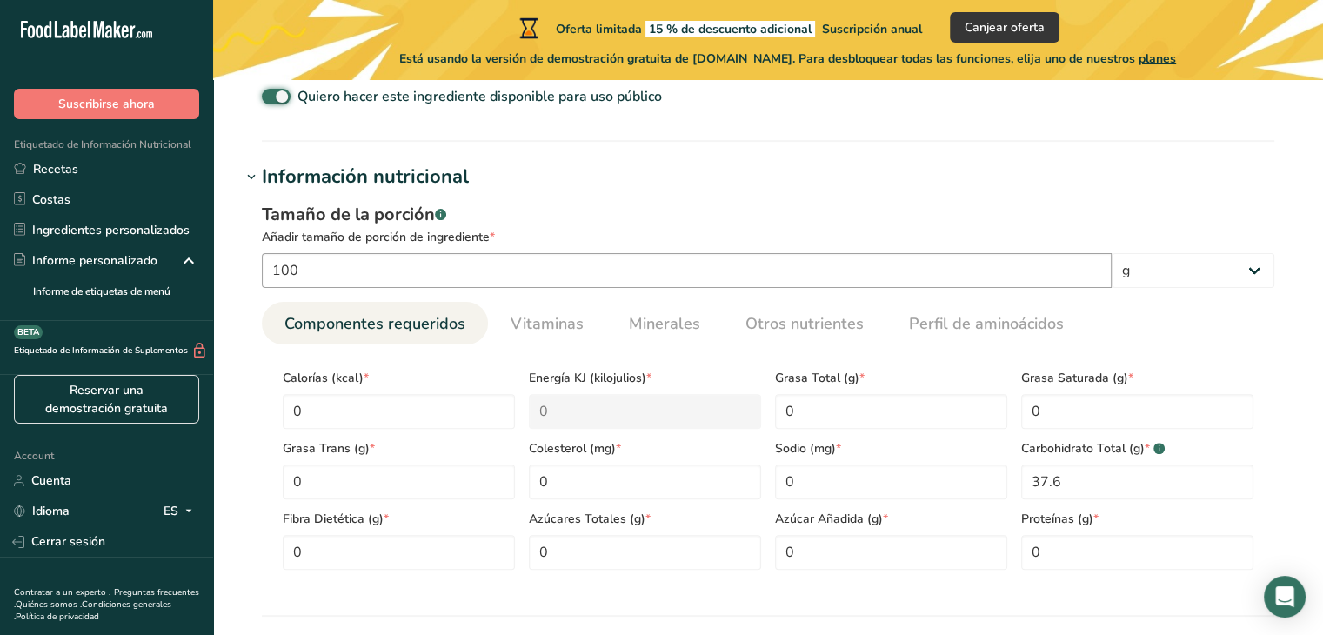
scroll to position [609, 0]
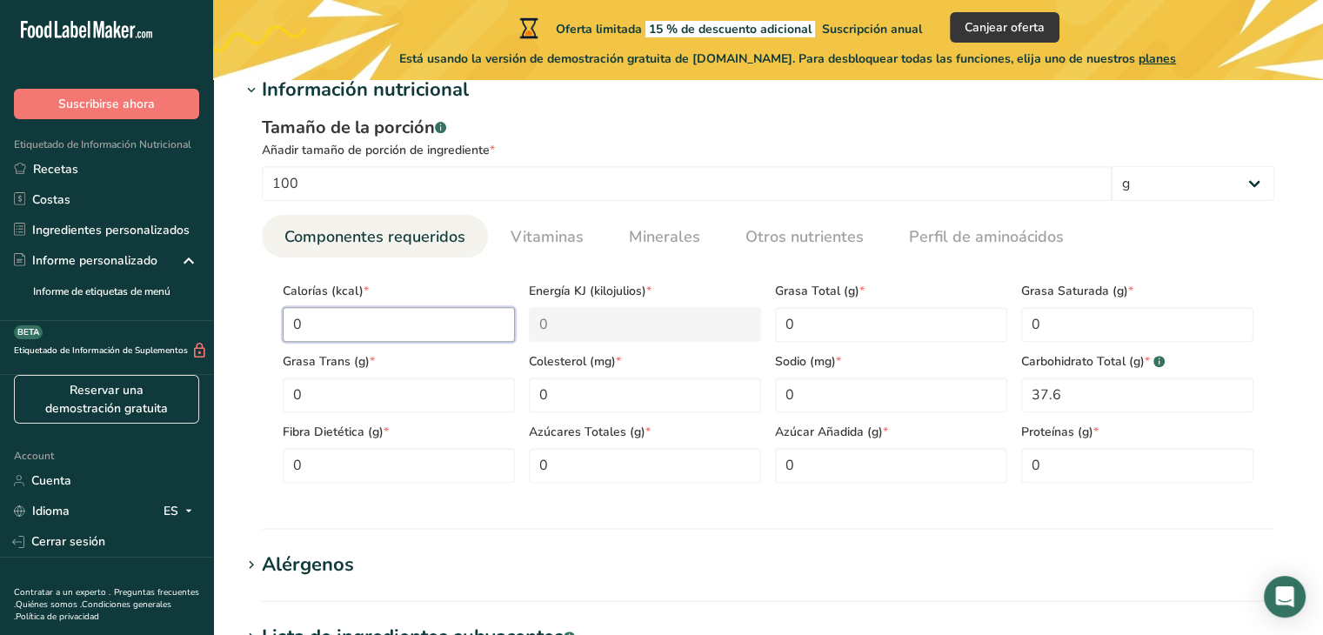
click at [334, 324] on input "0" at bounding box center [399, 324] width 232 height 35
type input "2"
type KJ "8.4"
type input "24"
type KJ "100.4"
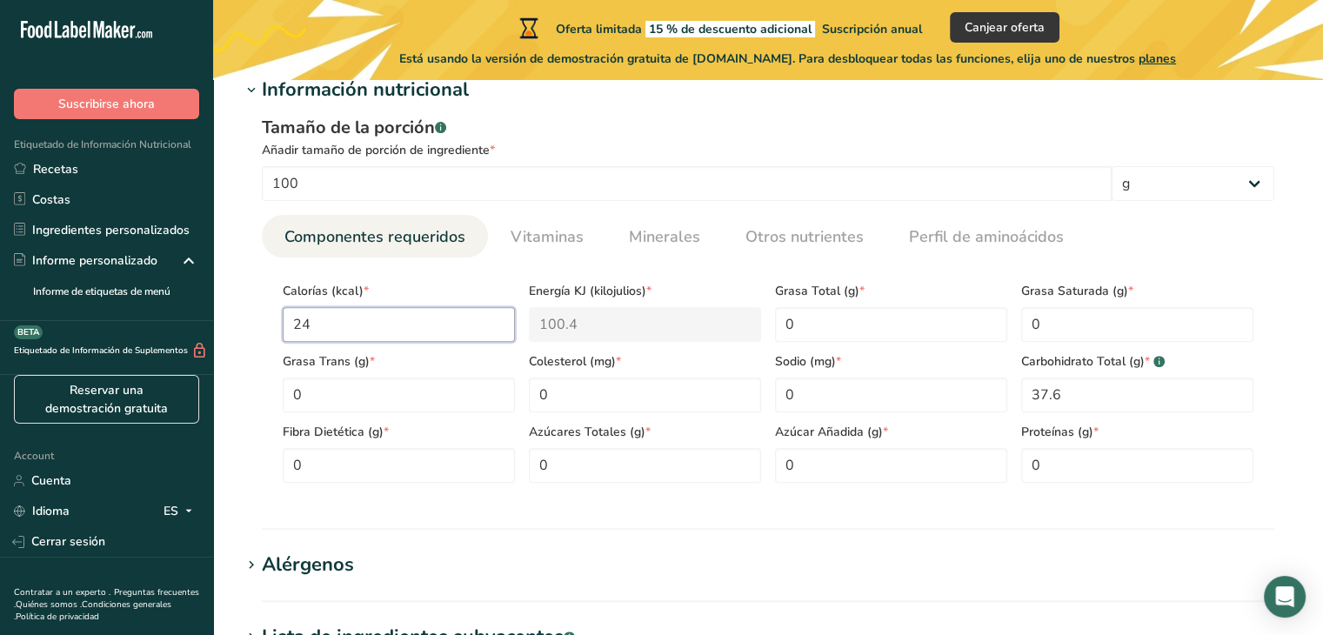
type input "246"
type KJ "1029.3"
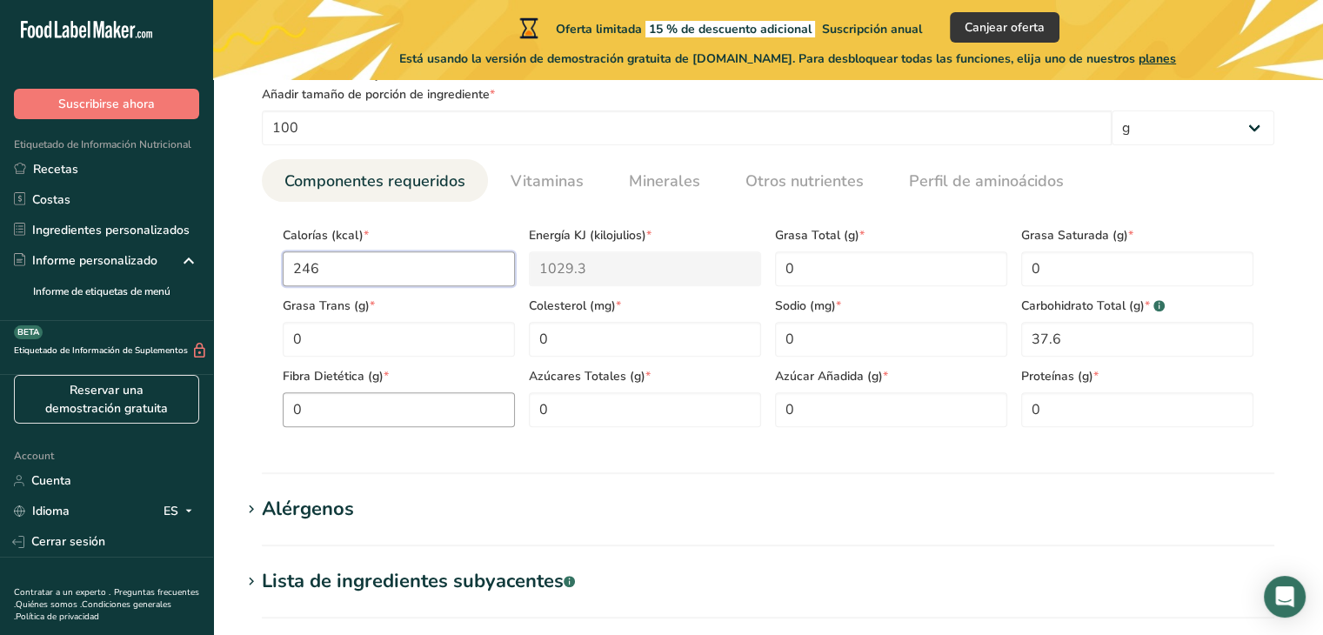
scroll to position [696, 0]
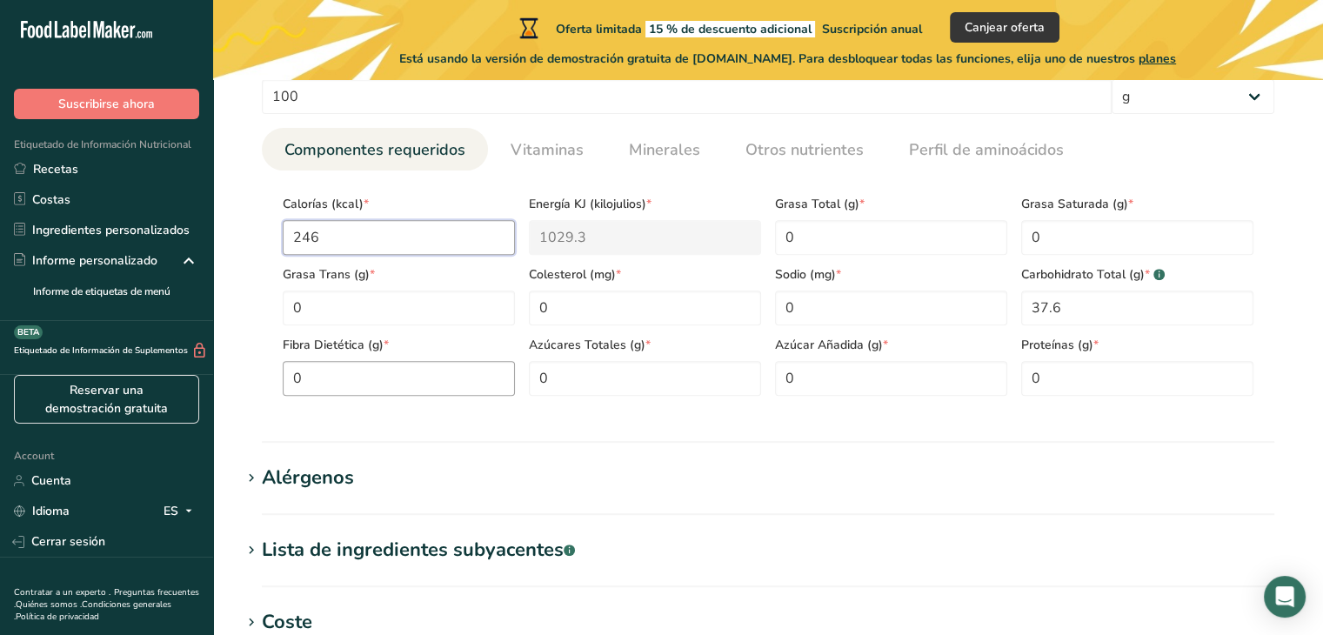
type input "246"
click at [327, 381] on Fiber "0" at bounding box center [399, 378] width 232 height 35
type Fiber "4.7"
click at [802, 305] on input "0" at bounding box center [891, 308] width 232 height 35
type input "17"
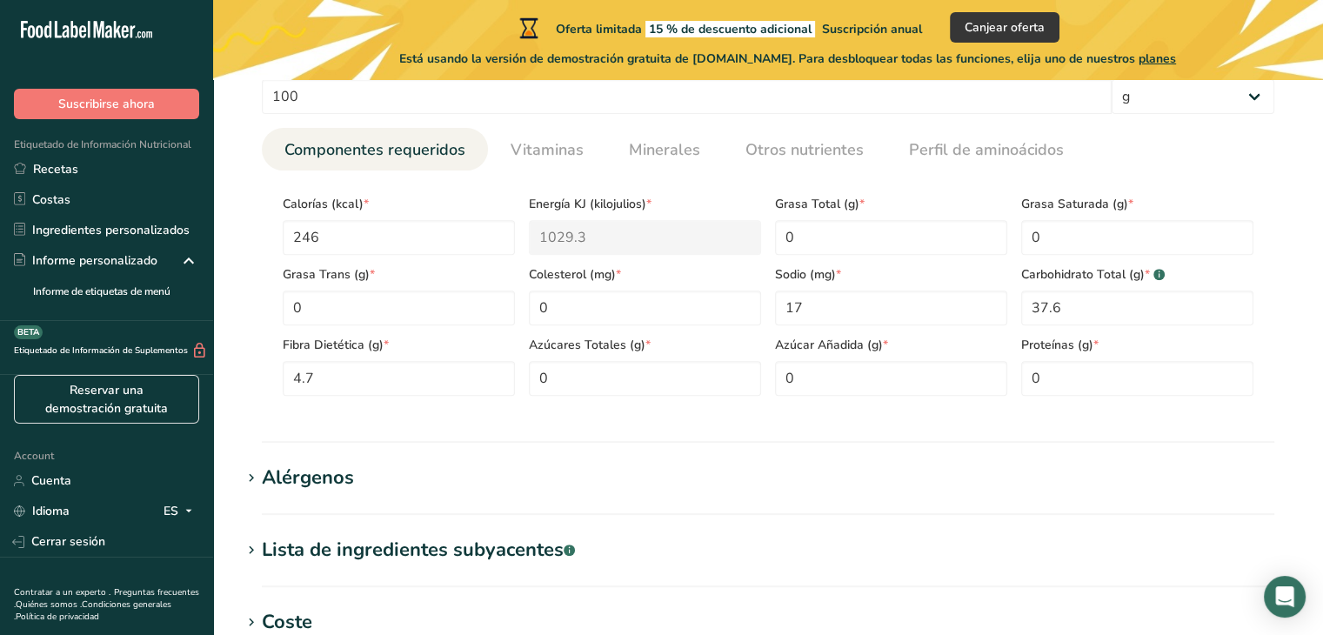
click at [922, 460] on section "Añadir nuevo ingrediente Volver a la receta Hoja de datos del ingrediente .a-a{…" at bounding box center [768, 207] width 1110 height 1647
click at [1064, 242] on Fat "0" at bounding box center [1137, 237] width 232 height 35
type Fat "0.9"
click at [1179, 415] on div "Tamaño de la porción .a-a{fill:#347362;}.b-a{fill:#fff;} Añadir tamaño de porci…" at bounding box center [768, 218] width 1054 height 403
click at [806, 231] on Fat "0" at bounding box center [891, 237] width 232 height 35
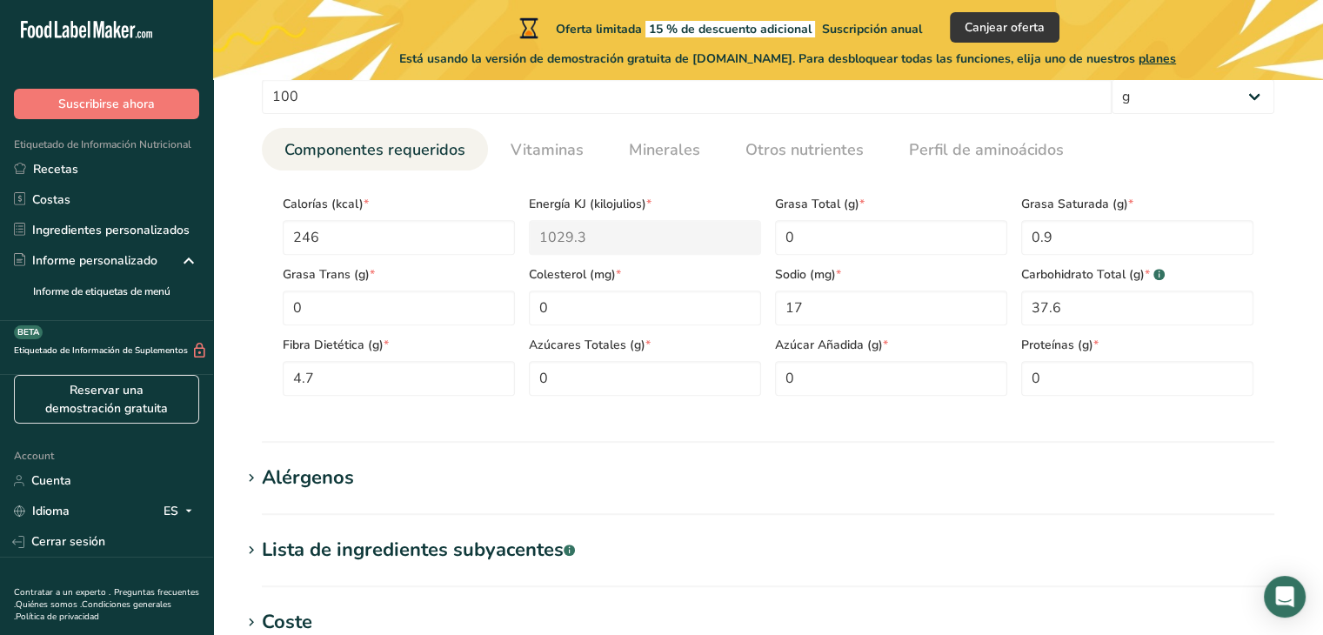
click at [858, 441] on hr at bounding box center [768, 442] width 1013 height 2
click at [552, 381] on Sugars "0" at bounding box center [645, 378] width 232 height 35
type Sugars "0"
drag, startPoint x: 793, startPoint y: 381, endPoint x: 870, endPoint y: 397, distance: 78.1
click at [793, 381] on Sugars "0" at bounding box center [891, 378] width 232 height 35
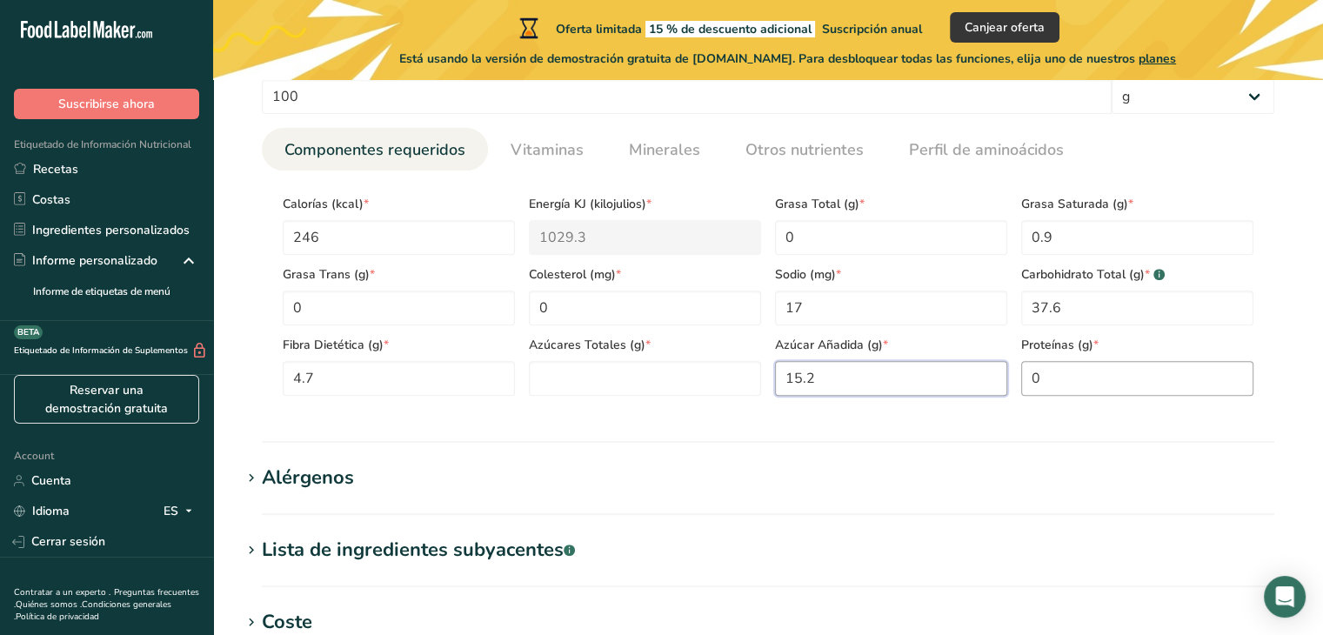
type Sugars "15.2"
click at [1061, 380] on input "0" at bounding box center [1137, 378] width 232 height 35
type input "6.5"
click at [933, 466] on h1 "Alérgenos" at bounding box center [768, 478] width 1054 height 29
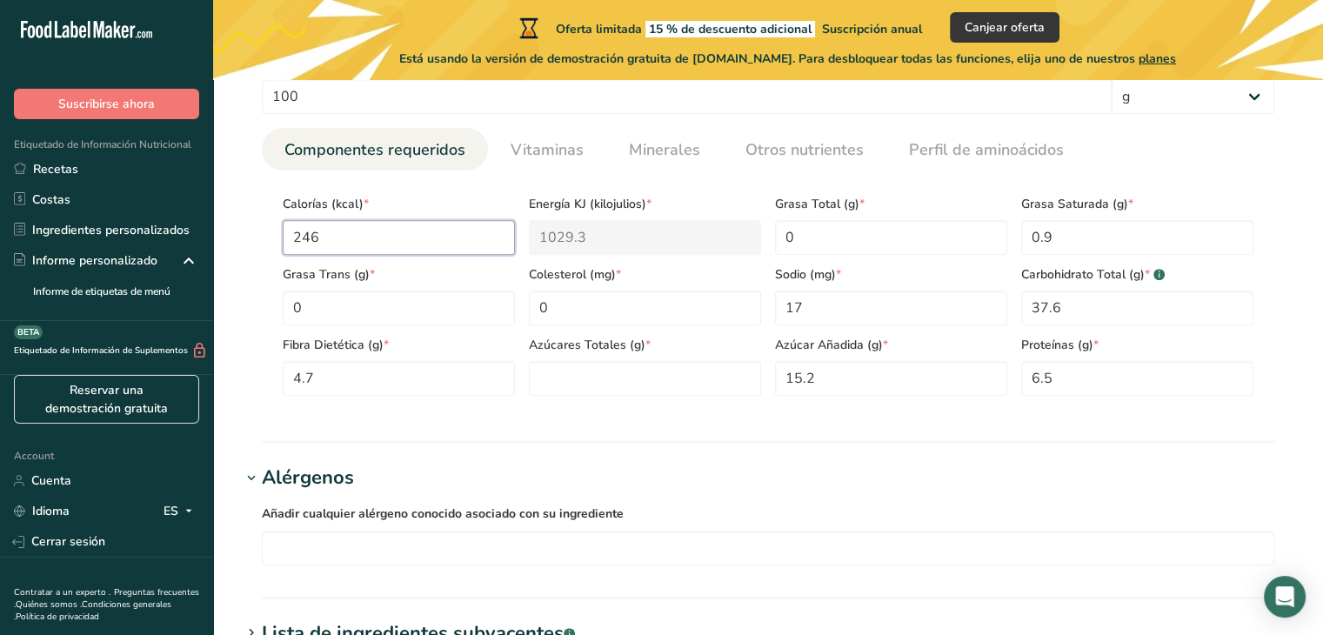
click at [339, 237] on input "246" at bounding box center [399, 237] width 232 height 35
type input "24"
type KJ "100.4"
type input "2"
type KJ "8.4"
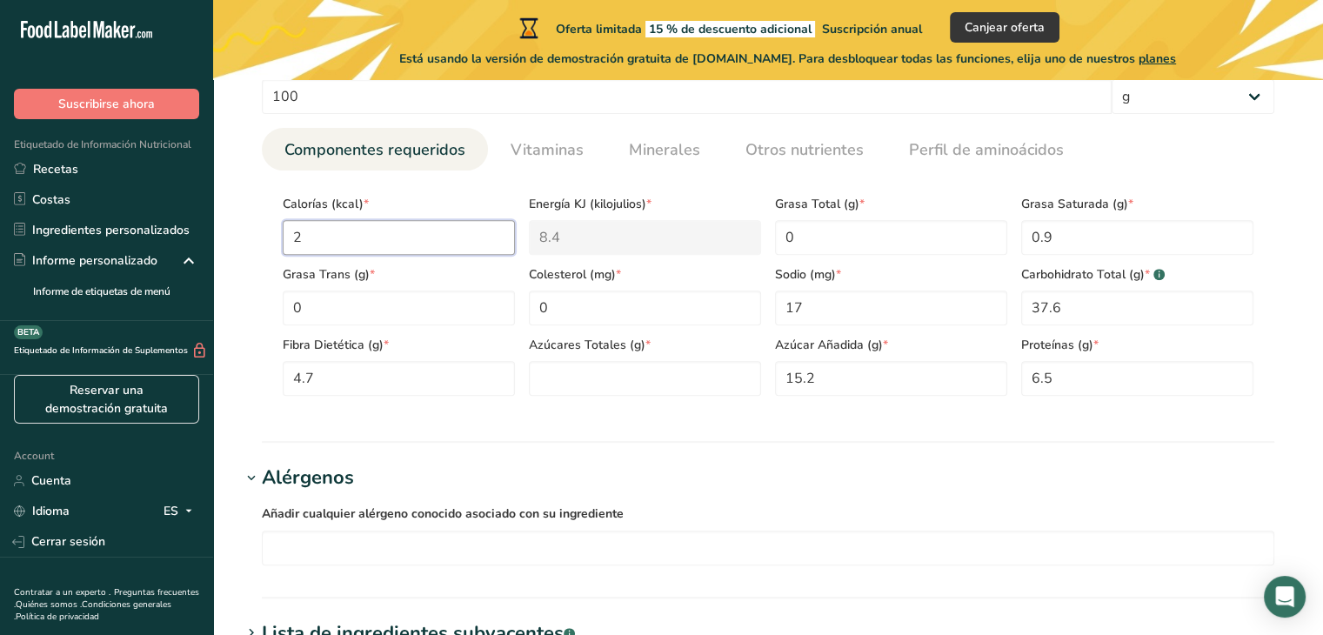
type input "0"
type KJ "0"
type input "2"
type KJ "8.4"
type input "24"
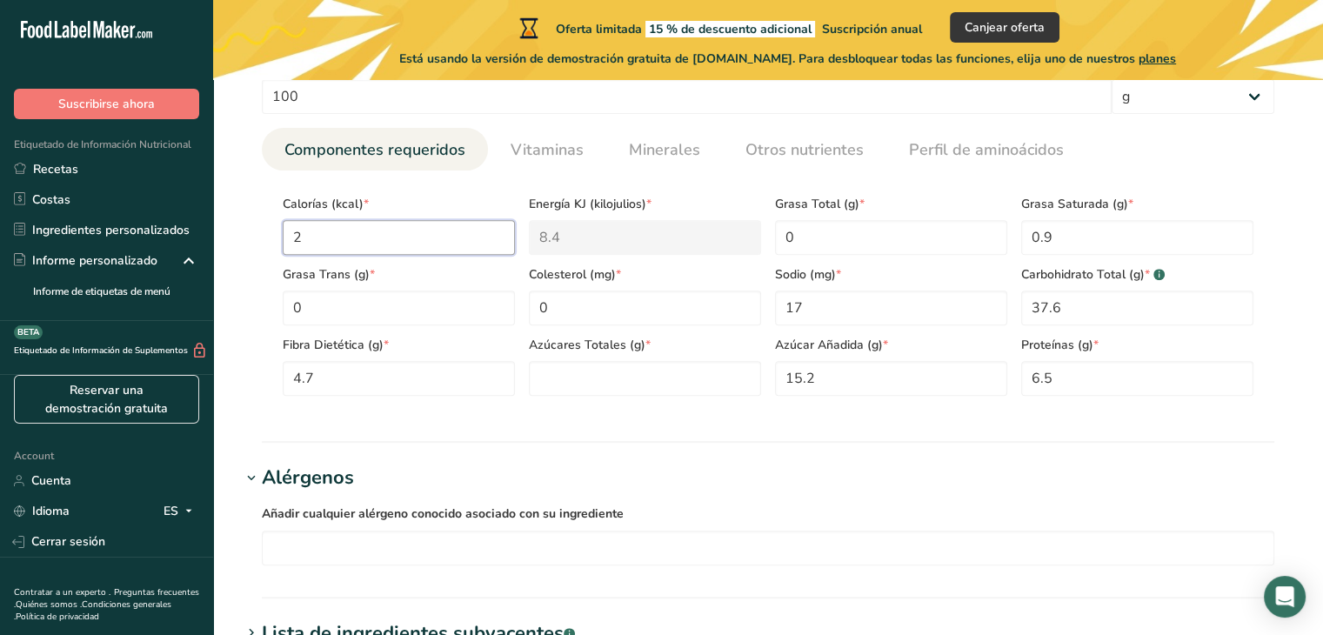
type KJ "100.4"
type input "246"
type KJ "1029.3"
click at [692, 411] on div "Tamaño de la porción .a-a{fill:#347362;}.b-a{fill:#fff;} Añadir tamaño de porci…" at bounding box center [768, 218] width 1054 height 403
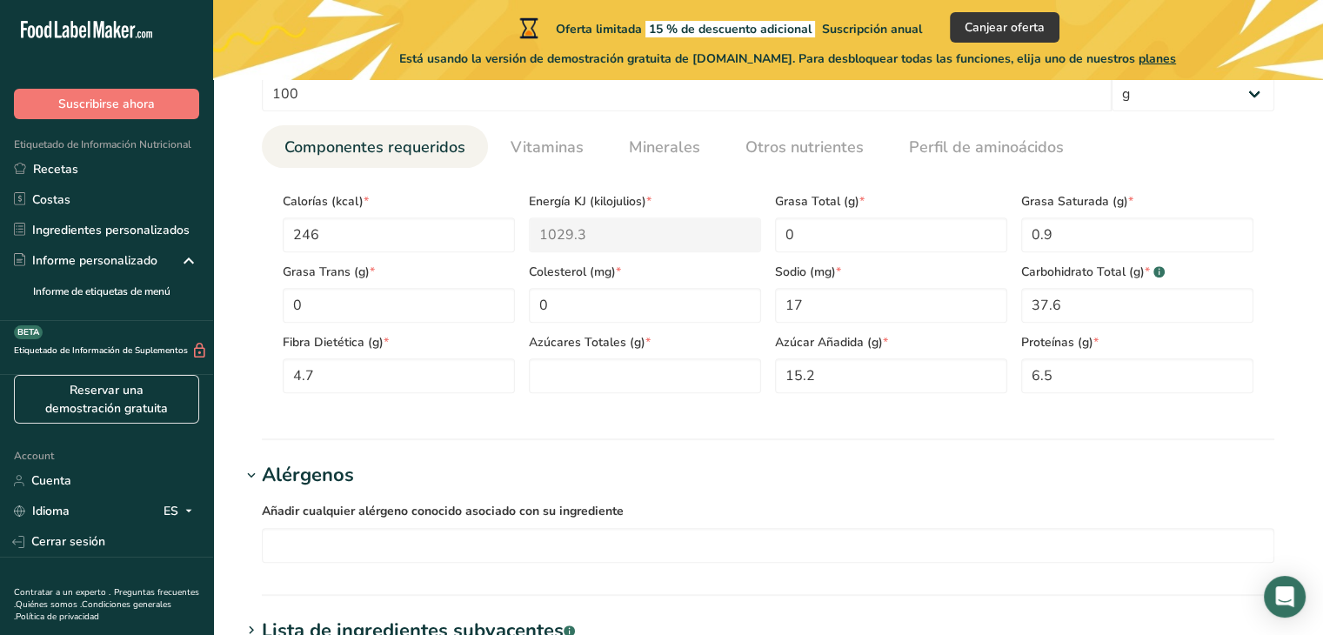
scroll to position [783, 0]
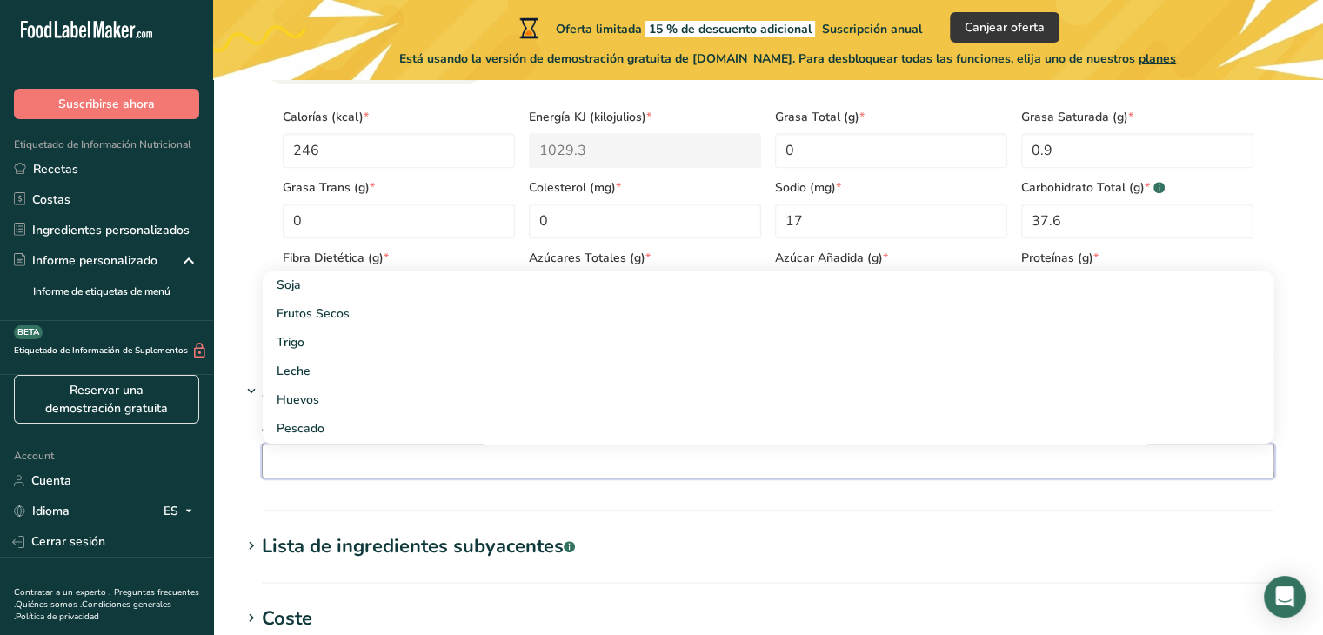
click at [633, 457] on input "text" at bounding box center [768, 460] width 1011 height 27
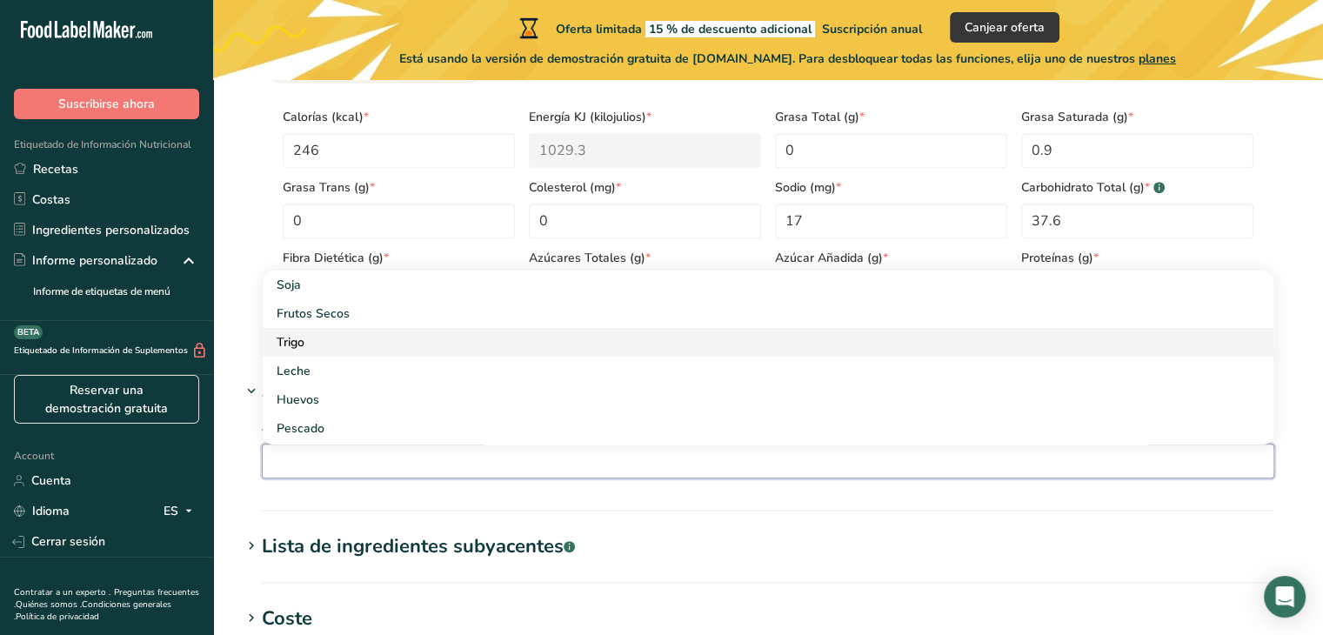
click at [288, 336] on div "Trigo" at bounding box center [754, 342] width 955 height 18
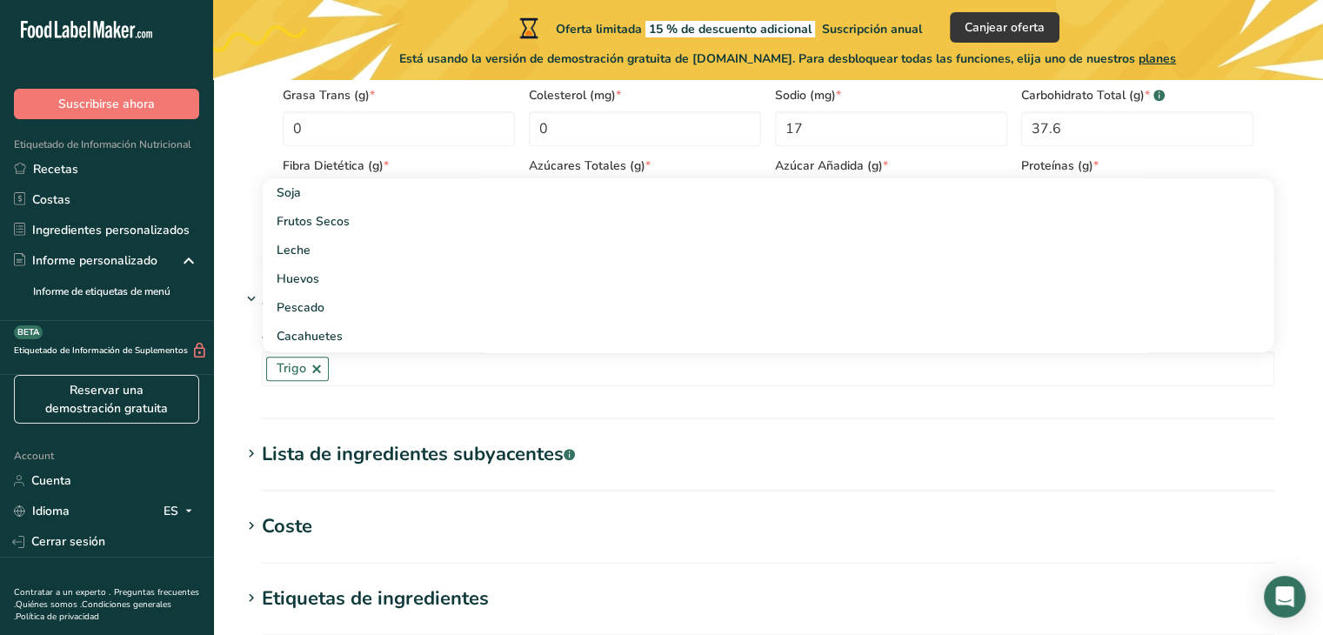
scroll to position [957, 0]
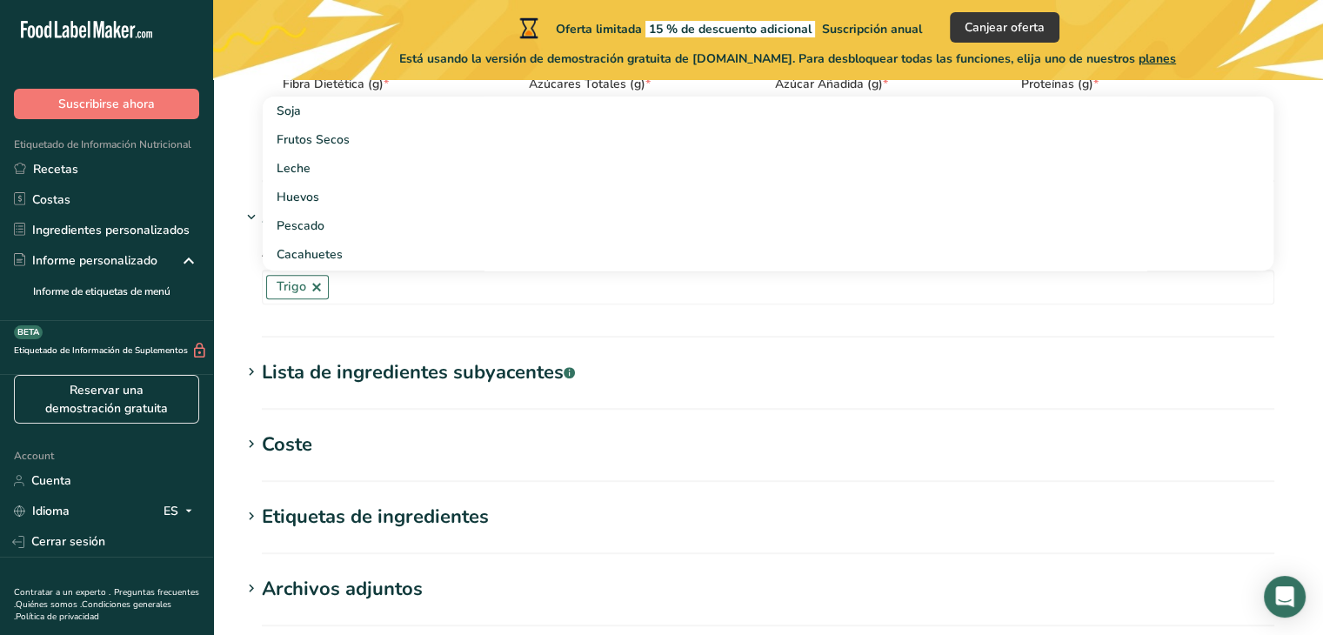
click at [302, 372] on div "Lista de ingredientes subyacentes .a-a{fill:#347362;}.b-a{fill:#fff;}" at bounding box center [418, 372] width 313 height 29
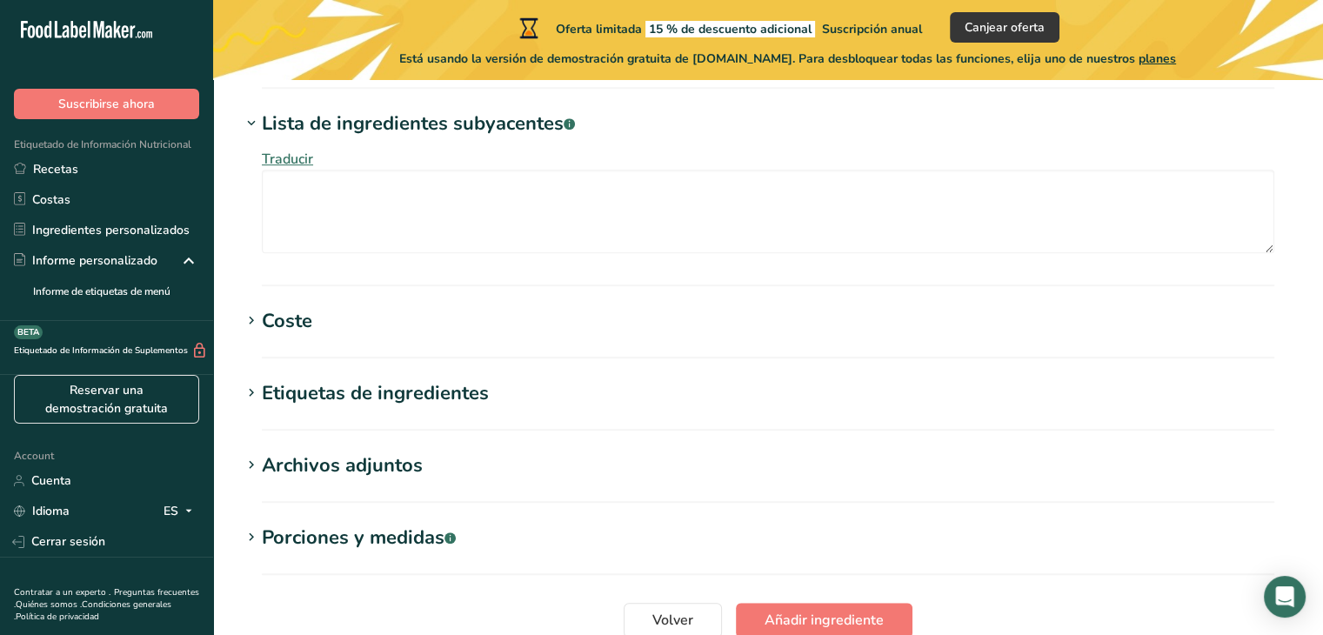
scroll to position [1218, 0]
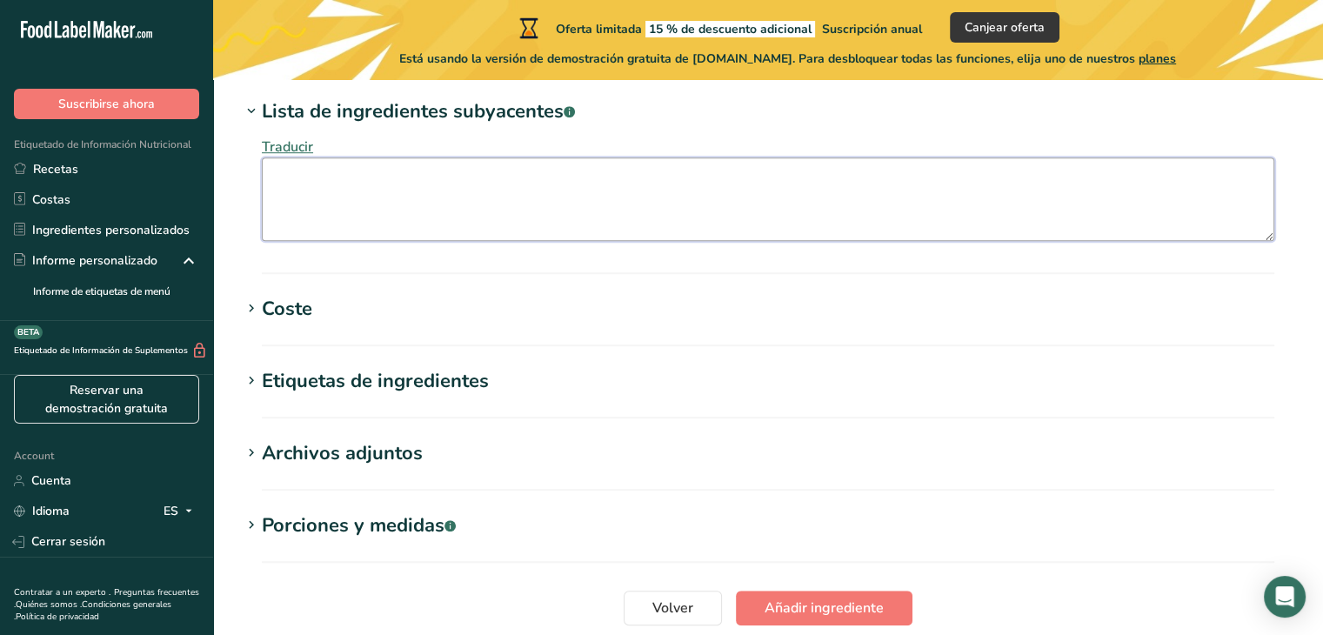
click at [318, 189] on textarea at bounding box center [768, 199] width 1013 height 84
type textarea "l"
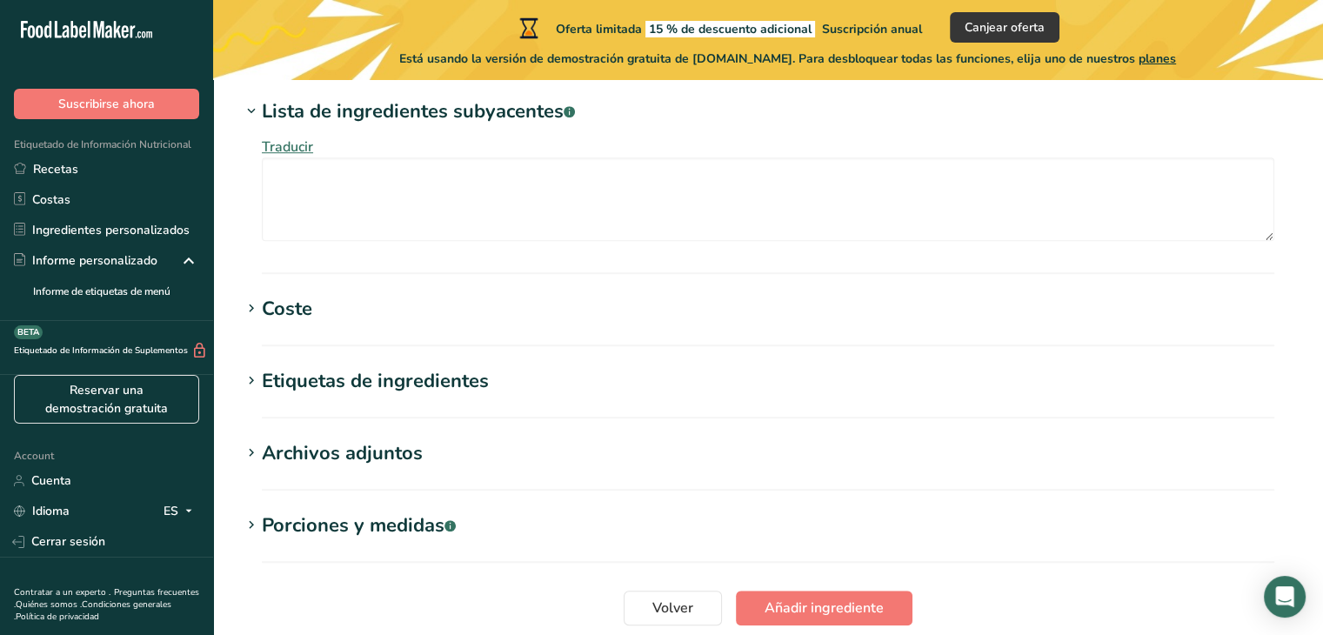
click at [281, 304] on div "Coste" at bounding box center [287, 309] width 50 height 29
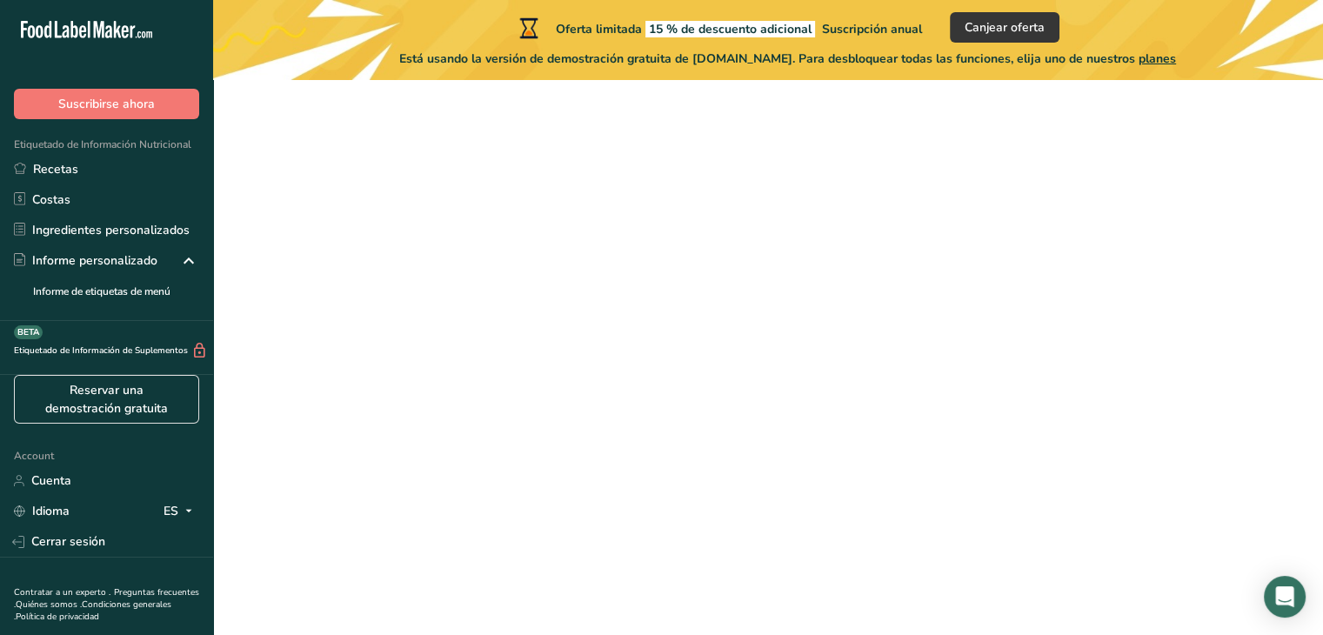
scroll to position [157, 0]
